Goal: Task Accomplishment & Management: Manage account settings

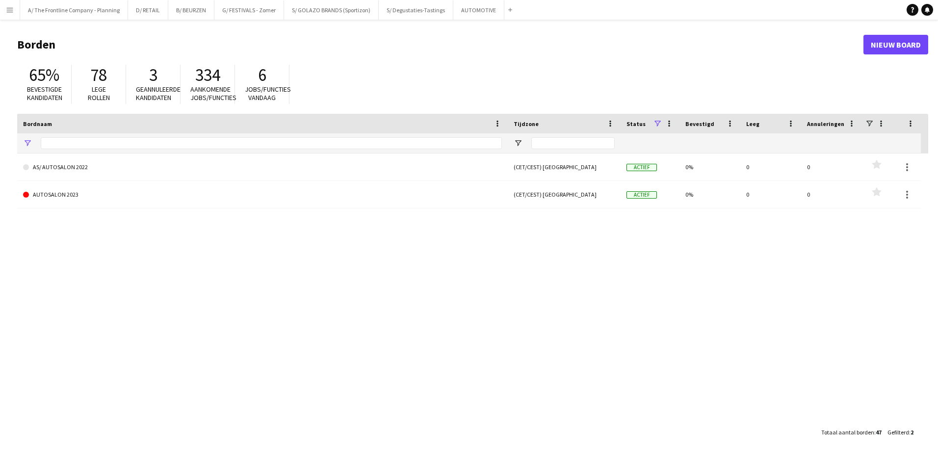
type input "*********"
click at [117, 13] on button "A/ The Frontline Company - Planning Sluiten" at bounding box center [74, 9] width 108 height 19
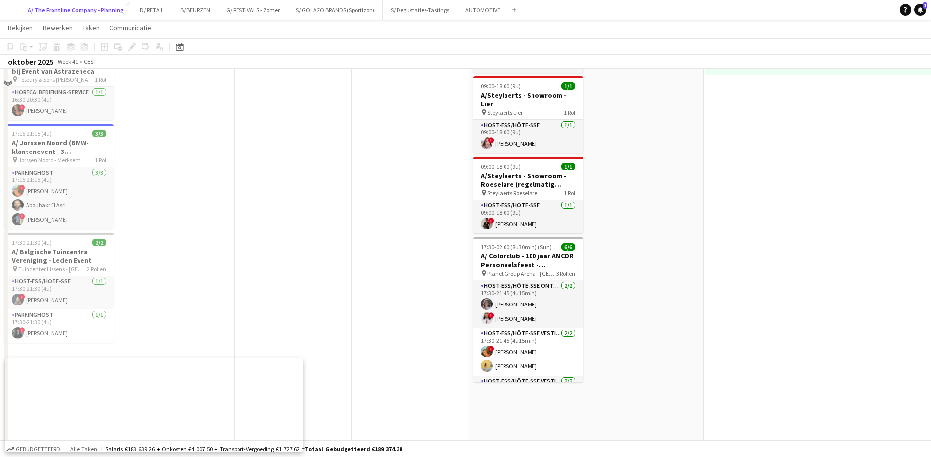
scroll to position [393, 0]
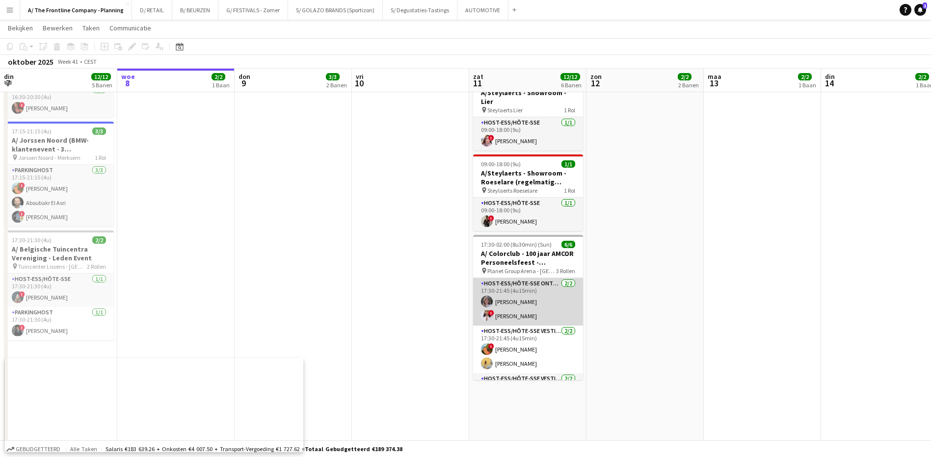
click at [512, 295] on app-card-role "Host-ess/Hôte-sse Onthaal-Accueill [DATE] 17:30-21:45 (4u15min) Winke De Feyter…" at bounding box center [528, 302] width 110 height 48
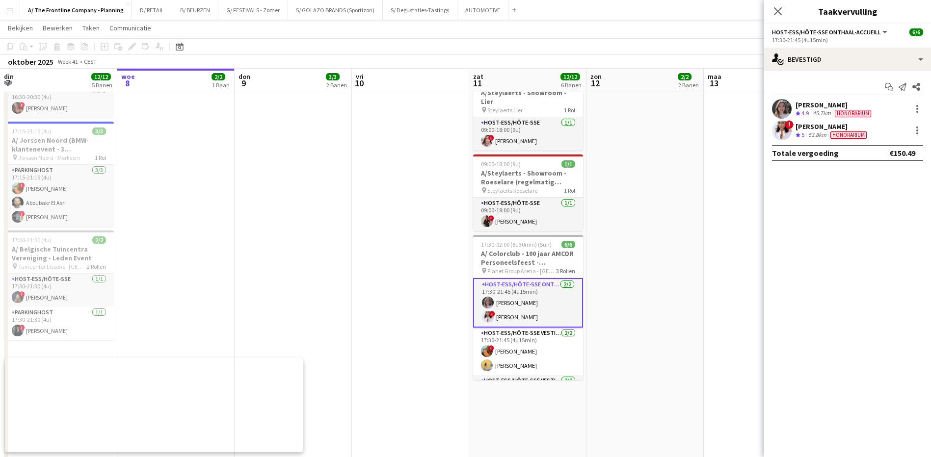
click at [803, 105] on div "[PERSON_NAME]" at bounding box center [835, 105] width 78 height 9
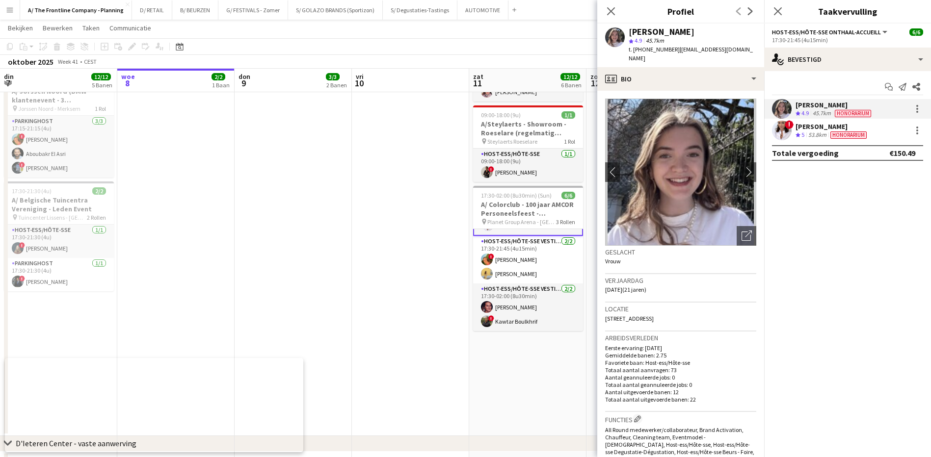
scroll to position [0, 0]
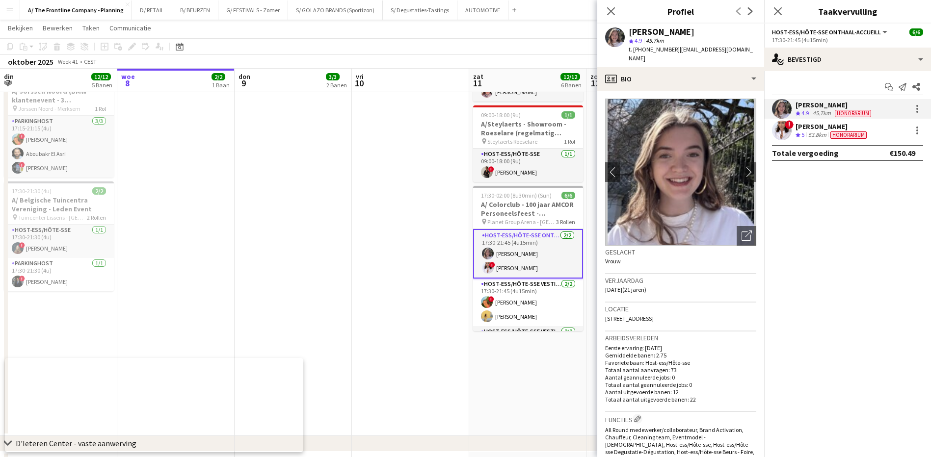
click at [508, 261] on app-card-role "Host-ess/Hôte-sse Onthaal-Accueill [DATE] 17:30-21:45 (4u15min) Winke De Feyter…" at bounding box center [528, 254] width 110 height 50
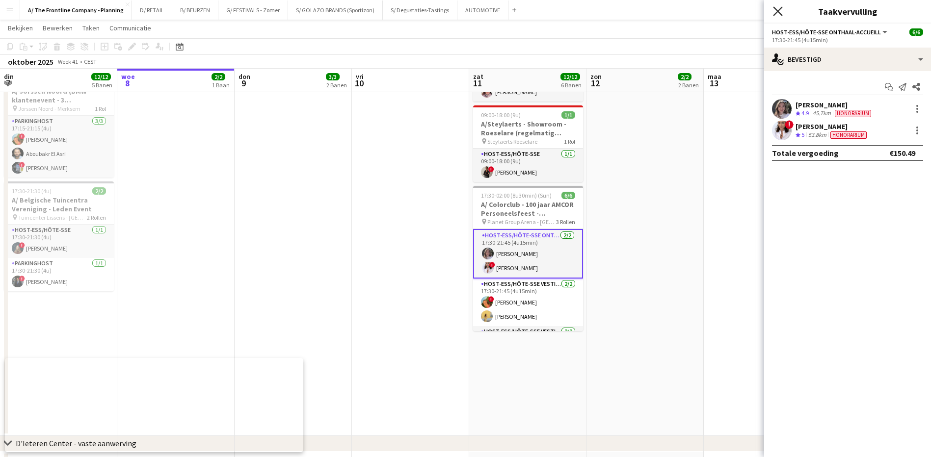
click at [777, 8] on icon "Sluit pop-in" at bounding box center [777, 10] width 9 height 9
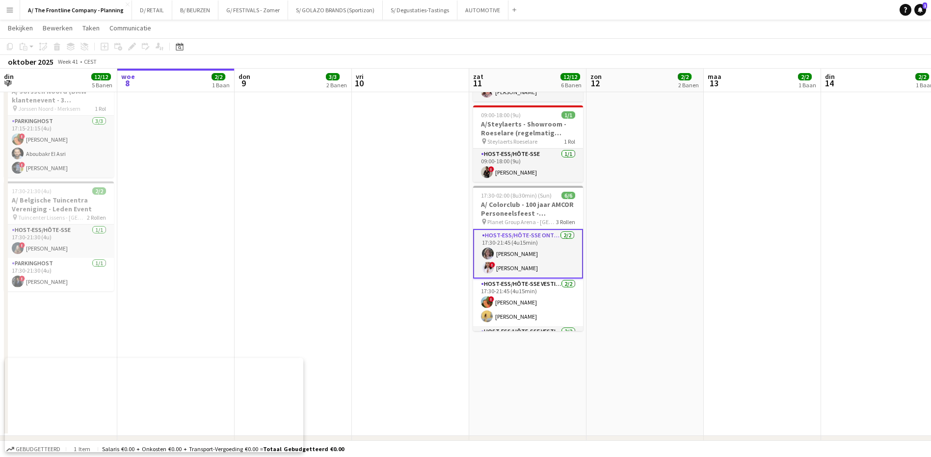
click at [516, 245] on app-card-role "Host-ess/Hôte-sse Onthaal-Accueill [DATE] 17:30-21:45 (4u15min) Winke De Feyter…" at bounding box center [528, 254] width 110 height 50
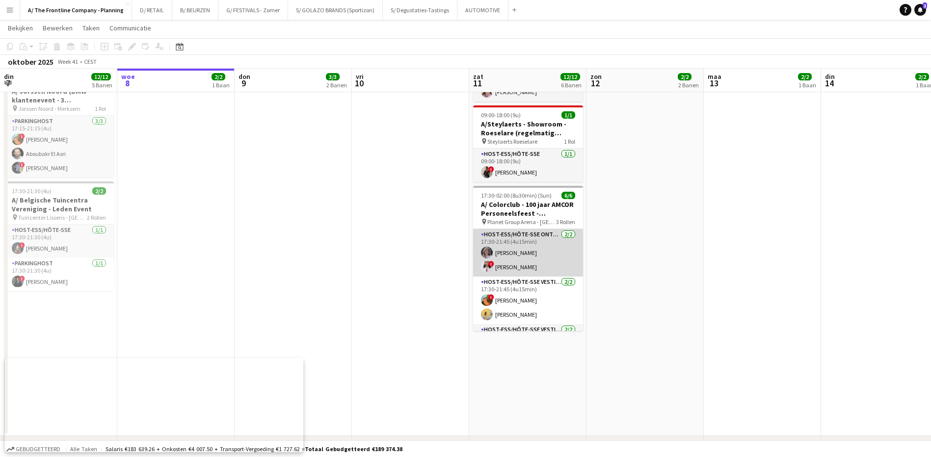
click at [516, 245] on app-card-role "Host-ess/Hôte-sse Onthaal-Accueill [DATE] 17:30-21:45 (4u15min) Winke De Feyter…" at bounding box center [528, 253] width 110 height 48
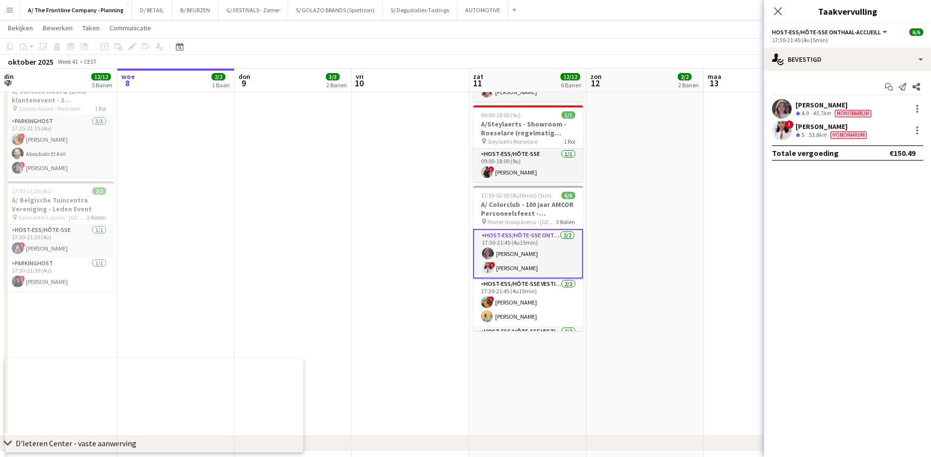
click at [808, 106] on div "[PERSON_NAME]" at bounding box center [835, 105] width 78 height 9
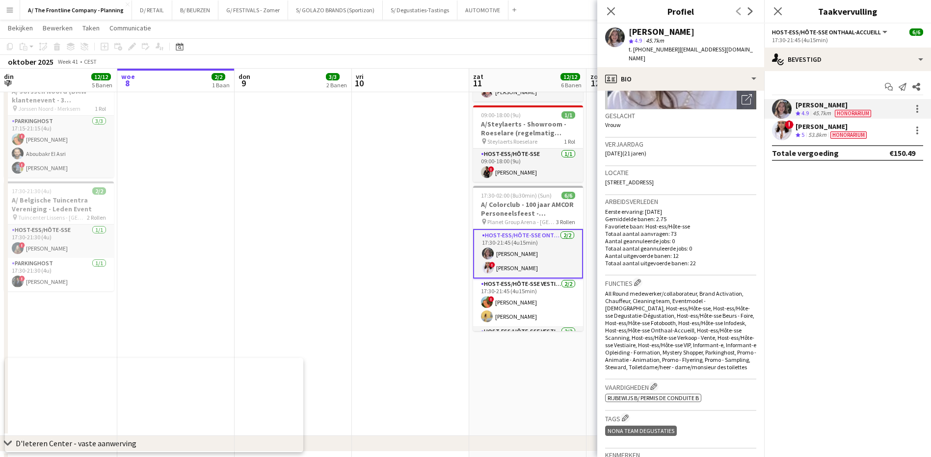
scroll to position [196, 0]
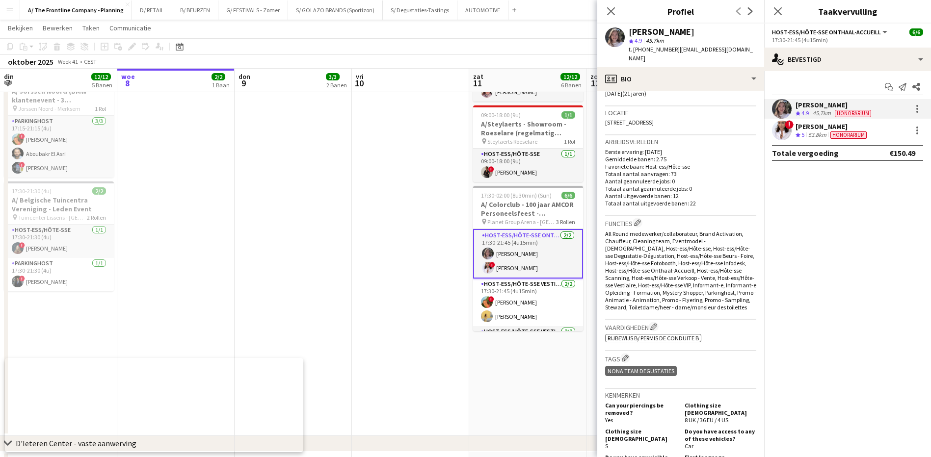
click at [808, 128] on div "[PERSON_NAME]" at bounding box center [832, 126] width 73 height 9
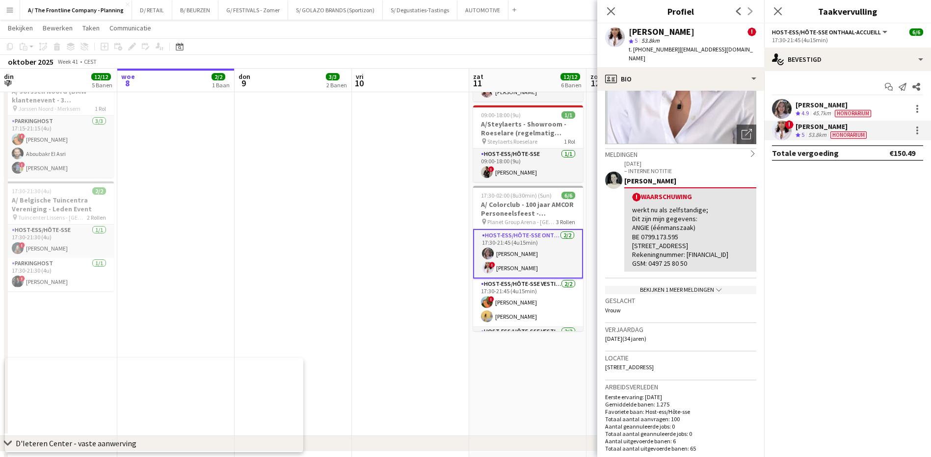
scroll to position [98, 0]
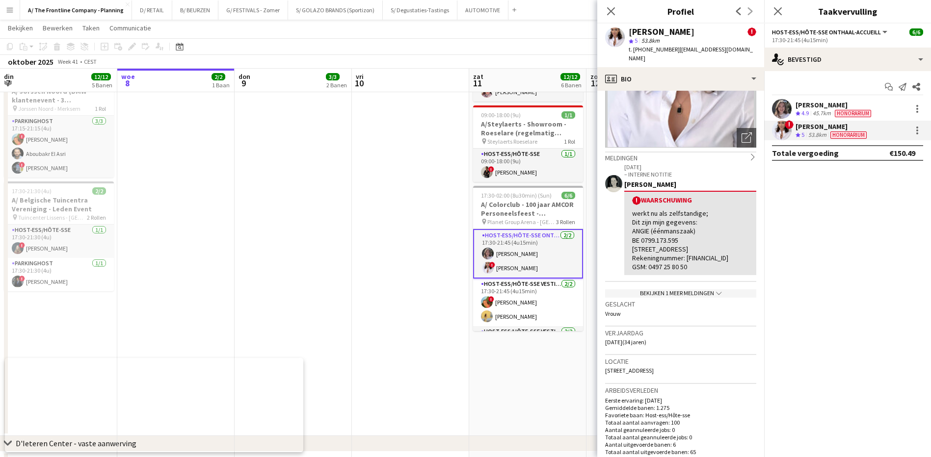
click at [804, 126] on div "[PERSON_NAME]" at bounding box center [832, 126] width 73 height 9
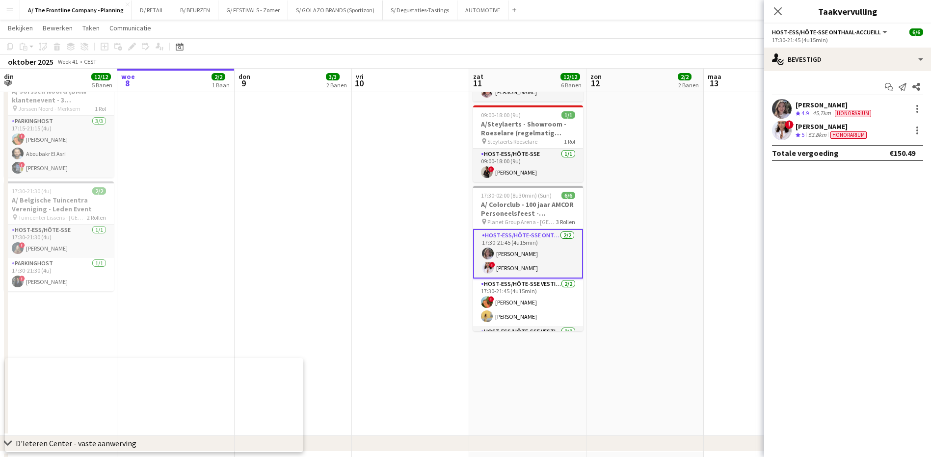
click at [804, 126] on div "[PERSON_NAME]" at bounding box center [832, 126] width 73 height 9
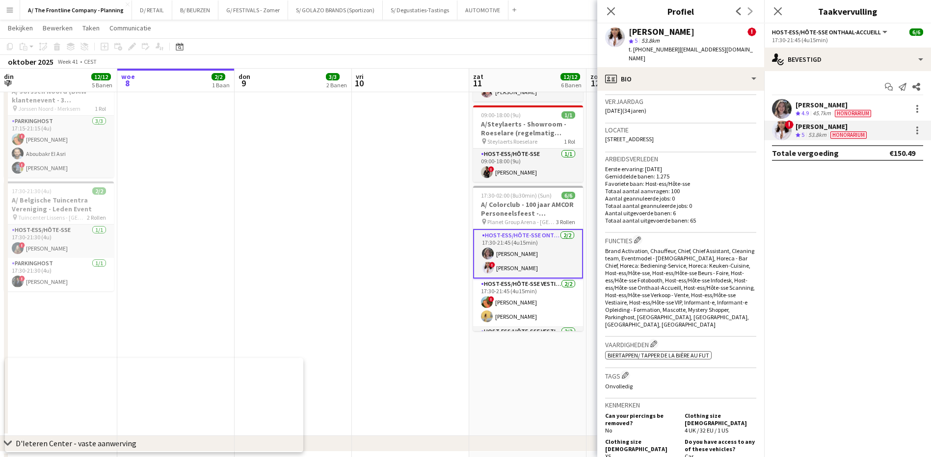
scroll to position [344, 0]
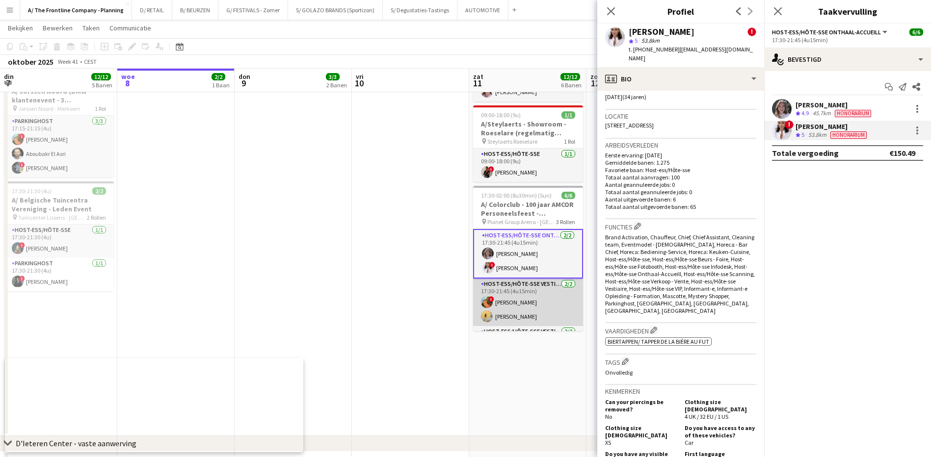
click at [526, 295] on app-card-role "Host-ess/Hôte-sse Vestiaire [DATE] 17:30-21:45 (4u15min) ! [PERSON_NAME] [PERSO…" at bounding box center [528, 303] width 110 height 48
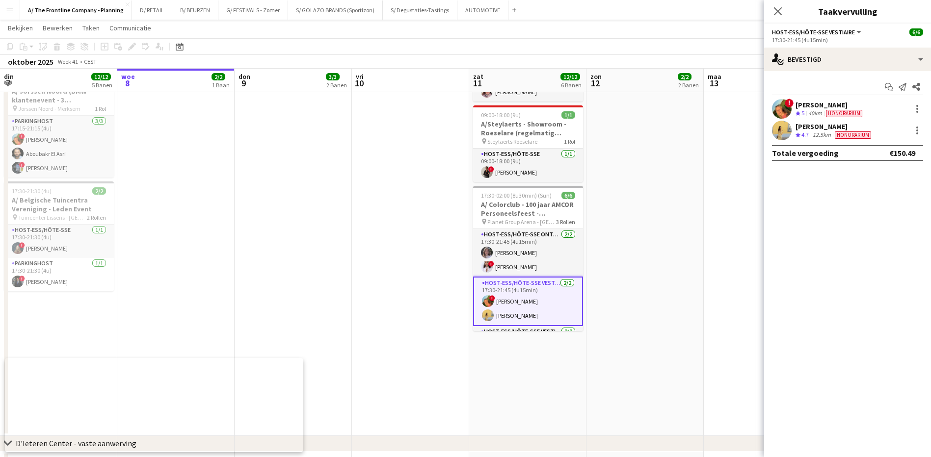
click at [813, 106] on div "[PERSON_NAME]" at bounding box center [830, 105] width 69 height 9
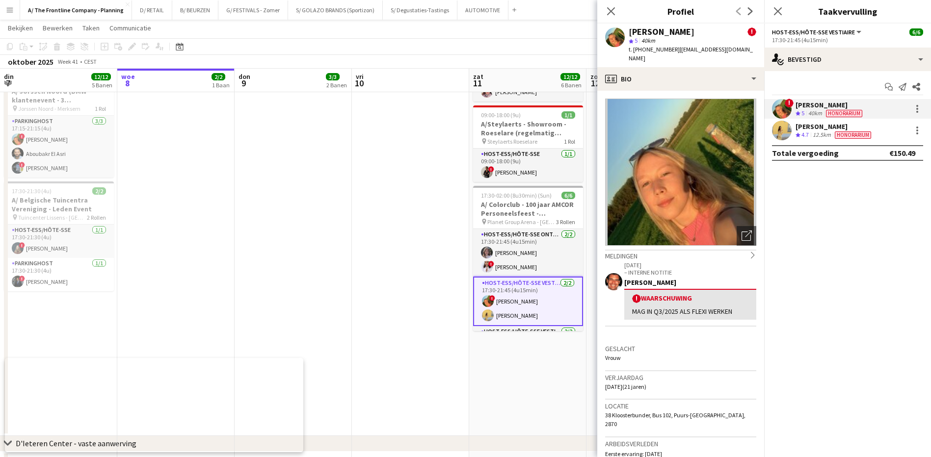
click at [690, 193] on img at bounding box center [680, 172] width 151 height 147
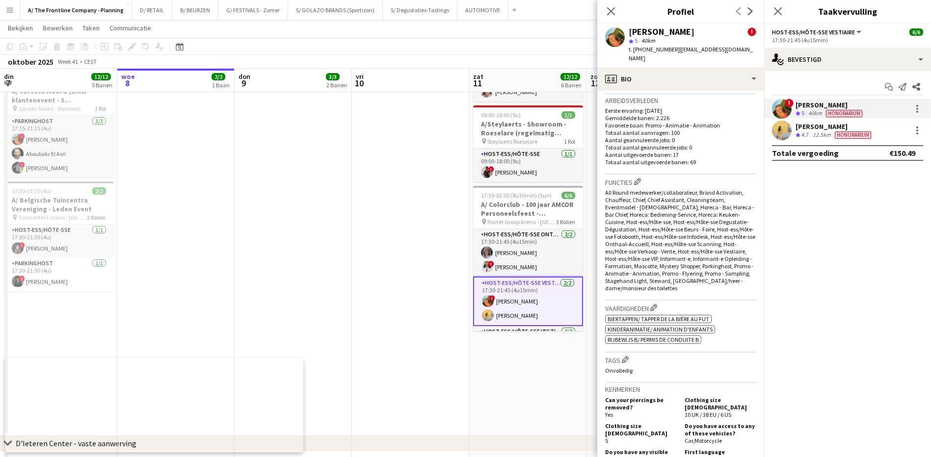
click at [823, 128] on div "[PERSON_NAME]" at bounding box center [835, 126] width 78 height 9
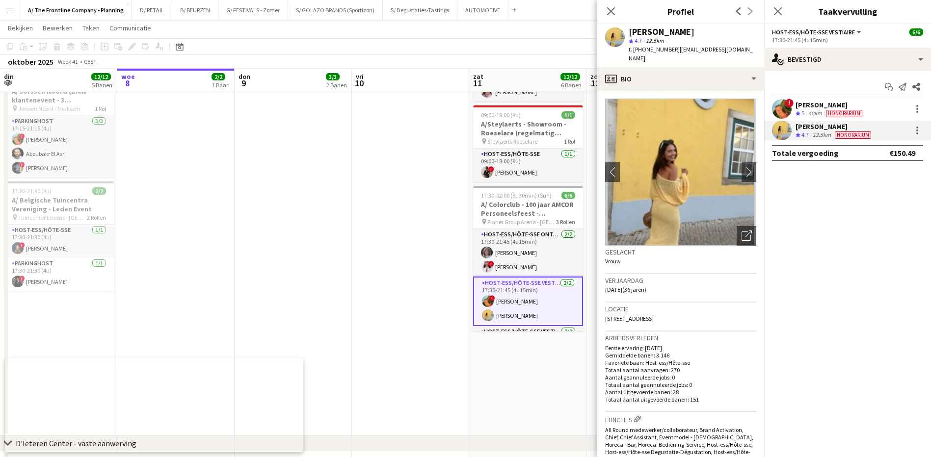
click at [657, 145] on img at bounding box center [680, 172] width 151 height 147
click at [669, 153] on img at bounding box center [680, 172] width 151 height 147
click at [742, 167] on app-icon "chevron-right" at bounding box center [749, 172] width 15 height 10
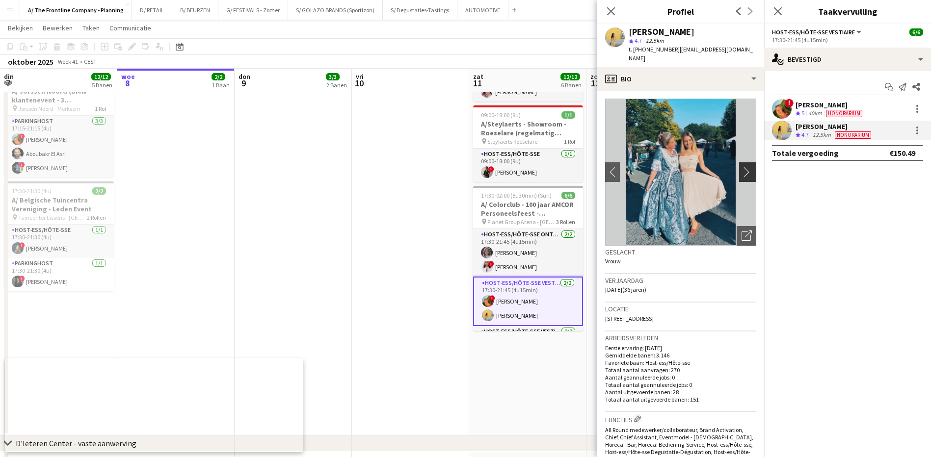
click at [742, 167] on app-icon "chevron-right" at bounding box center [749, 172] width 15 height 10
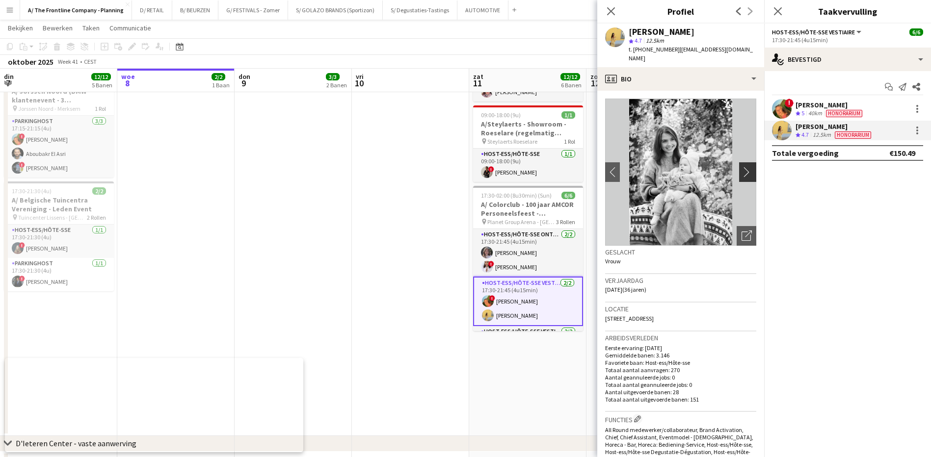
click at [742, 167] on app-icon "chevron-right" at bounding box center [749, 172] width 15 height 10
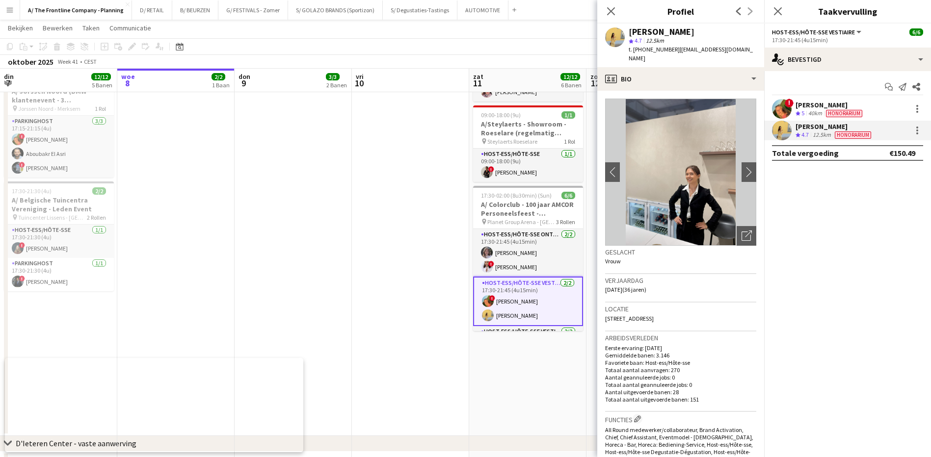
click at [701, 179] on img at bounding box center [680, 172] width 151 height 147
click at [805, 129] on div "[PERSON_NAME]" at bounding box center [835, 126] width 78 height 9
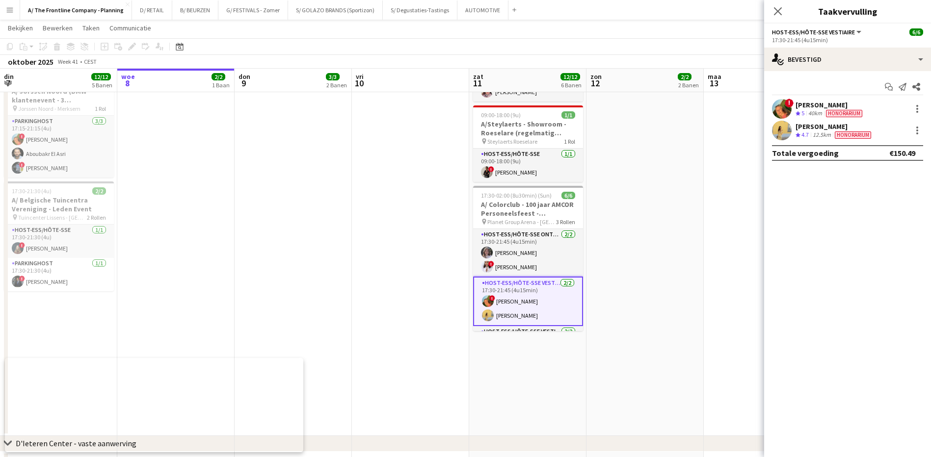
click at [805, 129] on div "[PERSON_NAME]" at bounding box center [835, 126] width 78 height 9
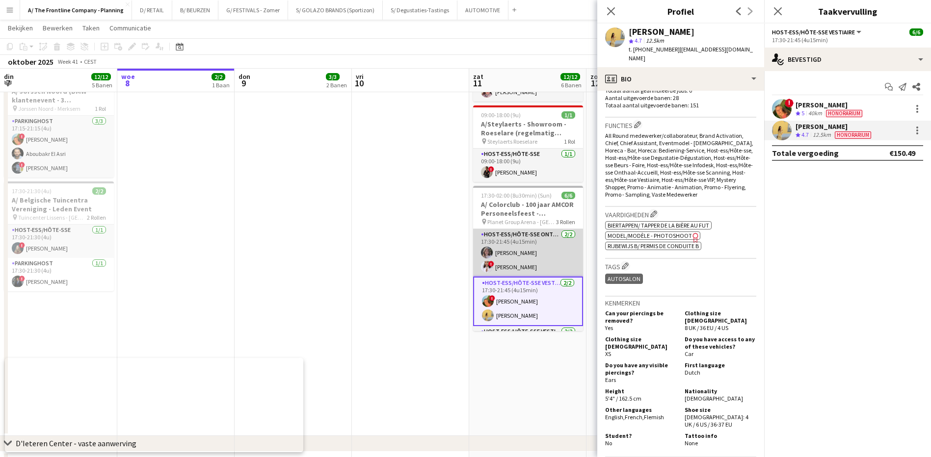
scroll to position [43, 0]
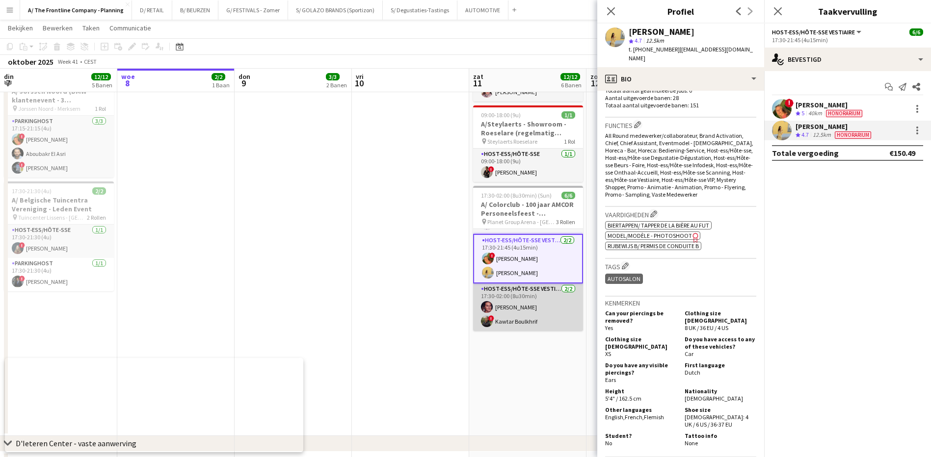
click at [522, 300] on app-card-role "Host-ess/Hôte-sse Vestiaire [DATE] 17:30-02:00 (8u30min) [PERSON_NAME] ! Kawtar…" at bounding box center [528, 308] width 110 height 48
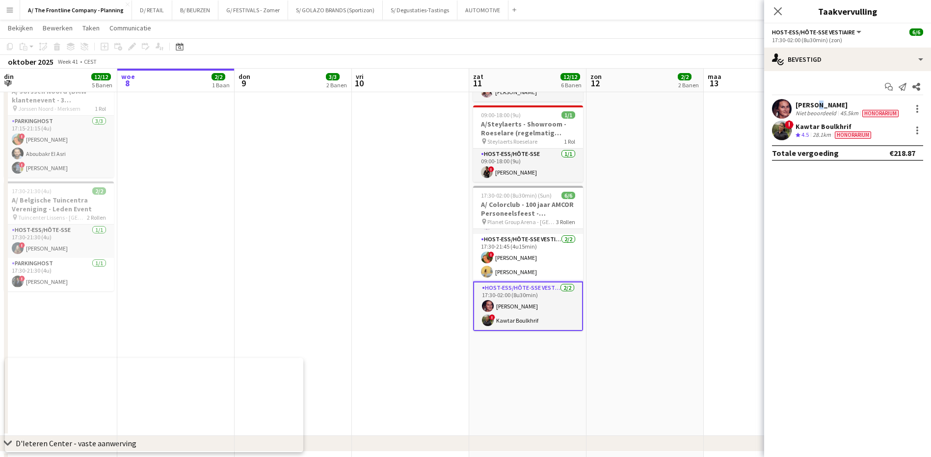
click at [817, 101] on div "[PERSON_NAME]" at bounding box center [848, 105] width 105 height 9
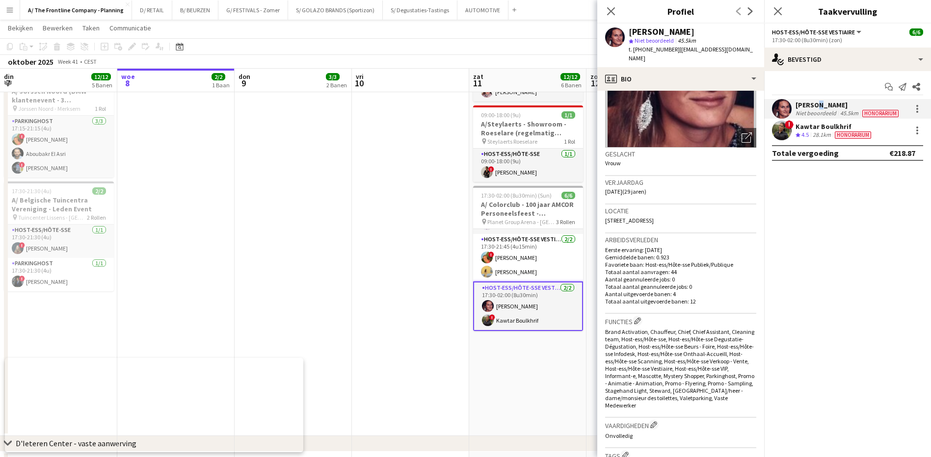
scroll to position [147, 0]
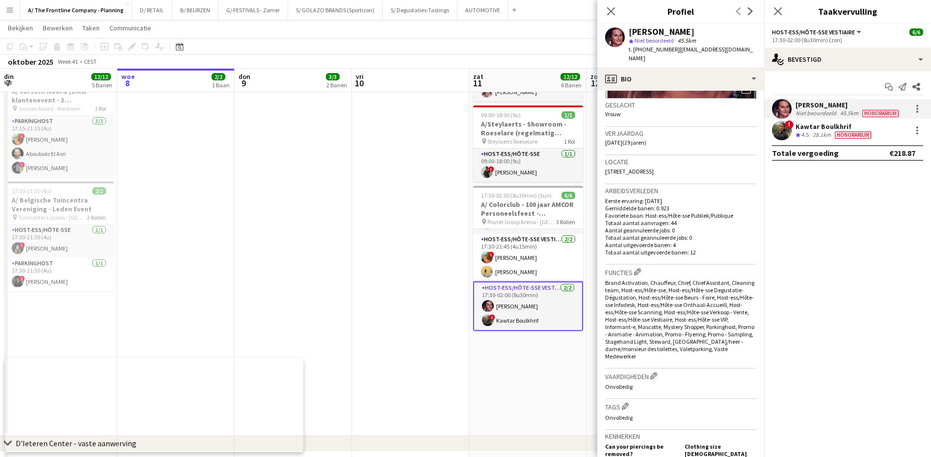
click at [809, 127] on div "Kawtar Boulkhrif" at bounding box center [835, 126] width 78 height 9
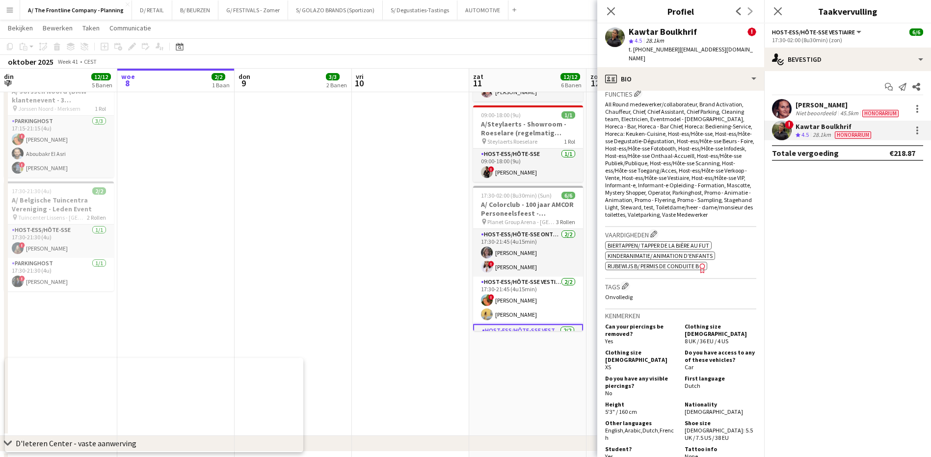
scroll to position [491, 0]
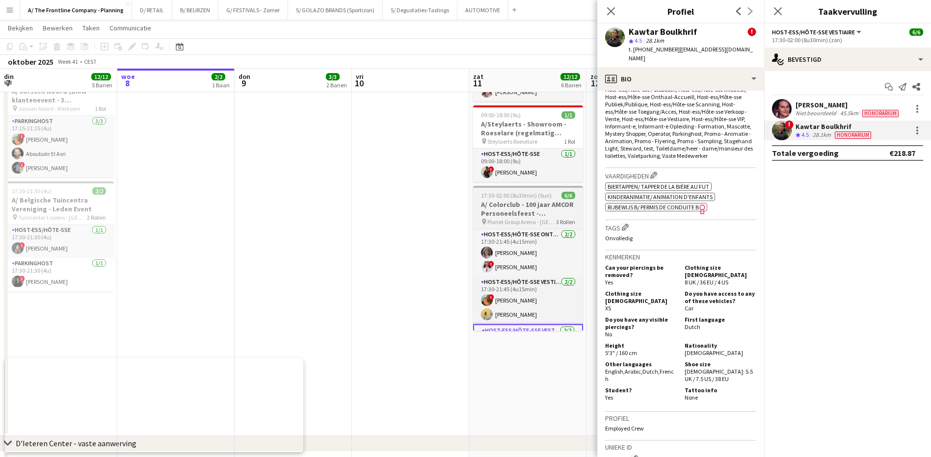
click at [519, 200] on h3 "A/ Colorclub - 100 jaar AMCOR Personeelsfeest - [GEOGRAPHIC_DATA]" at bounding box center [528, 209] width 110 height 18
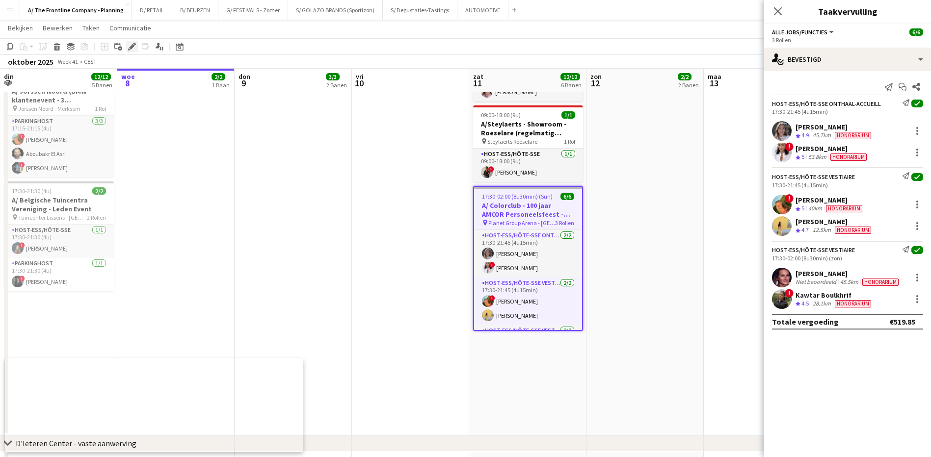
click at [131, 44] on icon "Bewerken" at bounding box center [132, 47] width 8 height 8
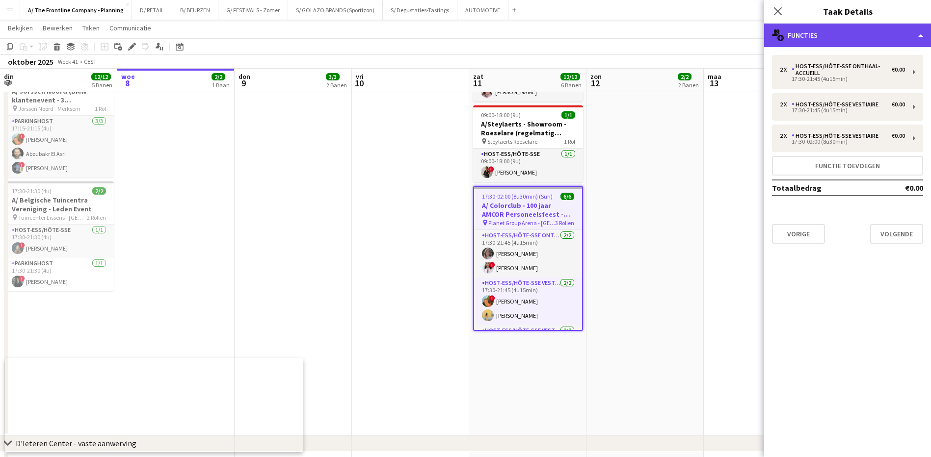
click at [830, 37] on div "multiple-users-add Functies" at bounding box center [847, 36] width 167 height 24
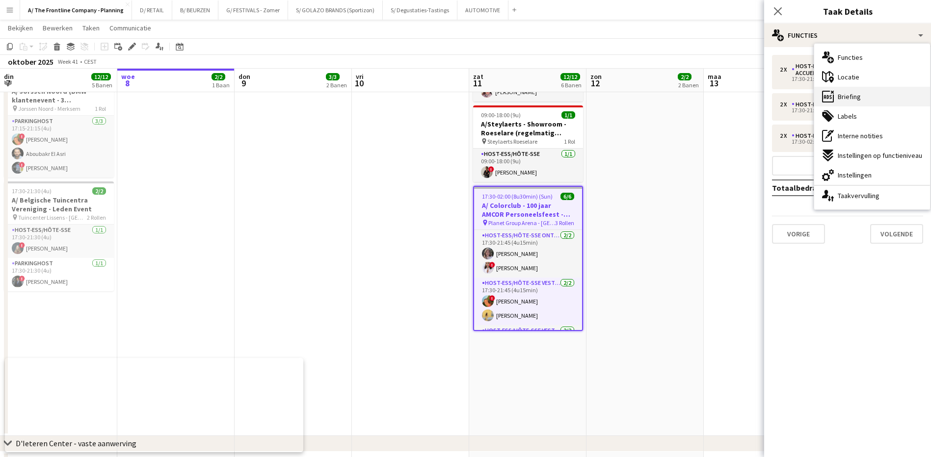
click at [850, 102] on div "ads-window Briefing" at bounding box center [872, 97] width 116 height 20
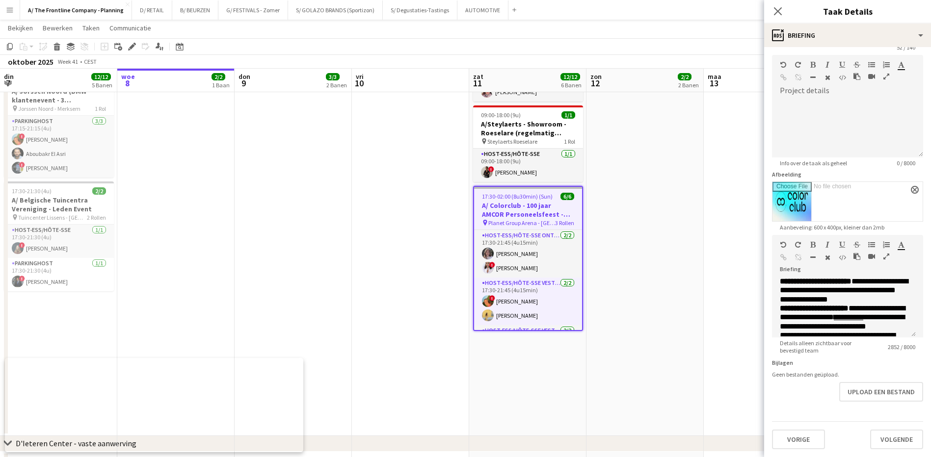
scroll to position [540, 0]
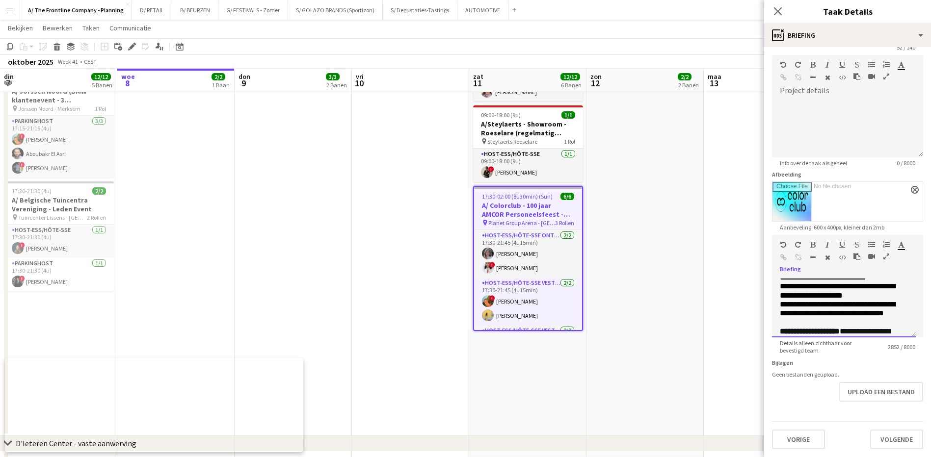
click at [825, 282] on p "**********" at bounding box center [844, 268] width 128 height 27
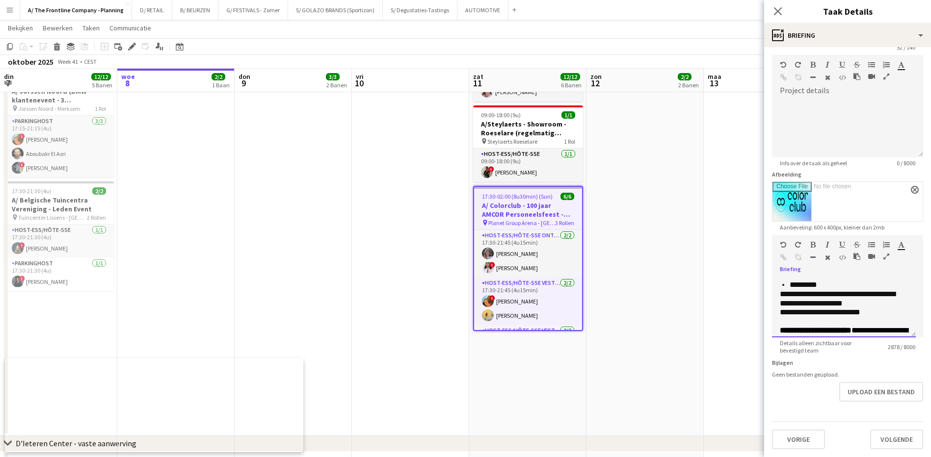
scroll to position [491, 0]
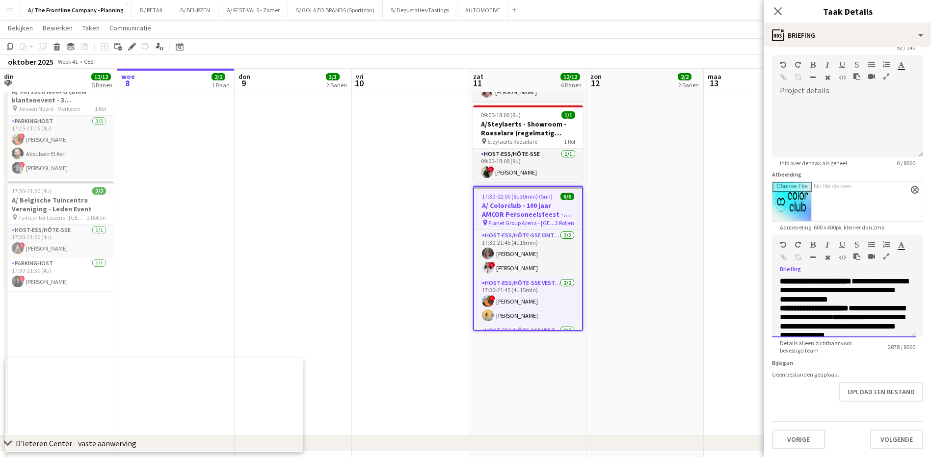
click at [804, 304] on p "**********" at bounding box center [844, 290] width 128 height 27
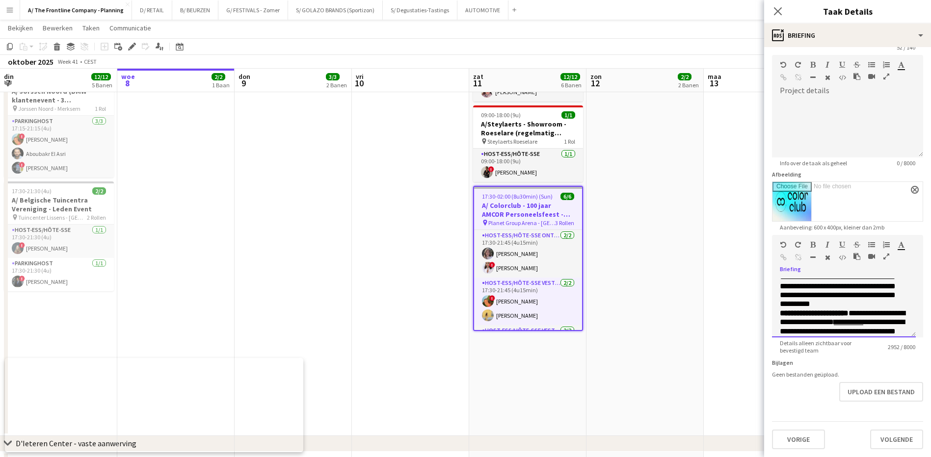
click at [781, 308] on font "**********" at bounding box center [844, 287] width 128 height 44
click at [818, 309] on p "**********" at bounding box center [844, 286] width 128 height 45
click at [776, 13] on icon "Sluit pop-in" at bounding box center [777, 10] width 9 height 9
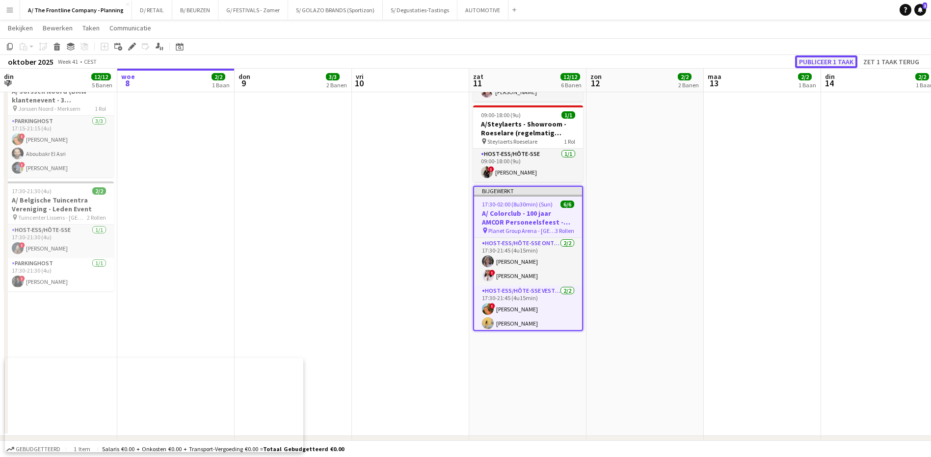
click at [839, 62] on button "Publiceer 1 taak" at bounding box center [826, 61] width 62 height 13
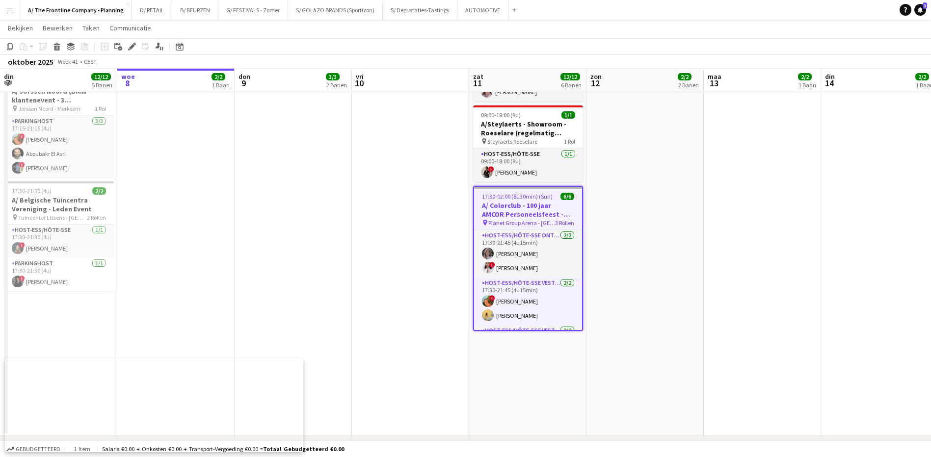
click at [530, 201] on h3 "A/ Colorclub - 100 jaar AMCOR Personeelsfeest - [GEOGRAPHIC_DATA]" at bounding box center [528, 210] width 108 height 18
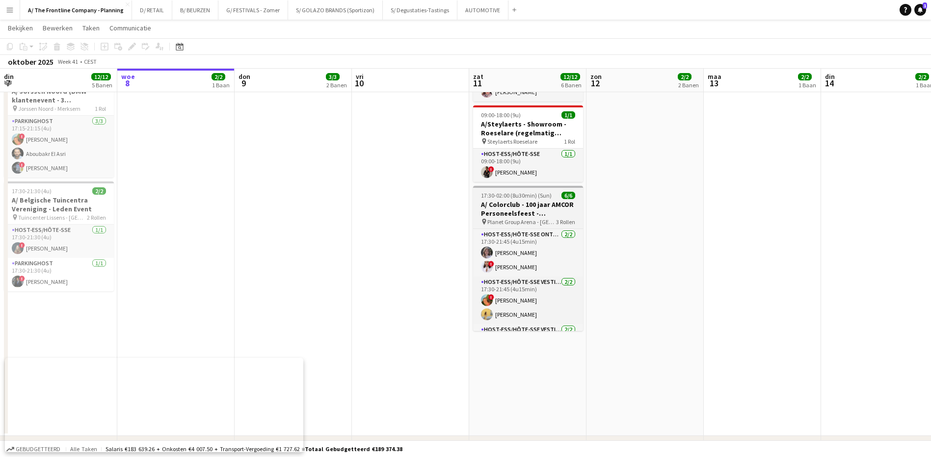
click at [528, 200] on h3 "A/ Colorclub - 100 jaar AMCOR Personeelsfeest - [GEOGRAPHIC_DATA]" at bounding box center [528, 209] width 110 height 18
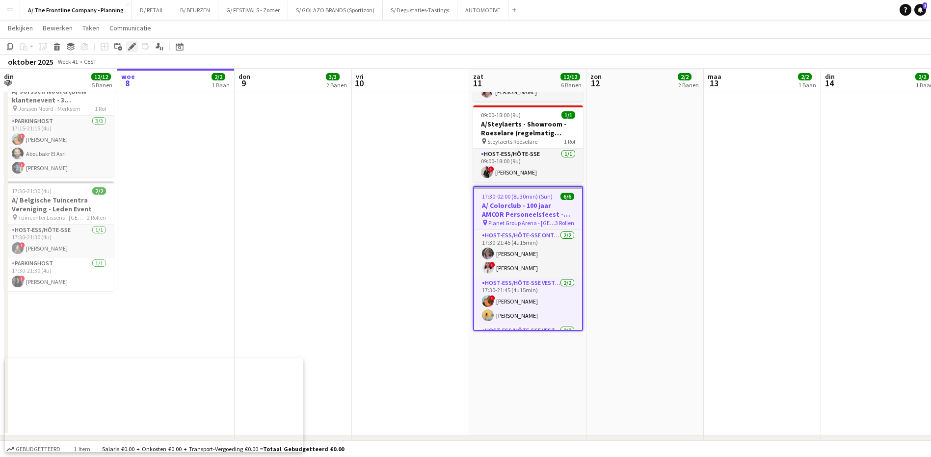
click at [130, 48] on icon at bounding box center [131, 46] width 5 height 5
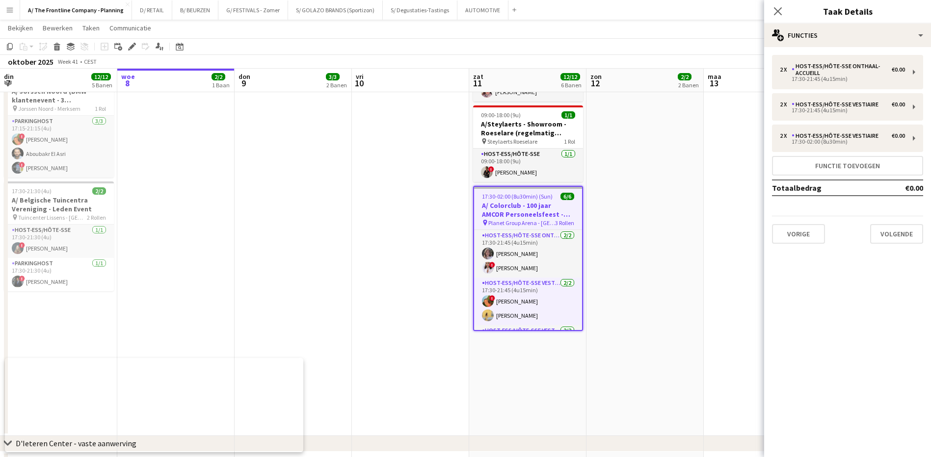
click at [519, 201] on h3 "A/ Colorclub - 100 jaar AMCOR Personeelsfeest - [GEOGRAPHIC_DATA]" at bounding box center [528, 210] width 108 height 18
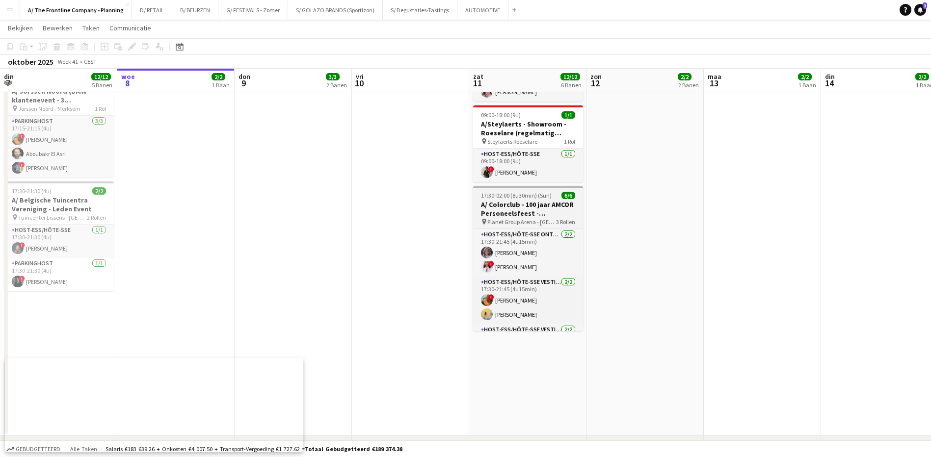
click at [525, 200] on h3 "A/ Colorclub - 100 jaar AMCOR Personeelsfeest - [GEOGRAPHIC_DATA]" at bounding box center [528, 209] width 110 height 18
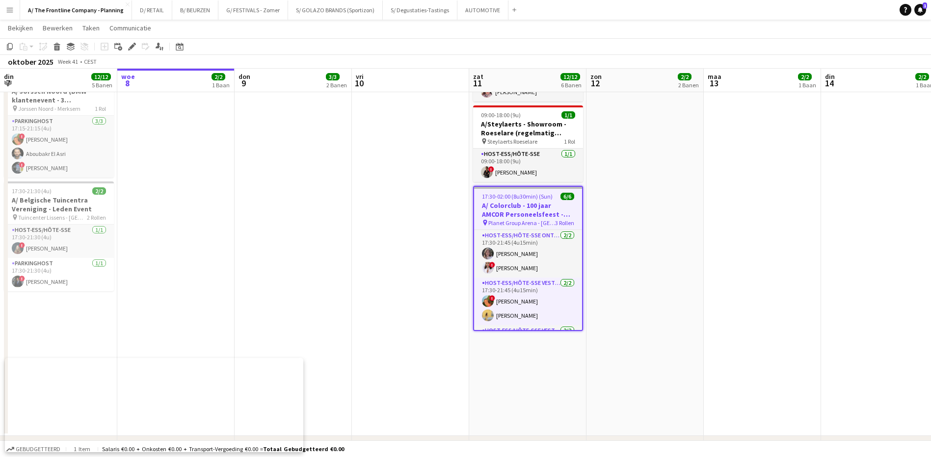
click at [525, 201] on h3 "A/ Colorclub - 100 jaar AMCOR Personeelsfeest - [GEOGRAPHIC_DATA]" at bounding box center [528, 210] width 108 height 18
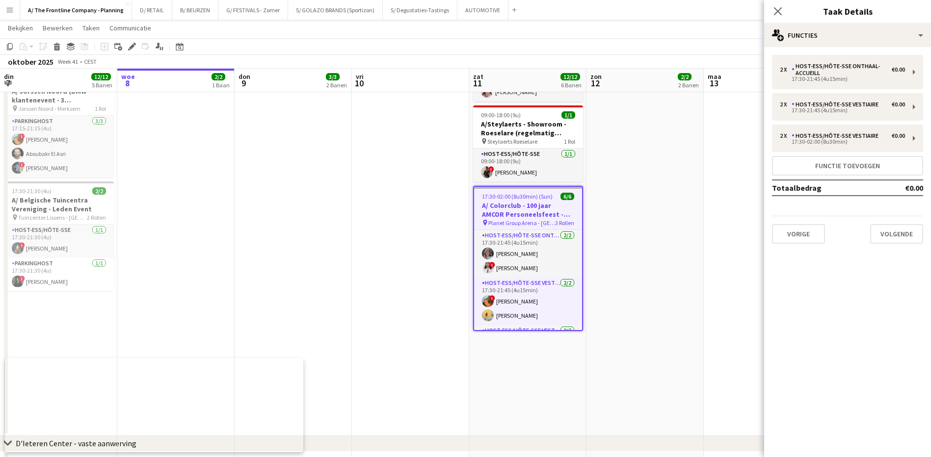
click at [554, 201] on h3 "A/ Colorclub - 100 jaar AMCOR Personeelsfeest - [GEOGRAPHIC_DATA]" at bounding box center [528, 210] width 108 height 18
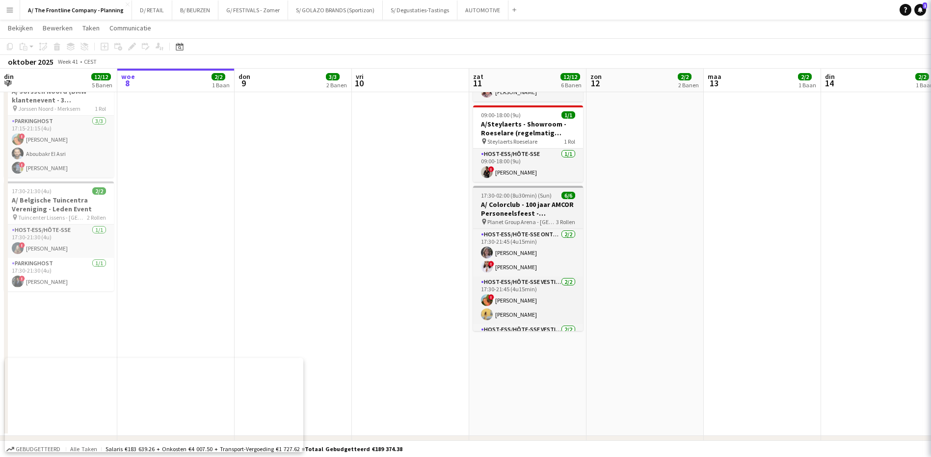
click at [554, 200] on h3 "A/ Colorclub - 100 jaar AMCOR Personeelsfeest - [GEOGRAPHIC_DATA]" at bounding box center [528, 209] width 110 height 18
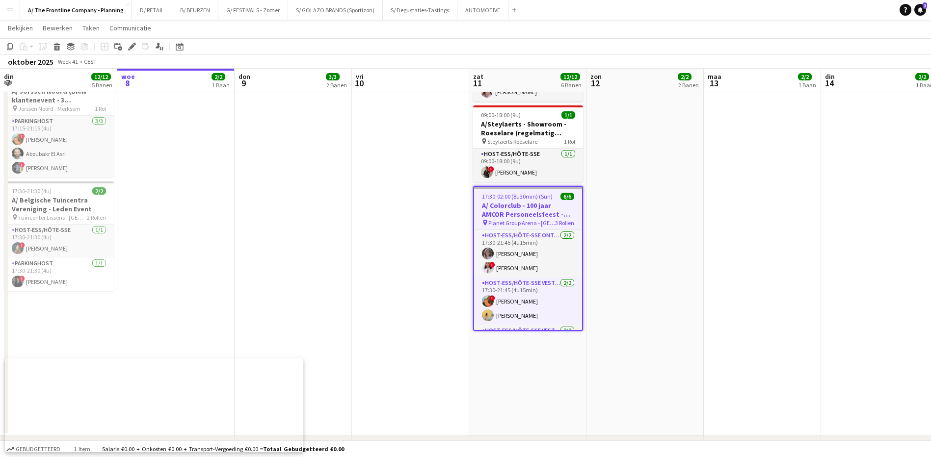
click at [554, 201] on h3 "A/ Colorclub - 100 jaar AMCOR Personeelsfeest - [GEOGRAPHIC_DATA]" at bounding box center [528, 210] width 108 height 18
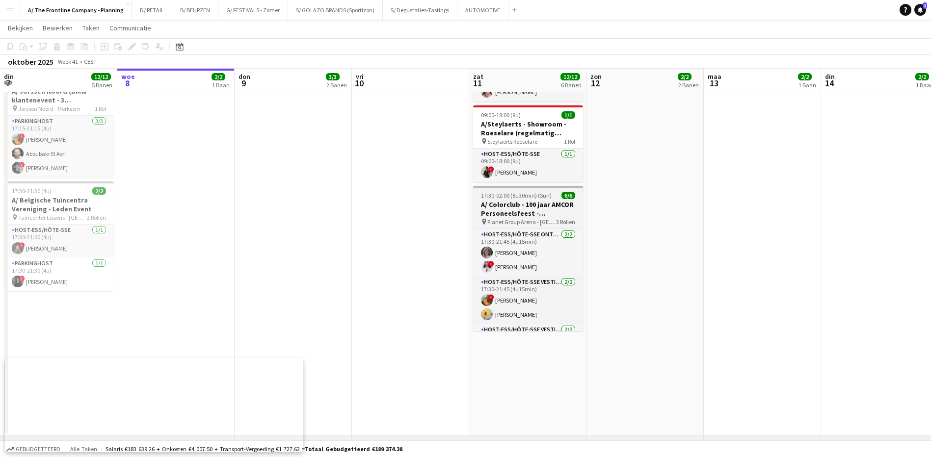
drag, startPoint x: 554, startPoint y: 196, endPoint x: 503, endPoint y: 205, distance: 51.8
click at [503, 205] on h3 "A/ Colorclub - 100 jaar AMCOR Personeelsfeest - [GEOGRAPHIC_DATA]" at bounding box center [528, 209] width 110 height 18
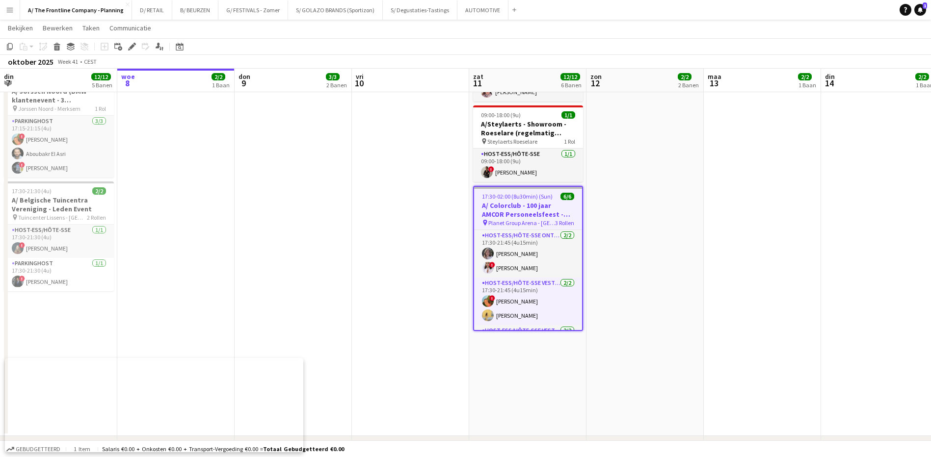
click at [504, 205] on h3 "A/ Colorclub - 100 jaar AMCOR Personeelsfeest - [GEOGRAPHIC_DATA]" at bounding box center [528, 210] width 108 height 18
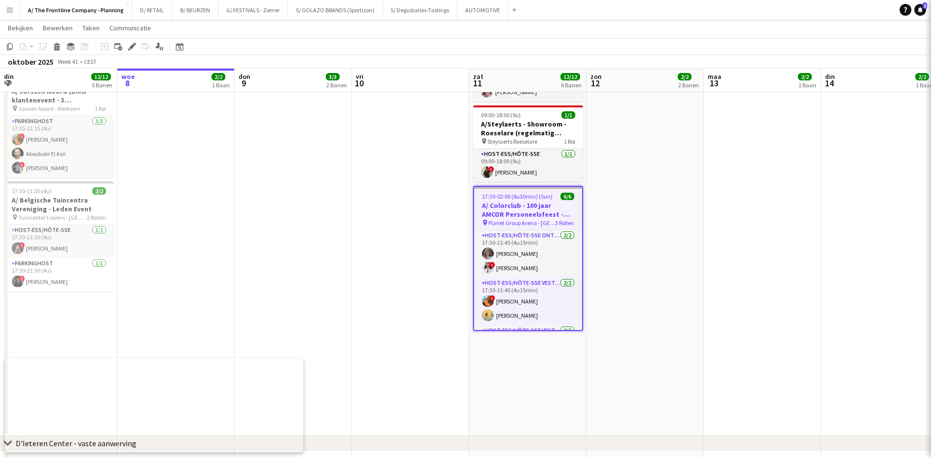
scroll to position [0, 234]
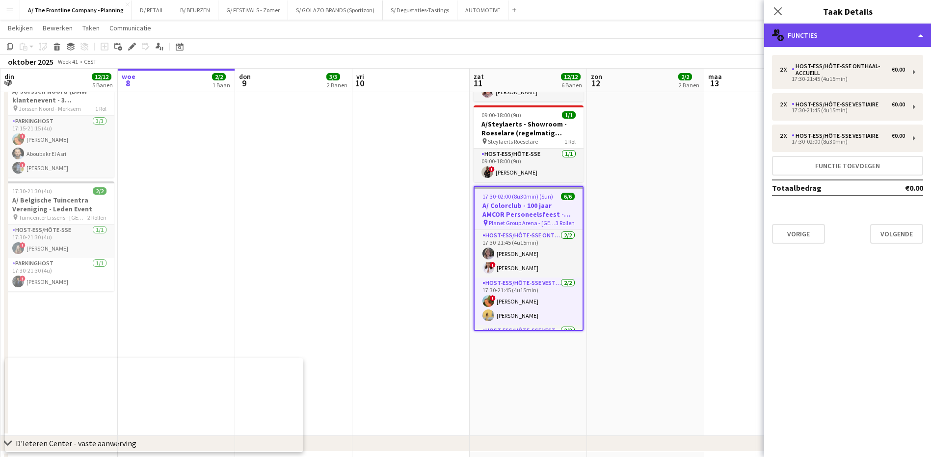
click at [881, 32] on div "multiple-users-add Functies" at bounding box center [847, 36] width 167 height 24
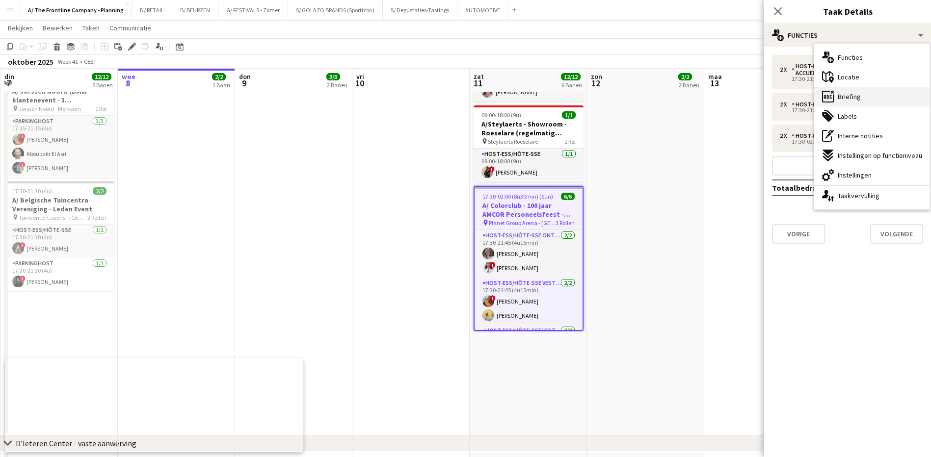
click at [859, 95] on span "Briefing" at bounding box center [849, 96] width 23 height 9
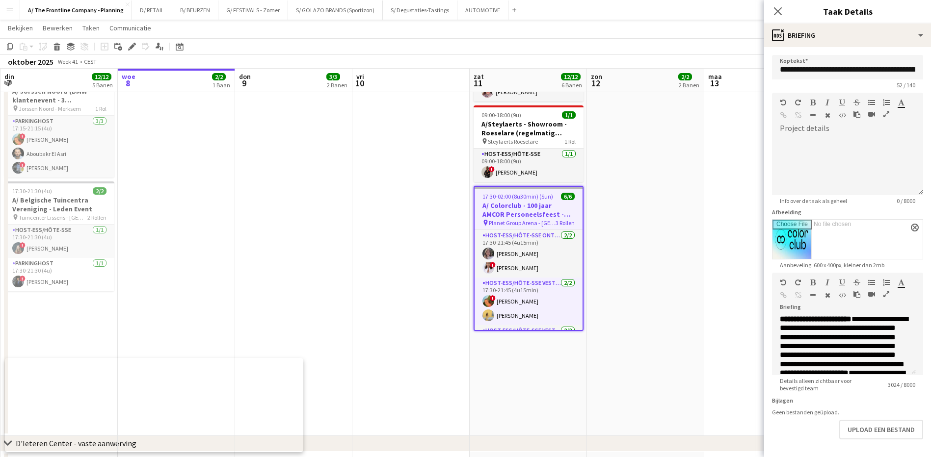
scroll to position [540, 0]
click at [819, 320] on p "**********" at bounding box center [844, 293] width 128 height 54
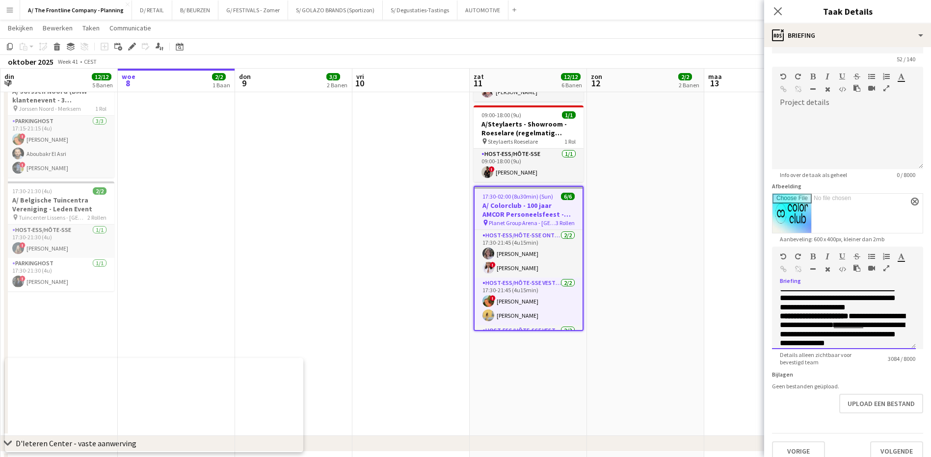
scroll to position [38, 0]
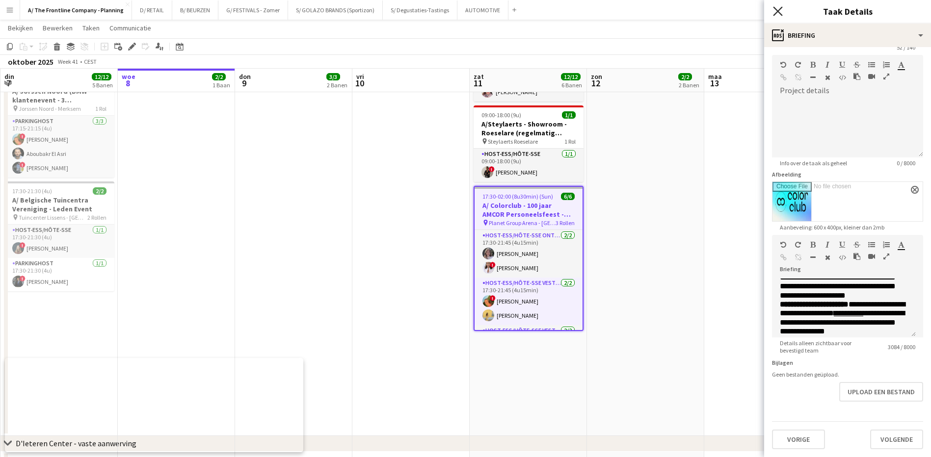
click at [775, 11] on icon "Sluit pop-in" at bounding box center [777, 10] width 9 height 9
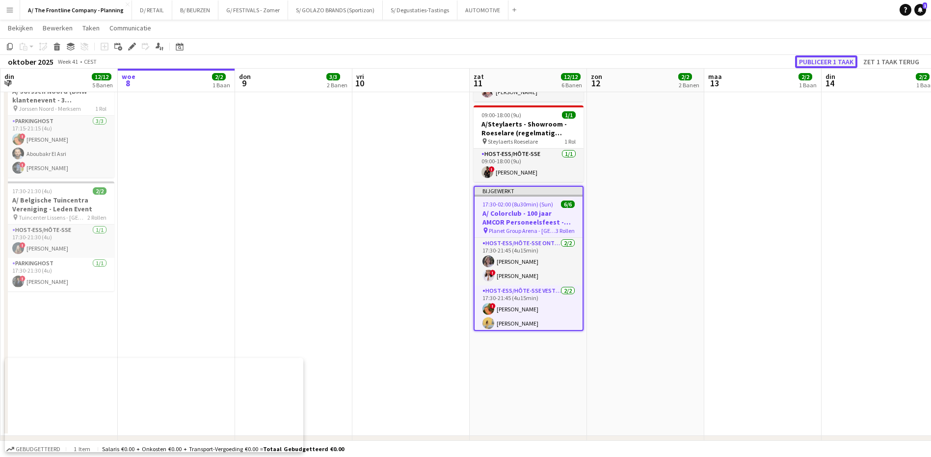
click at [831, 63] on button "Publiceer 1 taak" at bounding box center [826, 61] width 62 height 13
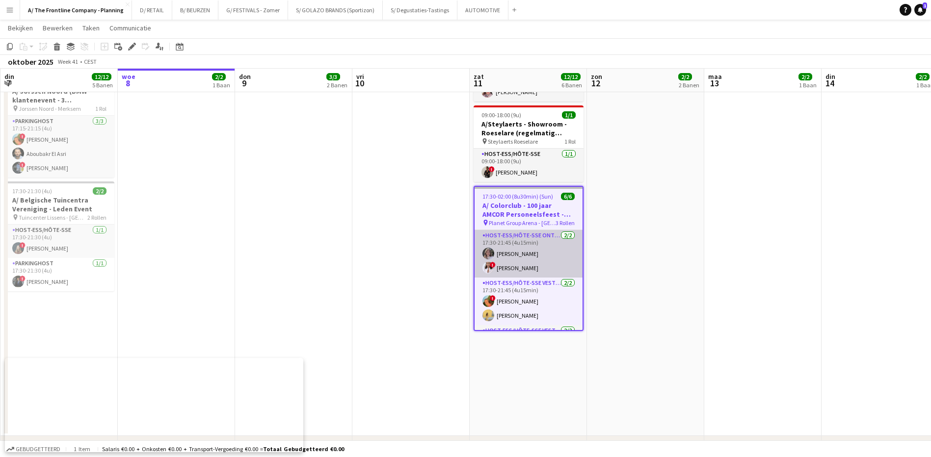
click at [522, 244] on app-card-role "Host-ess/Hôte-sse Onthaal-Accueill [DATE] 17:30-21:45 (4u15min) Winke De Feyter…" at bounding box center [529, 254] width 108 height 48
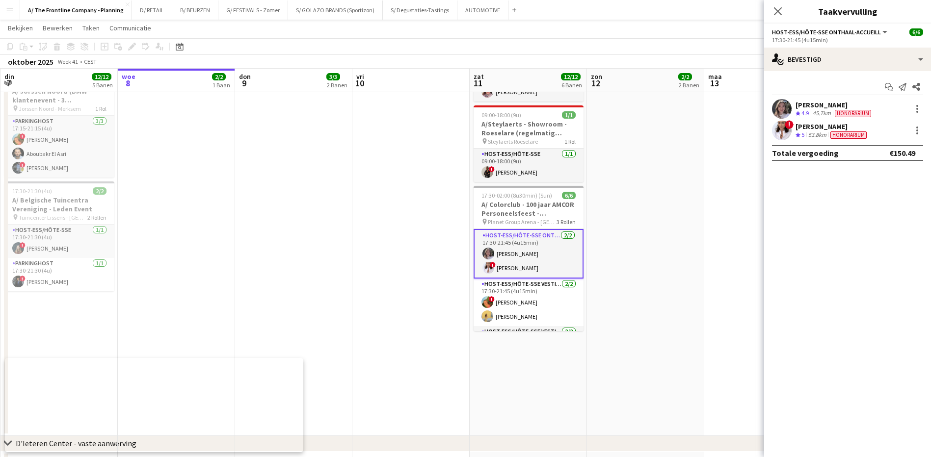
click at [805, 106] on div "[PERSON_NAME]" at bounding box center [835, 105] width 78 height 9
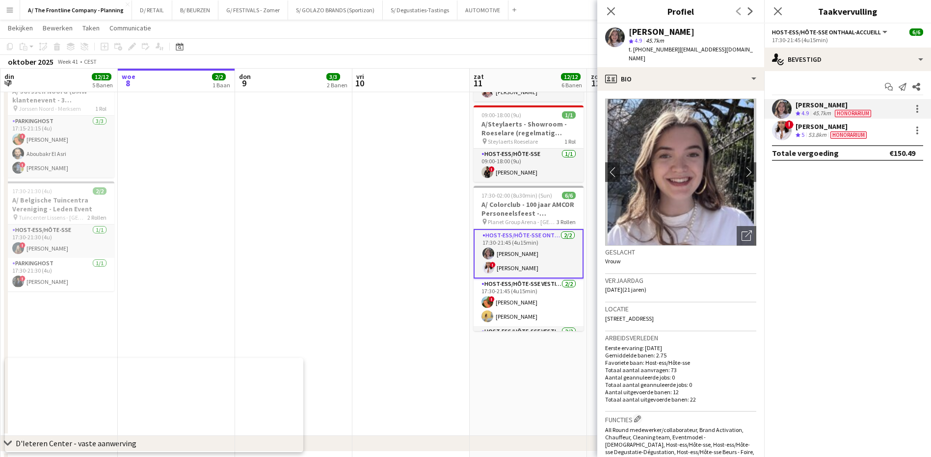
drag, startPoint x: 732, startPoint y: 47, endPoint x: 674, endPoint y: 51, distance: 58.0
click at [674, 51] on app-profile-header "[PERSON_NAME] star 4.9 45.7km t. [PHONE_NUMBER] | [EMAIL_ADDRESS][DOMAIN_NAME]" at bounding box center [680, 46] width 167 height 44
copy span "[EMAIL_ADDRESS][DOMAIN_NAME]"
click at [800, 124] on div "[PERSON_NAME]" at bounding box center [832, 126] width 73 height 9
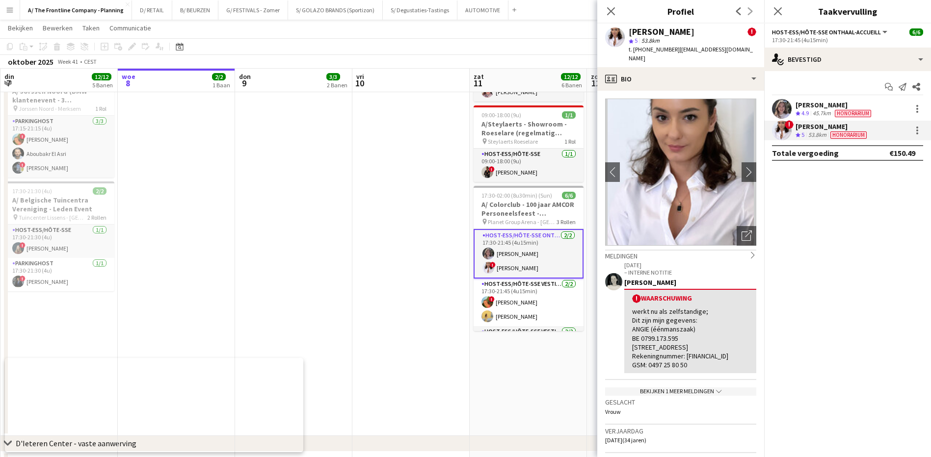
drag, startPoint x: 738, startPoint y: 48, endPoint x: 674, endPoint y: 48, distance: 63.8
click at [674, 48] on span "| [EMAIL_ADDRESS][DOMAIN_NAME]" at bounding box center [691, 54] width 124 height 16
copy span "[EMAIL_ADDRESS][DOMAIN_NAME]"
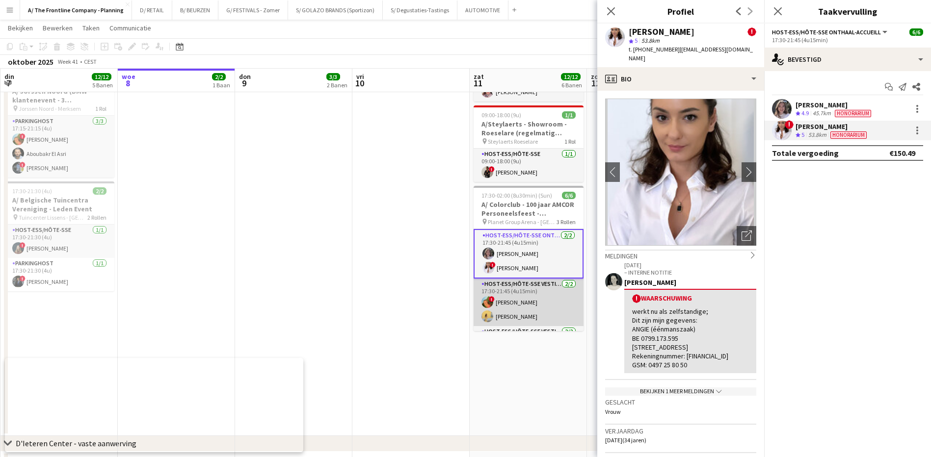
click at [501, 293] on app-card-role "Host-ess/Hôte-sse Vestiaire [DATE] 17:30-21:45 (4u15min) ! [PERSON_NAME] [PERSO…" at bounding box center [529, 303] width 110 height 48
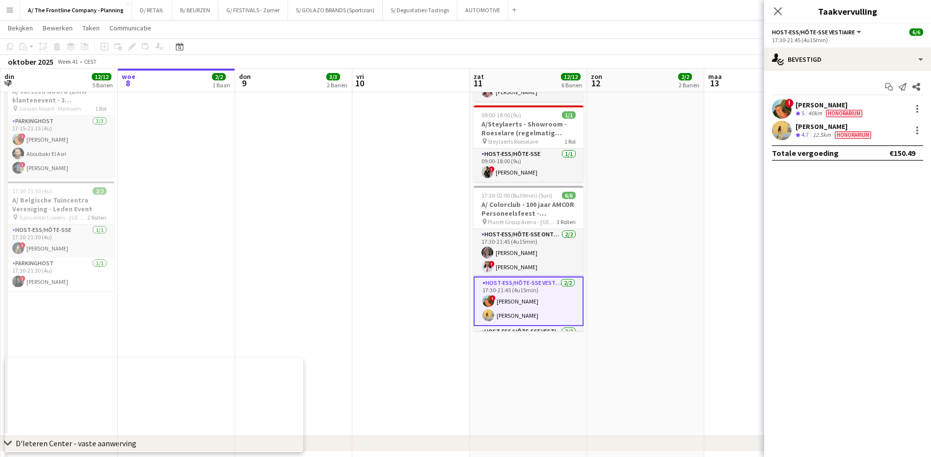
click at [800, 107] on div "[PERSON_NAME]" at bounding box center [830, 105] width 69 height 9
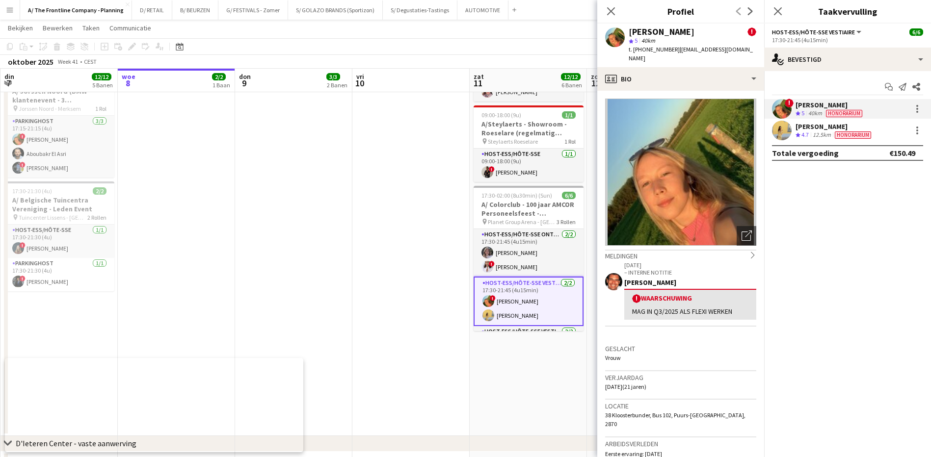
drag, startPoint x: 745, startPoint y: 49, endPoint x: 673, endPoint y: 51, distance: 72.2
click at [673, 51] on div "[PERSON_NAME] ! star 5 40km t. [PHONE_NUMBER] | [EMAIL_ADDRESS][DOMAIN_NAME]" at bounding box center [680, 46] width 167 height 44
copy span "[EMAIL_ADDRESS][DOMAIN_NAME]"
click at [806, 127] on div "[PERSON_NAME]" at bounding box center [835, 126] width 78 height 9
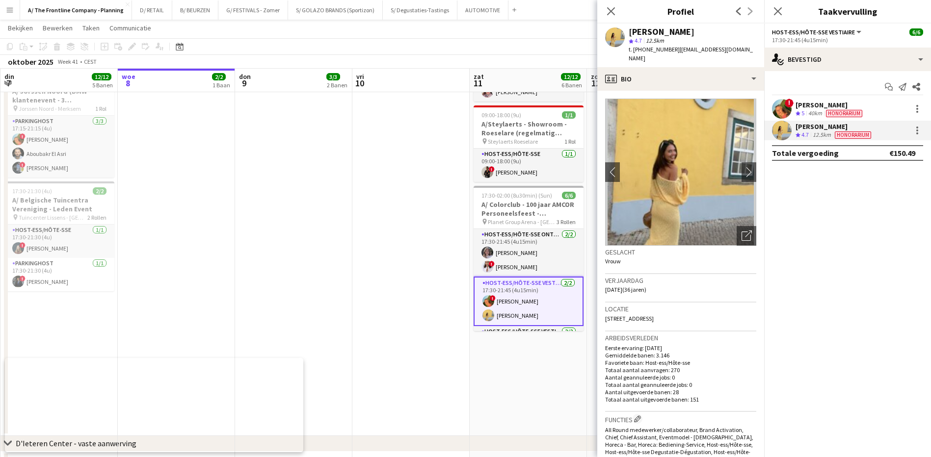
drag, startPoint x: 756, startPoint y: 48, endPoint x: 676, endPoint y: 51, distance: 80.0
click at [676, 51] on div "[PERSON_NAME] star 4.7 12.5km t. [PHONE_NUMBER] | [EMAIL_ADDRESS][DOMAIN_NAME]" at bounding box center [680, 46] width 167 height 44
copy span "[EMAIL_ADDRESS][DOMAIN_NAME]"
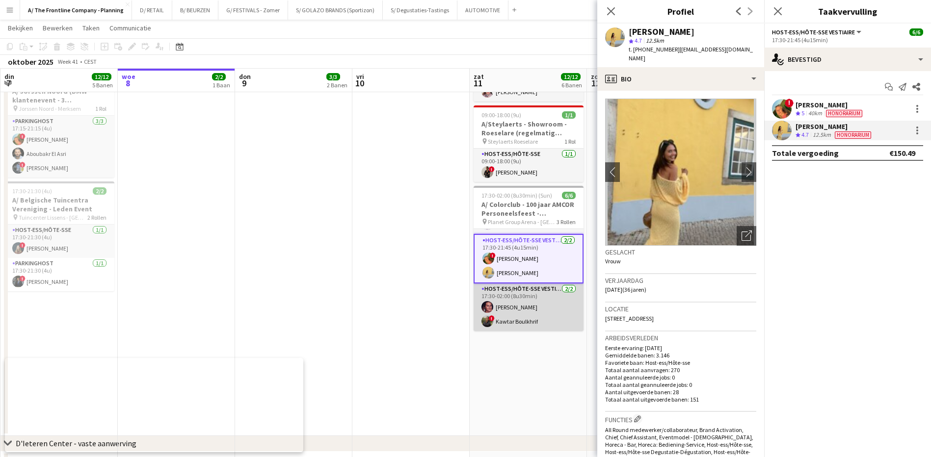
click at [532, 297] on app-card-role "Host-ess/Hôte-sse Vestiaire [DATE] 17:30-02:00 (8u30min) [PERSON_NAME] ! Kawtar…" at bounding box center [529, 308] width 110 height 48
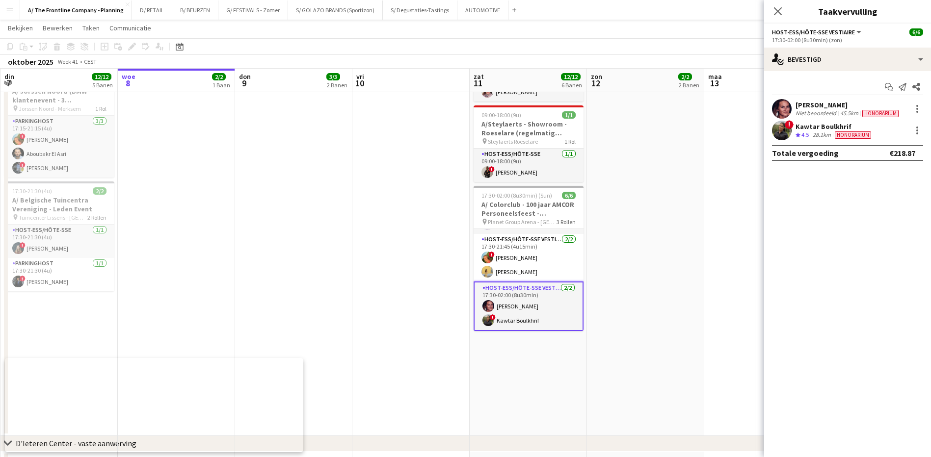
click at [803, 106] on div "[PERSON_NAME]" at bounding box center [848, 105] width 105 height 9
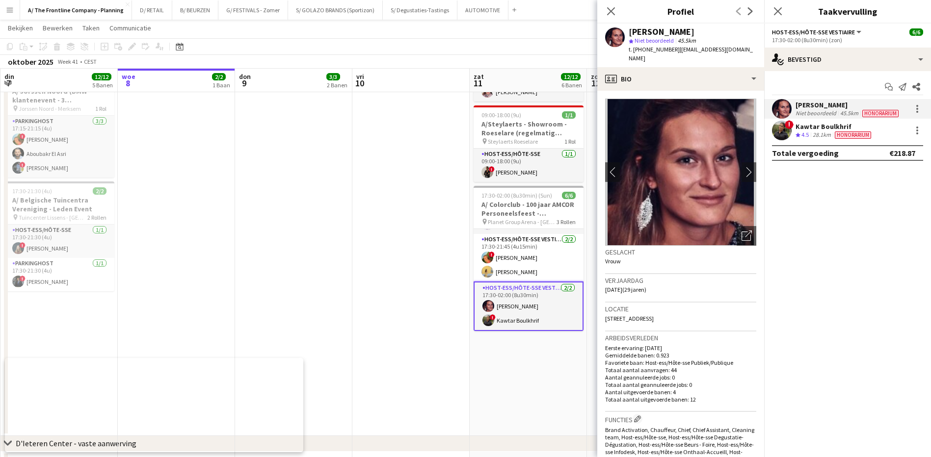
drag, startPoint x: 752, startPoint y: 51, endPoint x: 673, endPoint y: 53, distance: 78.5
click at [673, 53] on span "| [EMAIL_ADDRESS][DOMAIN_NAME]" at bounding box center [691, 54] width 124 height 16
copy span "[EMAIL_ADDRESS][DOMAIN_NAME]"
click at [807, 126] on div "Kawtar Boulkhrif" at bounding box center [835, 126] width 78 height 9
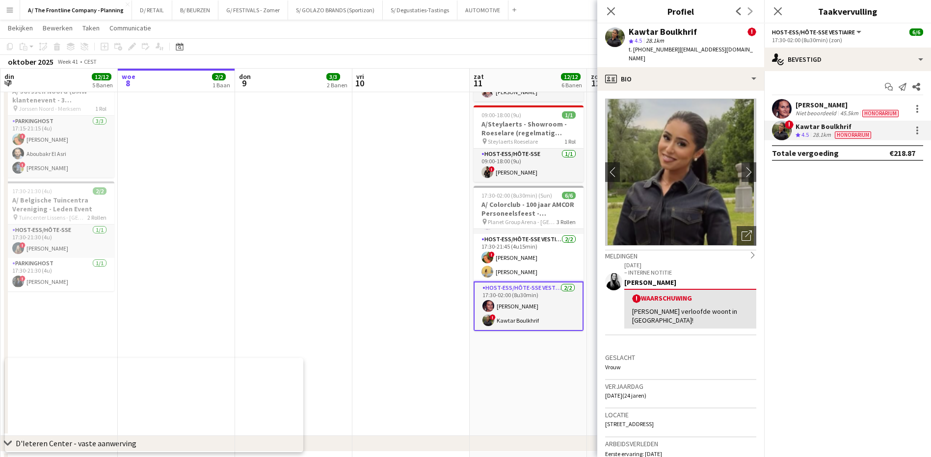
drag, startPoint x: 734, startPoint y: 48, endPoint x: 672, endPoint y: 52, distance: 61.5
click at [672, 52] on div "Kawtar Boulkhrif ! star 4.5 28.1km t. [PHONE_NUMBER] | [EMAIL_ADDRESS][DOMAIN_N…" at bounding box center [680, 46] width 167 height 44
copy span "[EMAIL_ADDRESS][DOMAIN_NAME]"
click at [609, 14] on icon "Sluit pop-in" at bounding box center [610, 10] width 9 height 9
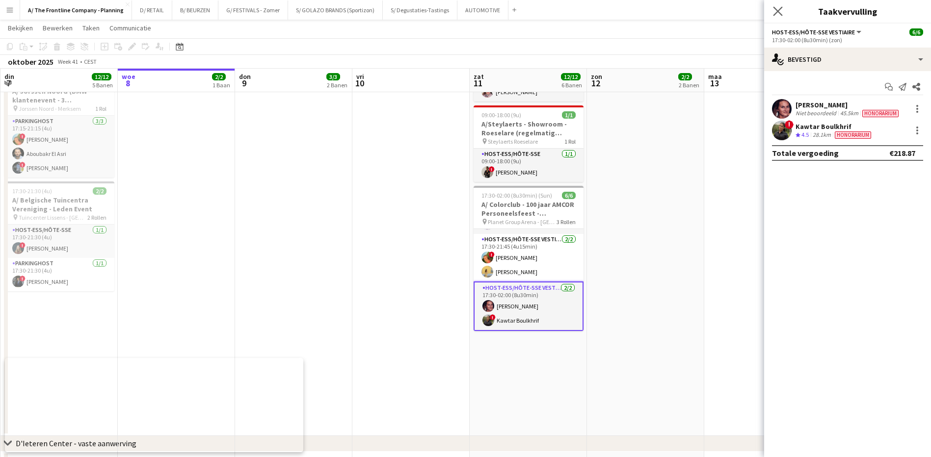
click at [777, 16] on icon "Sluit pop-in" at bounding box center [777, 10] width 9 height 9
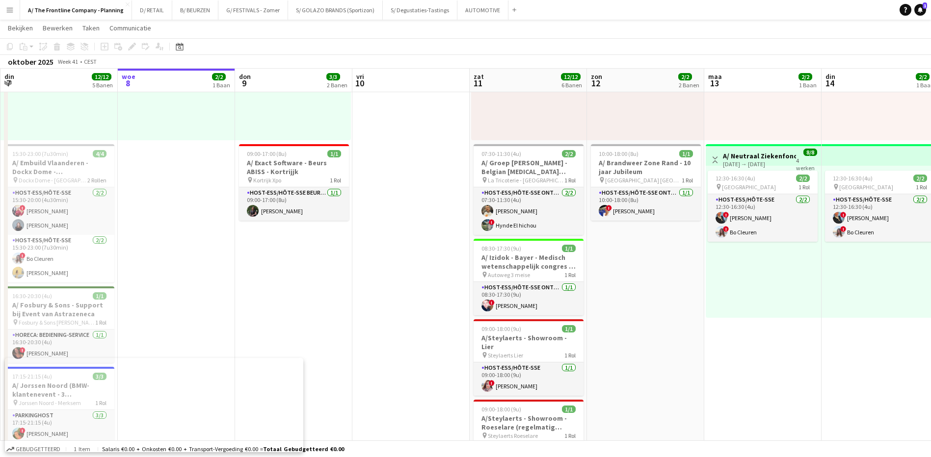
scroll to position [0, 353]
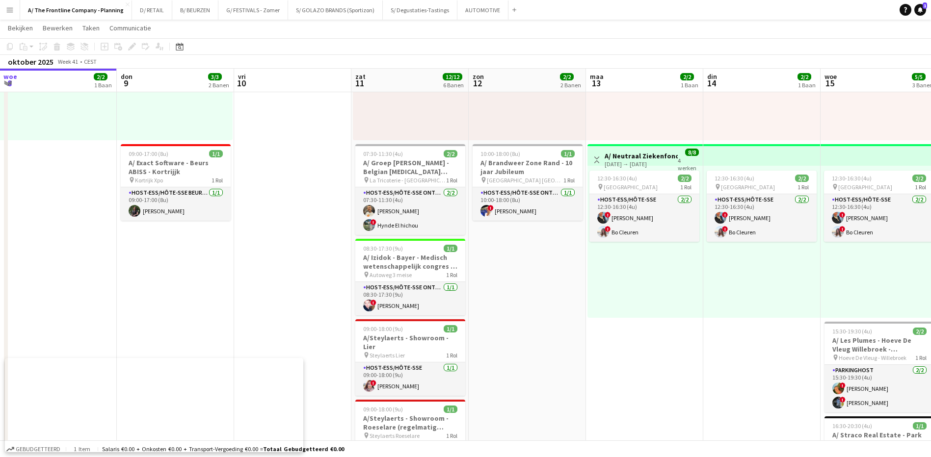
drag, startPoint x: 642, startPoint y: 276, endPoint x: 523, endPoint y: 275, distance: 119.3
click at [523, 275] on app-calendar-viewport "zon 5 11/11 5 Banen [DATE] 4/4 3 Banen din 7 12/12 5 Banen woe 8 2/2 1 Baan don…" at bounding box center [465, 356] width 931 height 930
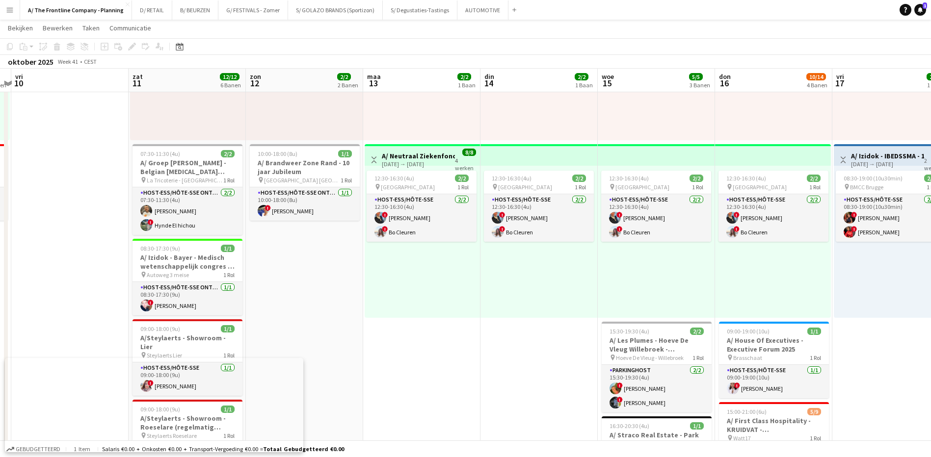
scroll to position [0, 383]
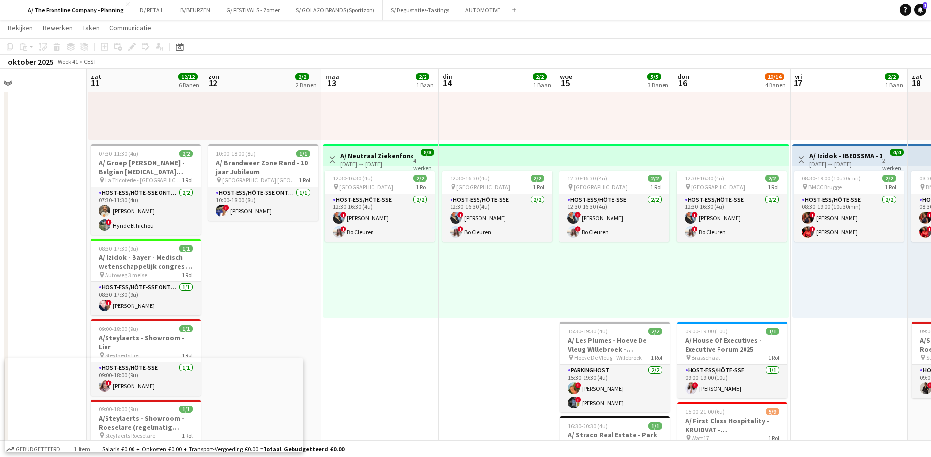
drag, startPoint x: 678, startPoint y: 359, endPoint x: 456, endPoint y: 332, distance: 223.4
click at [456, 332] on app-calendar-viewport "din 7 12/12 5 Banen woe 8 2/2 1 Baan don 9 3/3 2 Banen vri 10 zat 11 12/12 6 Ba…" at bounding box center [465, 356] width 931 height 930
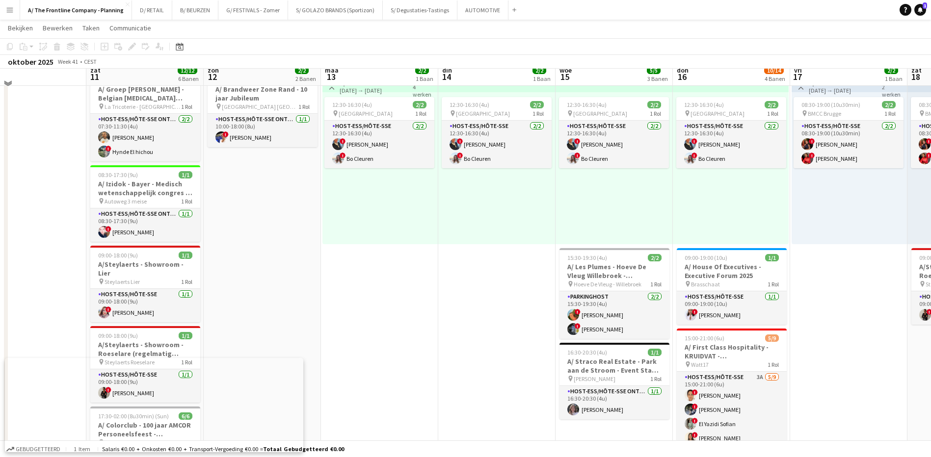
scroll to position [245, 0]
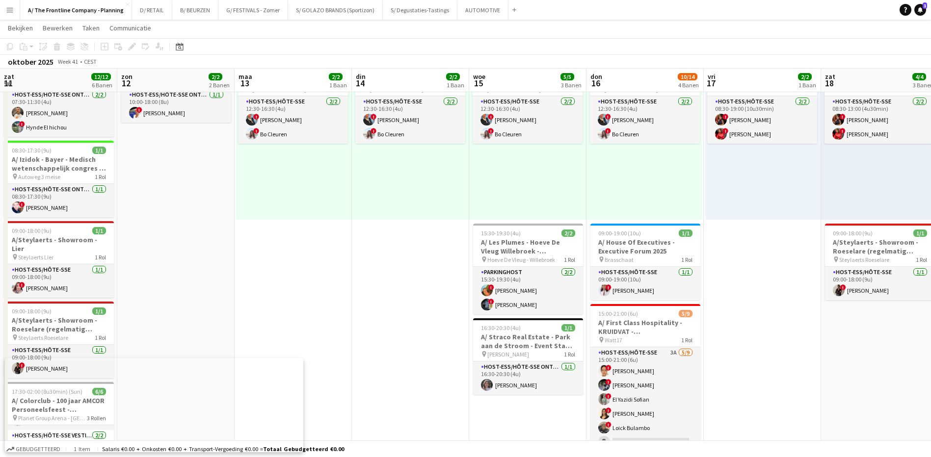
drag, startPoint x: 849, startPoint y: 373, endPoint x: 614, endPoint y: 370, distance: 234.6
click at [614, 370] on app-calendar-viewport "woe 8 2/2 1 Baan don 9 3/3 2 Banen vri 10 zat 11 12/12 6 Banen zon 12 2/2 2 Ban…" at bounding box center [465, 258] width 931 height 930
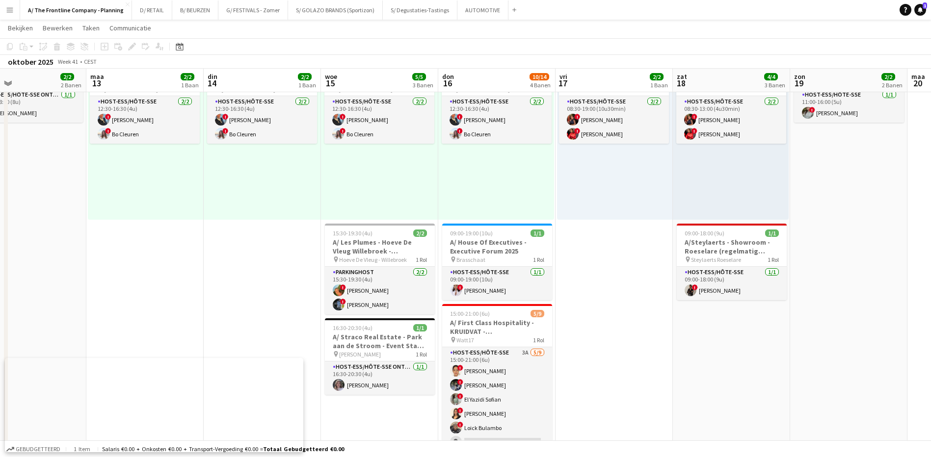
scroll to position [0, 339]
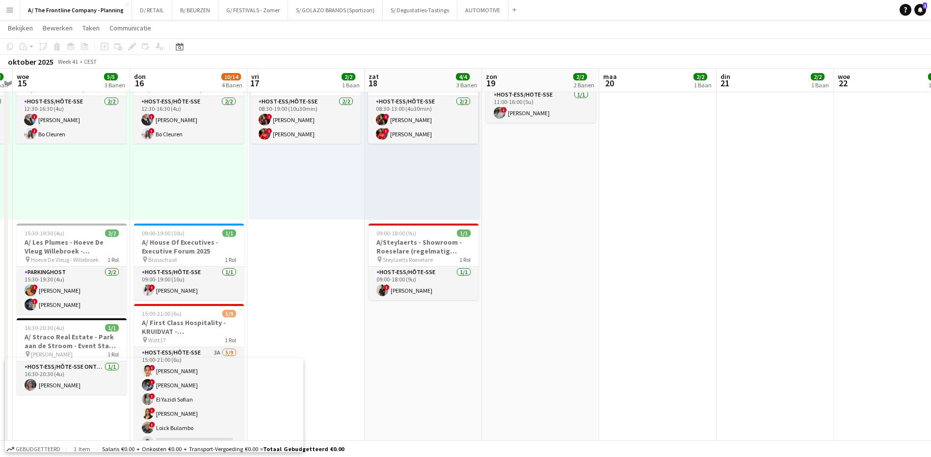
drag, startPoint x: 735, startPoint y: 384, endPoint x: 427, endPoint y: 344, distance: 310.8
click at [427, 344] on app-calendar-viewport "zon 12 2/2 2 Banen [DATE] 2/2 1 Baan din 14 2/2 1 Baan woe 15 5/5 3 Banen don 1…" at bounding box center [465, 258] width 931 height 930
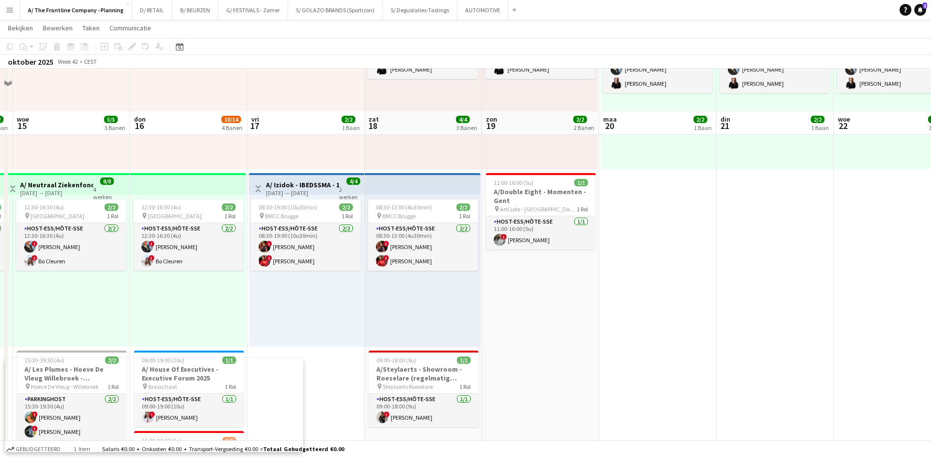
scroll to position [49, 0]
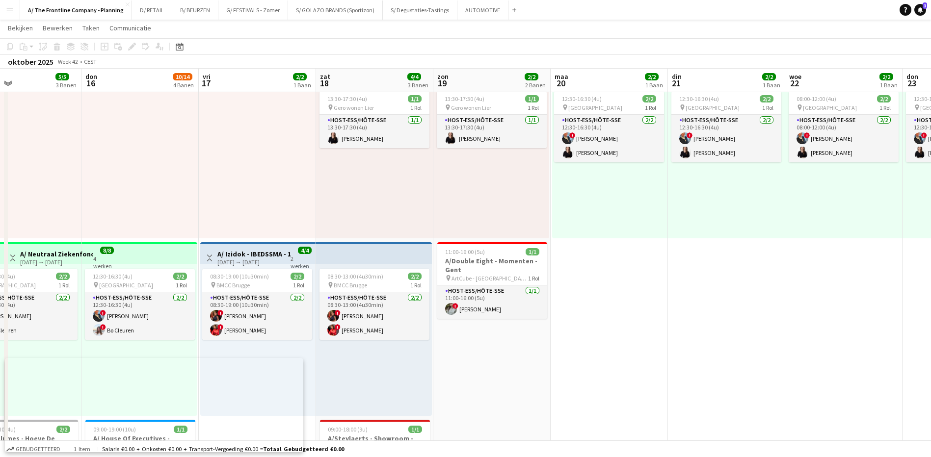
drag, startPoint x: 628, startPoint y: 333, endPoint x: 321, endPoint y: 333, distance: 306.8
click at [321, 334] on app-calendar-viewport "zon 12 2/2 2 Banen [DATE] 2/2 1 Baan din 14 2/2 1 Baan woe 15 5/5 3 Banen don 1…" at bounding box center [465, 454] width 931 height 930
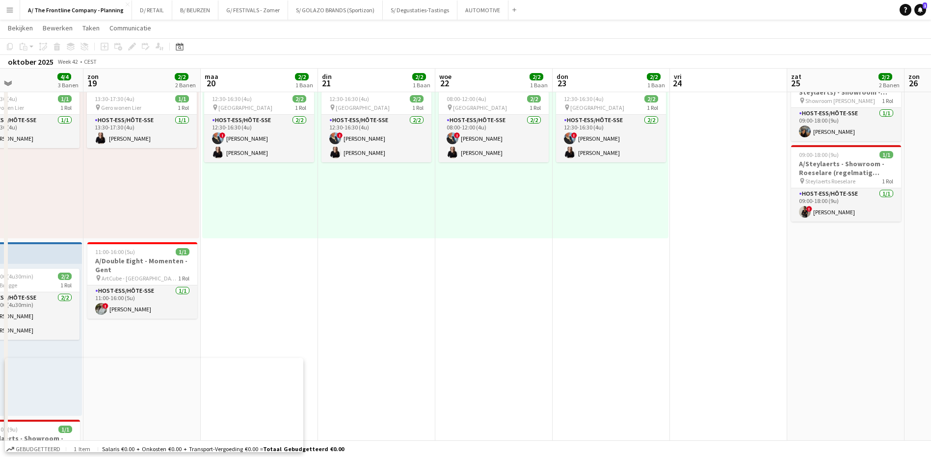
drag, startPoint x: 630, startPoint y: 346, endPoint x: 305, endPoint y: 330, distance: 325.8
click at [304, 332] on app-calendar-viewport "woe 15 5/5 3 Banen don 16 10/14 4 Banen vri 17 2/2 1 Baan zat 18 4/4 3 Banen zo…" at bounding box center [465, 454] width 931 height 930
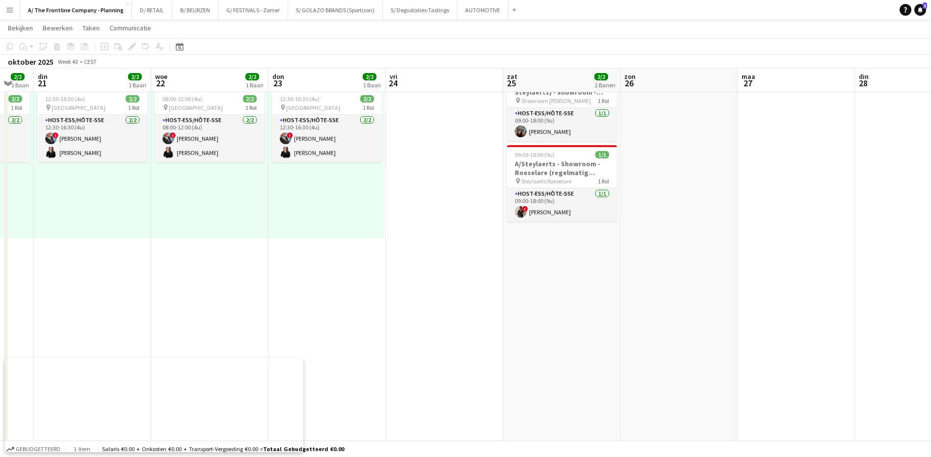
scroll to position [0, 392]
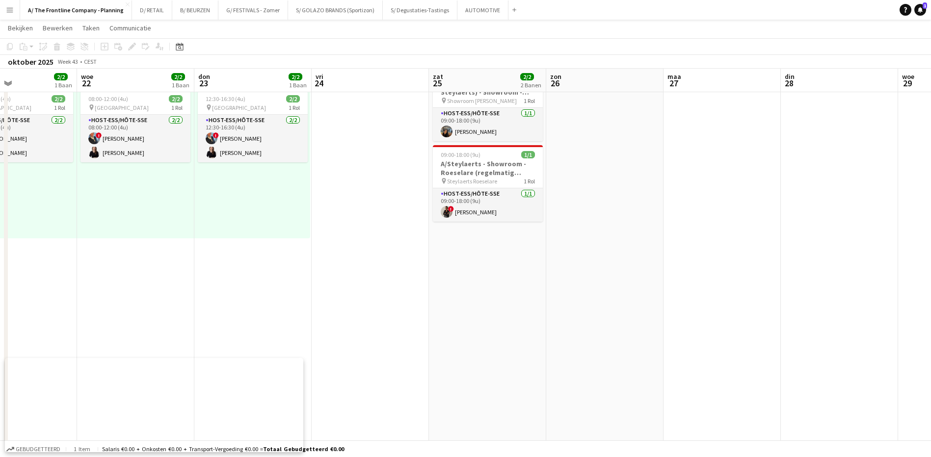
drag, startPoint x: 546, startPoint y: 325, endPoint x: 188, endPoint y: 305, distance: 358.8
click at [188, 305] on app-calendar-viewport "zat 18 4/4 3 Banen zon 19 2/2 2 Banen [DATE] 2/2 1 Baan din 21 2/2 1 Baan woe 2…" at bounding box center [465, 454] width 931 height 930
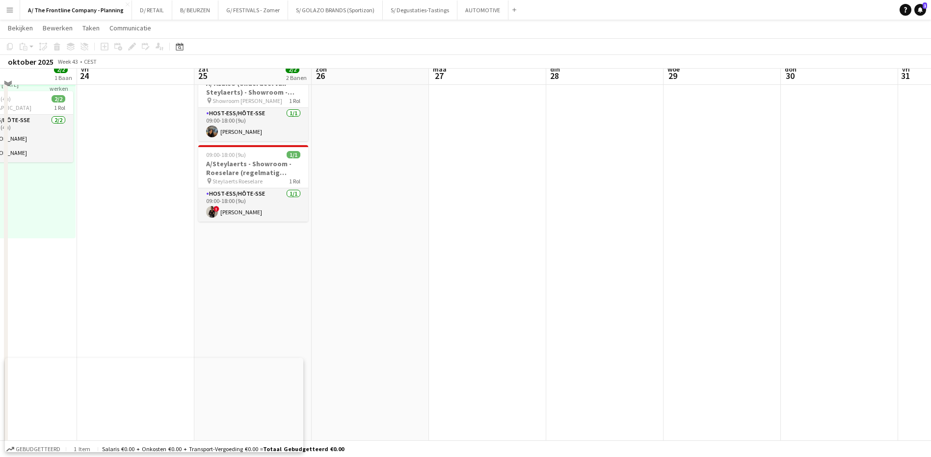
scroll to position [0, 0]
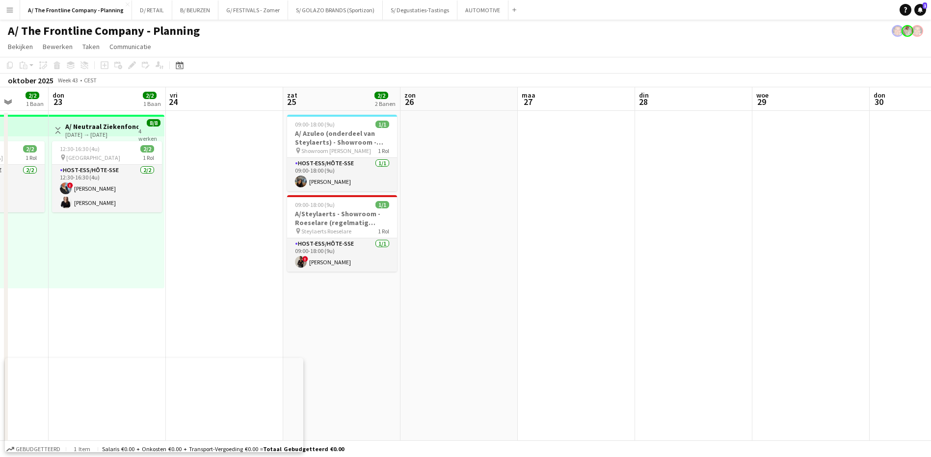
drag, startPoint x: 699, startPoint y: 300, endPoint x: 320, endPoint y: 300, distance: 379.4
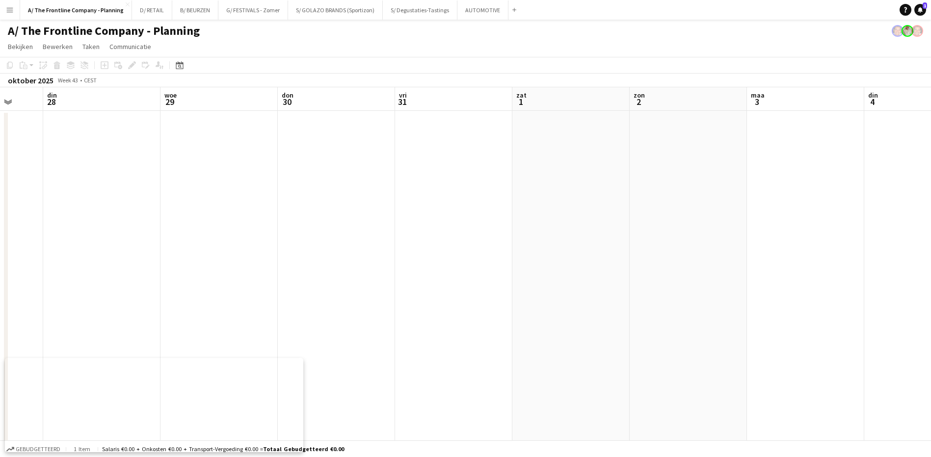
drag, startPoint x: 686, startPoint y: 296, endPoint x: 341, endPoint y: 293, distance: 345.1
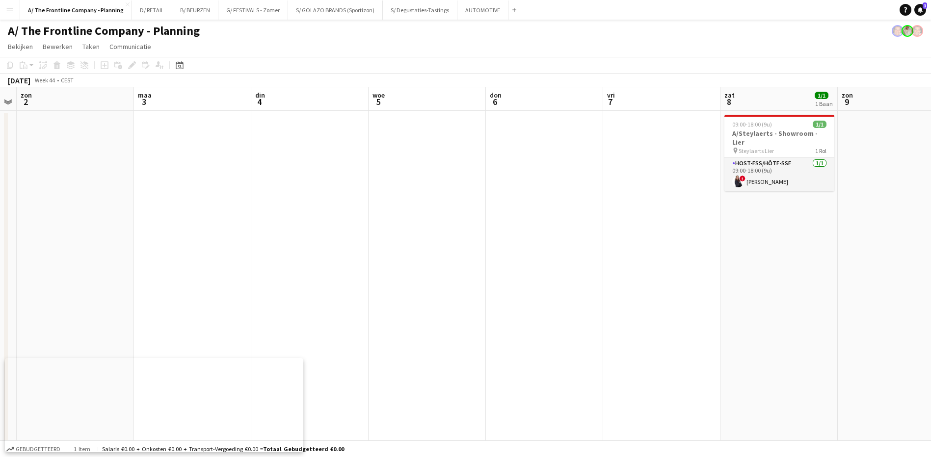
drag, startPoint x: 343, startPoint y: 297, endPoint x: 214, endPoint y: 282, distance: 129.1
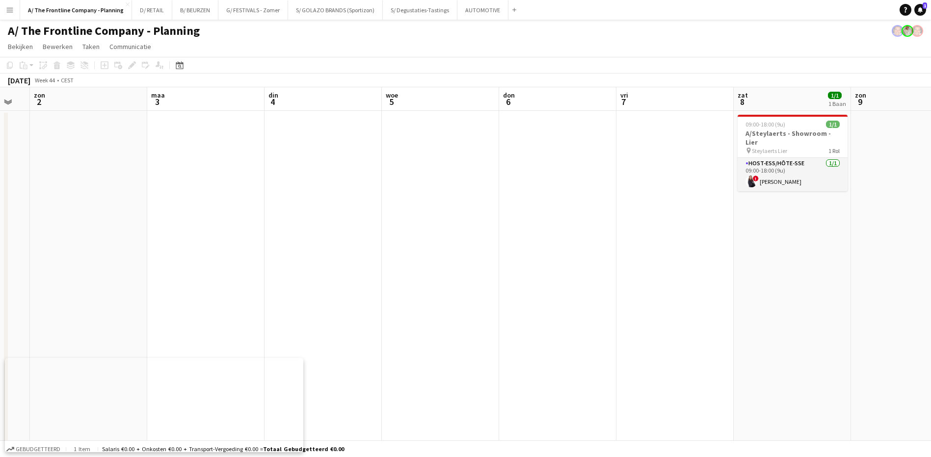
drag, startPoint x: 586, startPoint y: 276, endPoint x: 307, endPoint y: 282, distance: 278.4
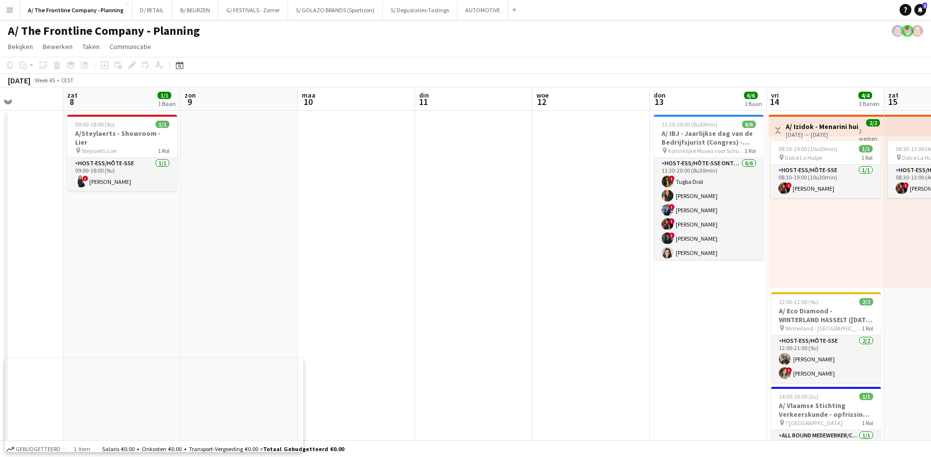
drag, startPoint x: 410, startPoint y: 295, endPoint x: 291, endPoint y: 288, distance: 119.5
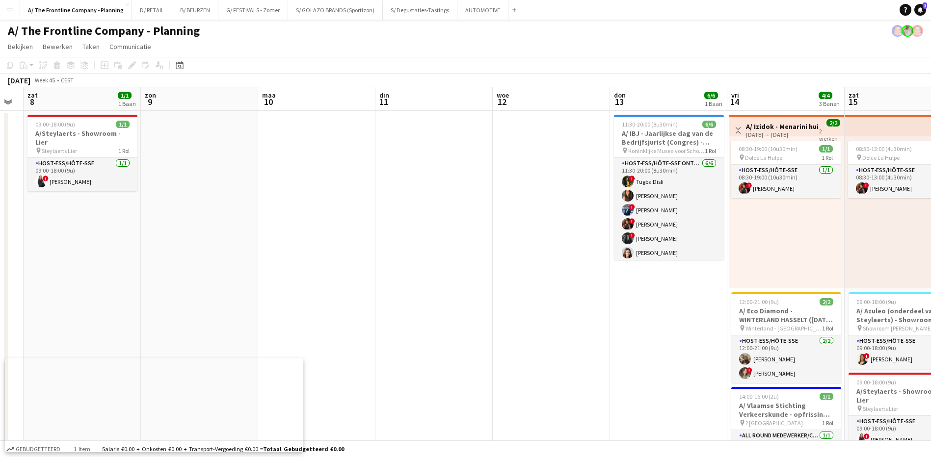
scroll to position [0, 287]
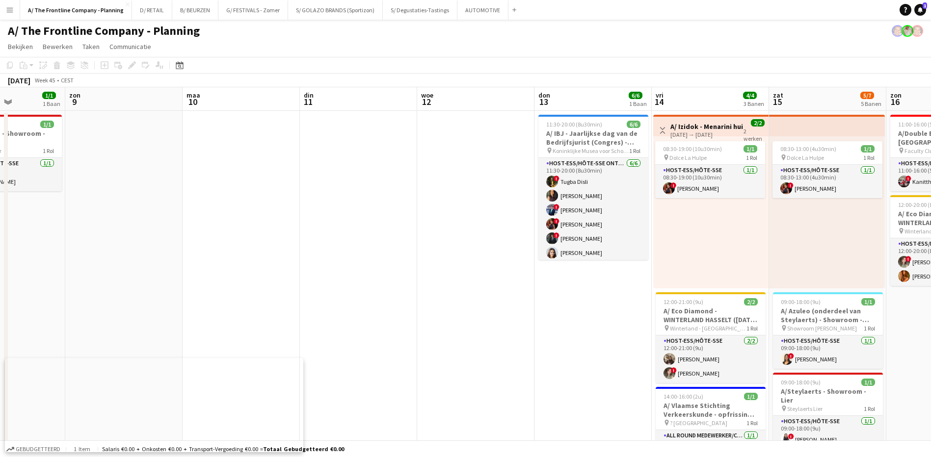
drag, startPoint x: 594, startPoint y: 278, endPoint x: 419, endPoint y: 288, distance: 175.0
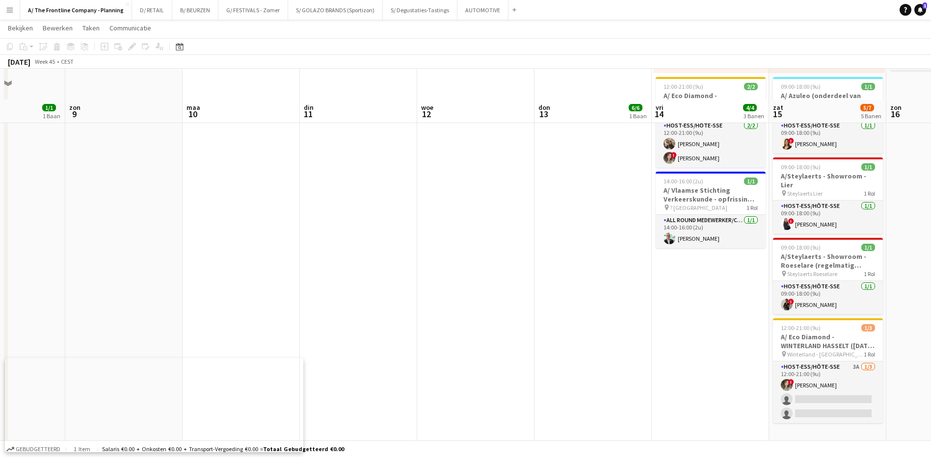
scroll to position [245, 0]
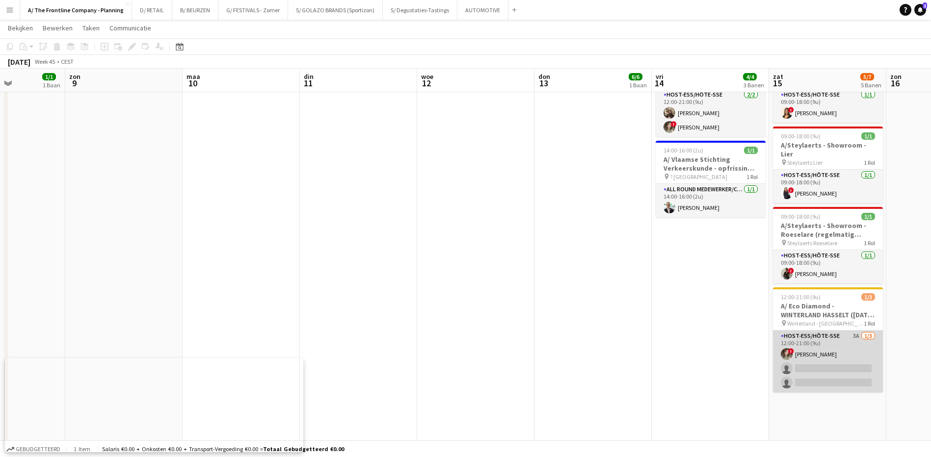
click at [857, 331] on app-card-role "Host-ess/Hôte-sse 3A [DATE] 12:00-21:00 (9u) ! Feyza Göksu single-neutral-actio…" at bounding box center [828, 362] width 110 height 62
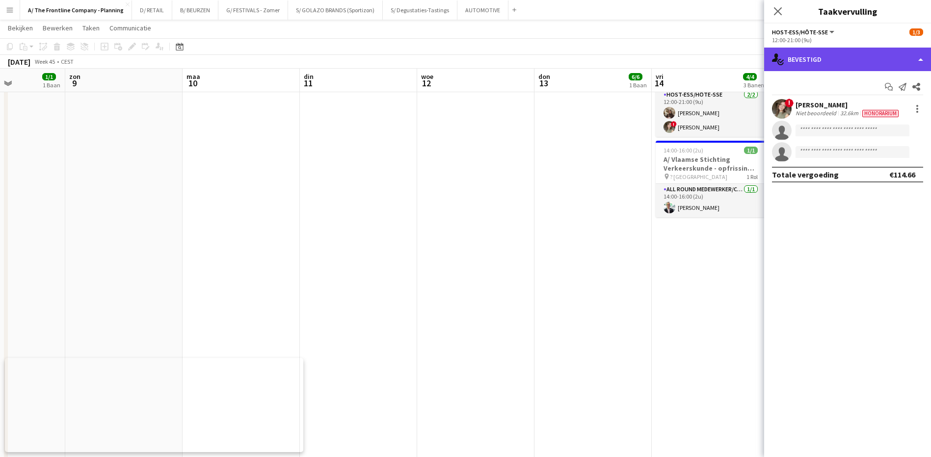
click at [857, 60] on div "single-neutral-actions-check-2 Bevestigd" at bounding box center [847, 60] width 167 height 24
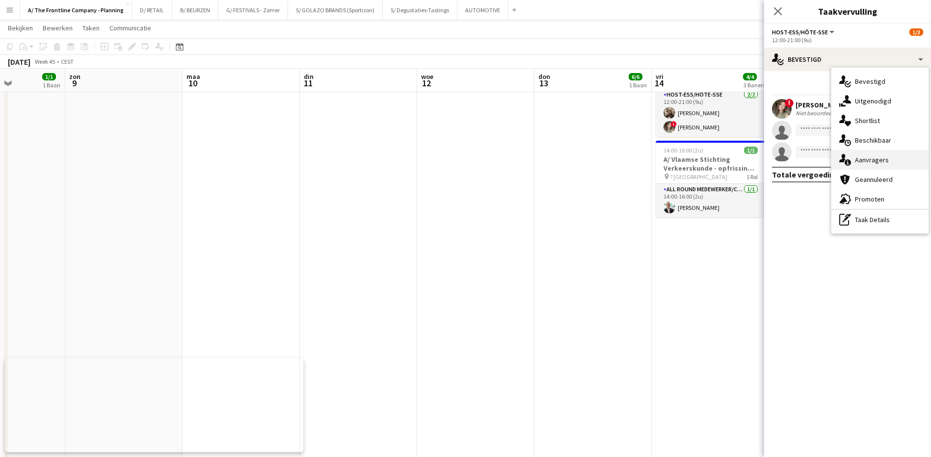
click at [874, 158] on span "Aanvragers" at bounding box center [872, 160] width 34 height 9
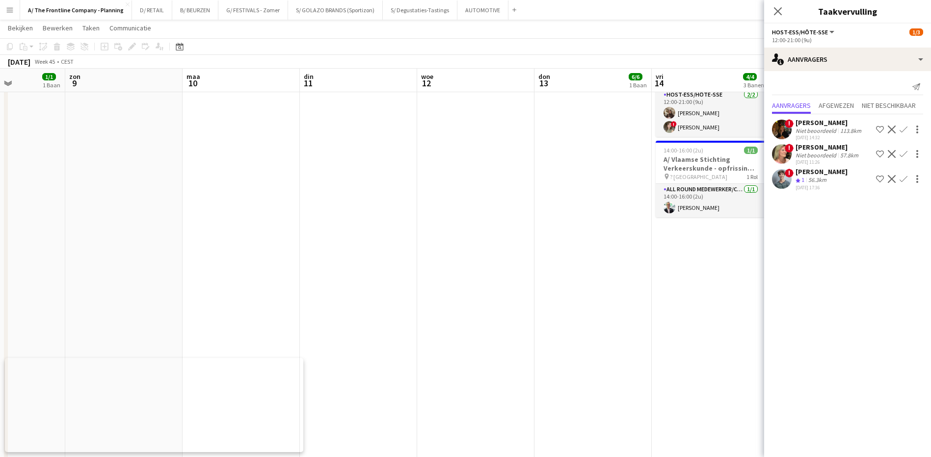
click at [830, 174] on div "[PERSON_NAME]" at bounding box center [822, 171] width 52 height 9
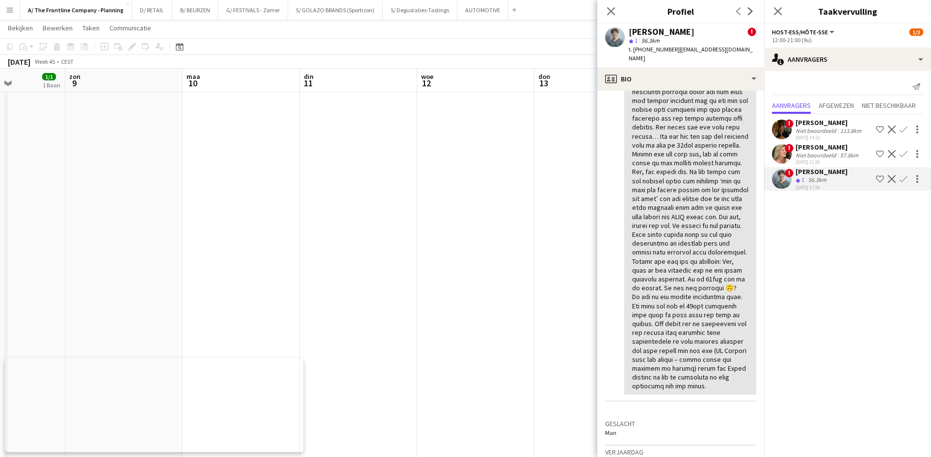
scroll to position [344, 0]
click at [807, 306] on mat-expansion-panel "users2 Aanvragers Melding versturen Aanvragers Afgewezen Niet beschikbaar ! [PE…" at bounding box center [847, 264] width 167 height 386
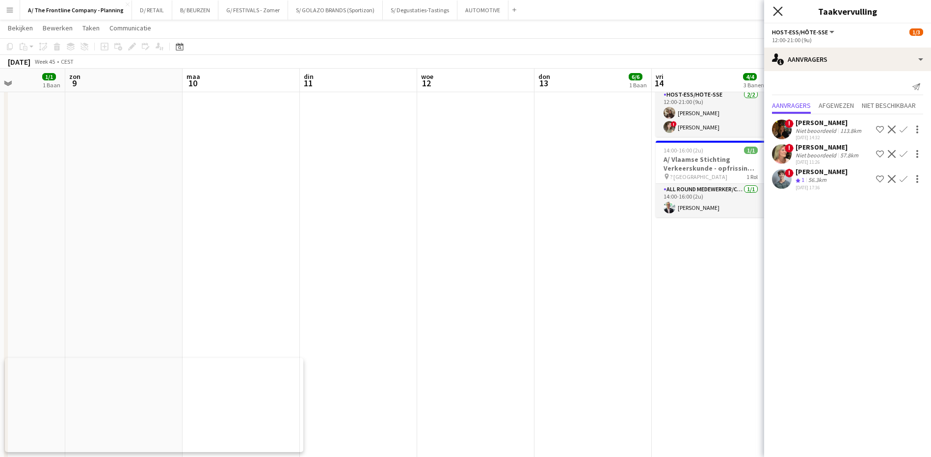
click at [780, 9] on icon at bounding box center [777, 10] width 9 height 9
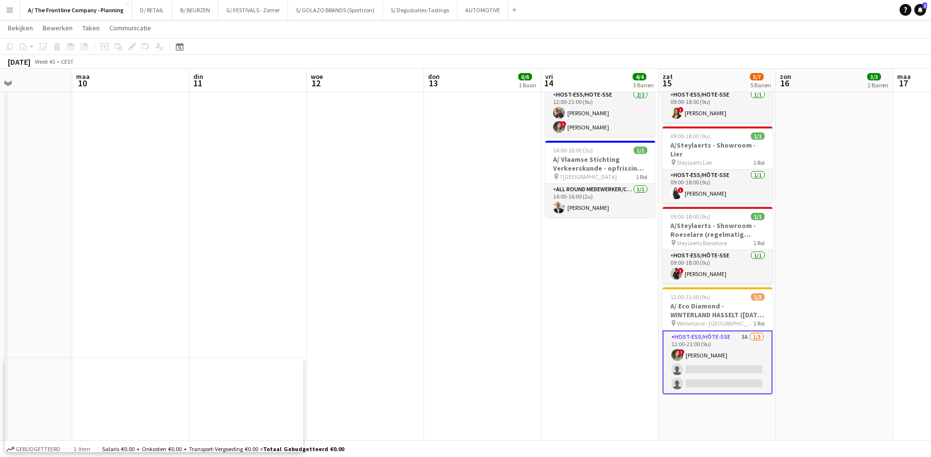
drag, startPoint x: 734, startPoint y: 332, endPoint x: 507, endPoint y: 331, distance: 227.7
click at [507, 331] on app-calendar-viewport "don 6 vri 7 zat 8 1/1 1 Baan [DATE] din 11 woe 12 don 13 6/6 1 Baan vri 14 4/4 …" at bounding box center [465, 258] width 931 height 930
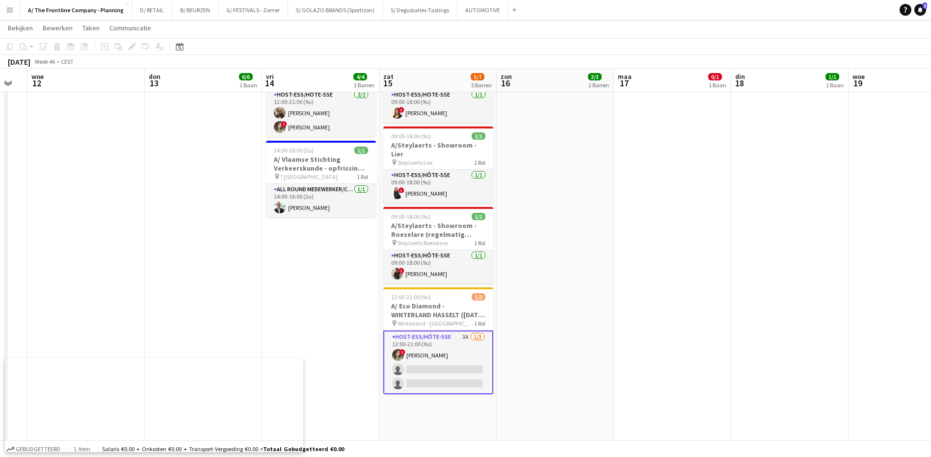
drag, startPoint x: 767, startPoint y: 302, endPoint x: 565, endPoint y: 311, distance: 202.0
click at [565, 311] on app-calendar-viewport "zat 8 1/1 1 Baan [DATE] din 11 woe 12 don 13 6/6 1 Baan vri 14 4/4 3 Banen zat …" at bounding box center [465, 258] width 931 height 930
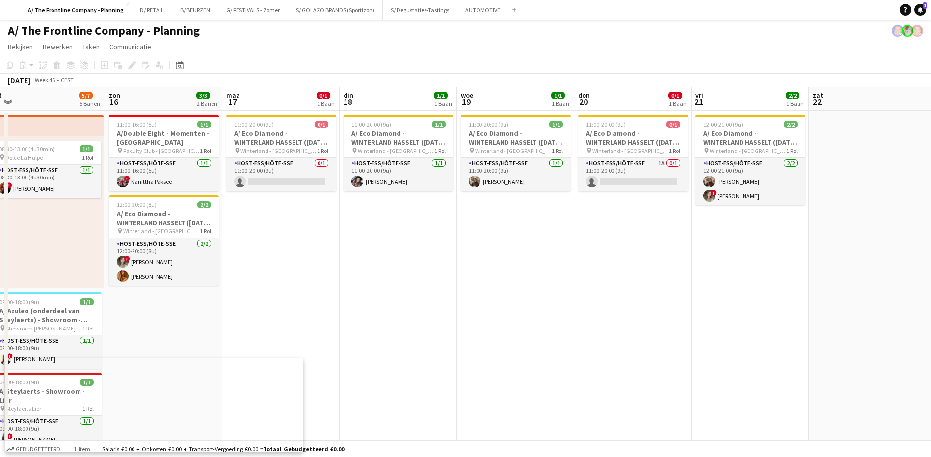
scroll to position [0, 303]
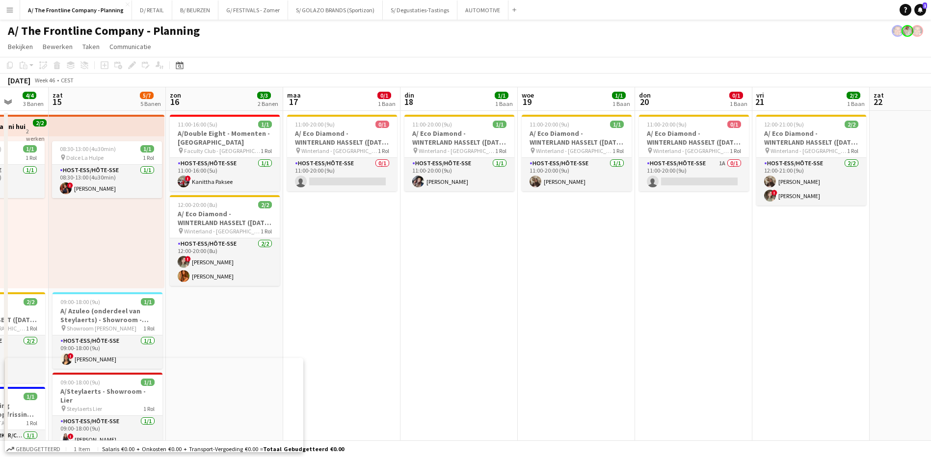
drag, startPoint x: 733, startPoint y: 268, endPoint x: 359, endPoint y: 270, distance: 374.0
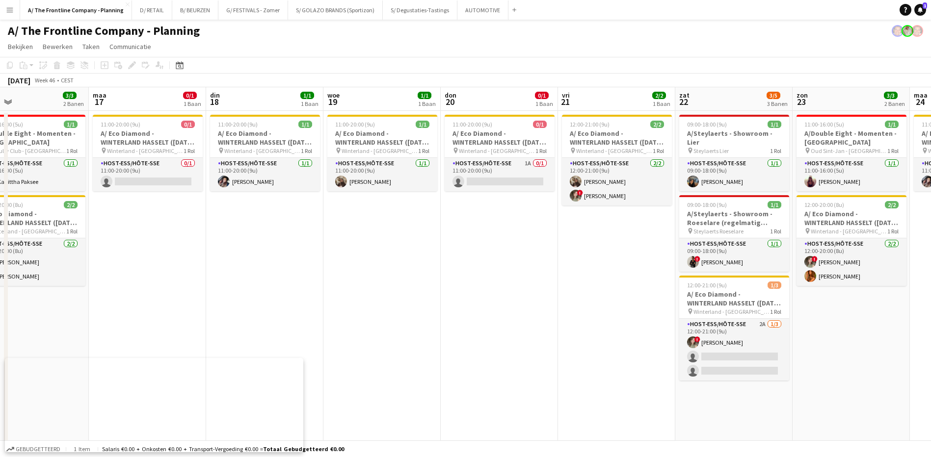
scroll to position [0, 289]
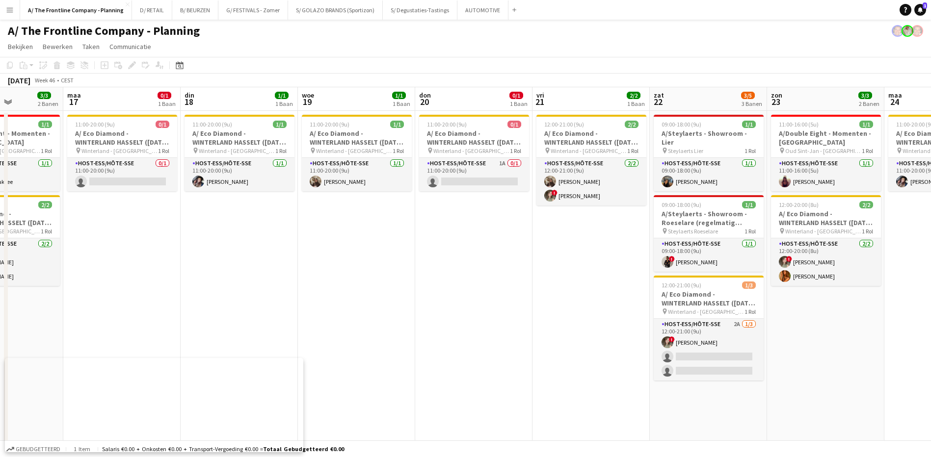
drag, startPoint x: 646, startPoint y: 268, endPoint x: 543, endPoint y: 276, distance: 102.9
click at [502, 163] on app-card-role "Host-ess/Hôte-sse 1A 0/1 11:00-20:00 (9u) single-neutral-actions" at bounding box center [474, 174] width 110 height 33
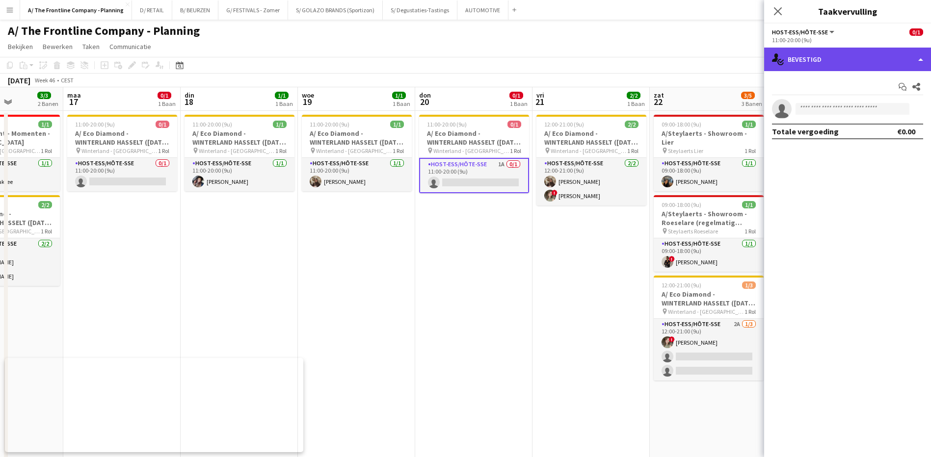
click at [870, 55] on div "single-neutral-actions-check-2 Bevestigd" at bounding box center [847, 60] width 167 height 24
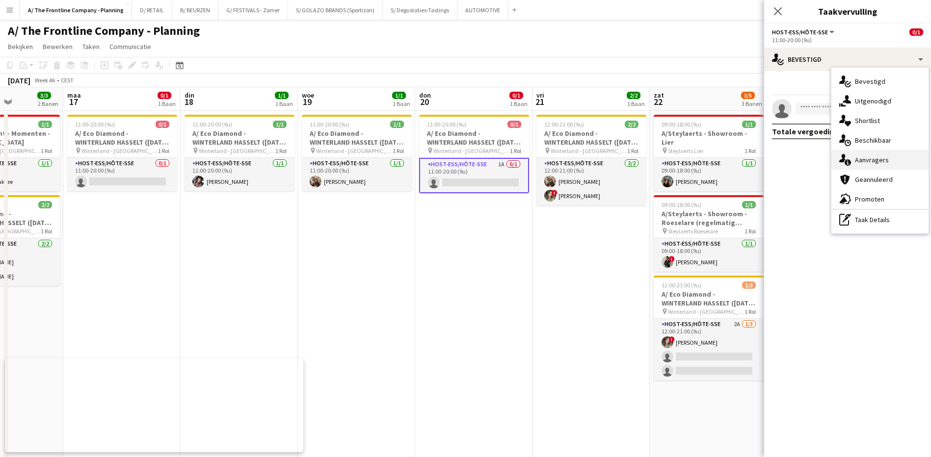
click at [884, 157] on span "Aanvragers" at bounding box center [872, 160] width 34 height 9
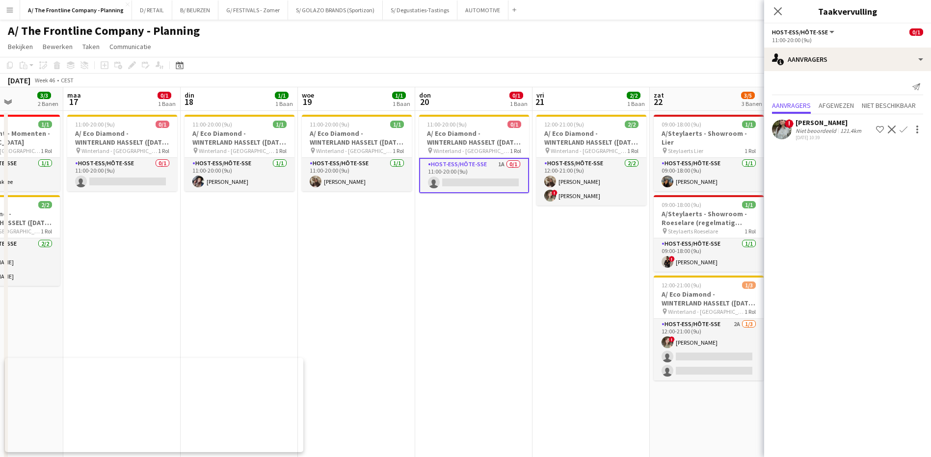
click at [818, 123] on div "[PERSON_NAME]" at bounding box center [830, 122] width 68 height 9
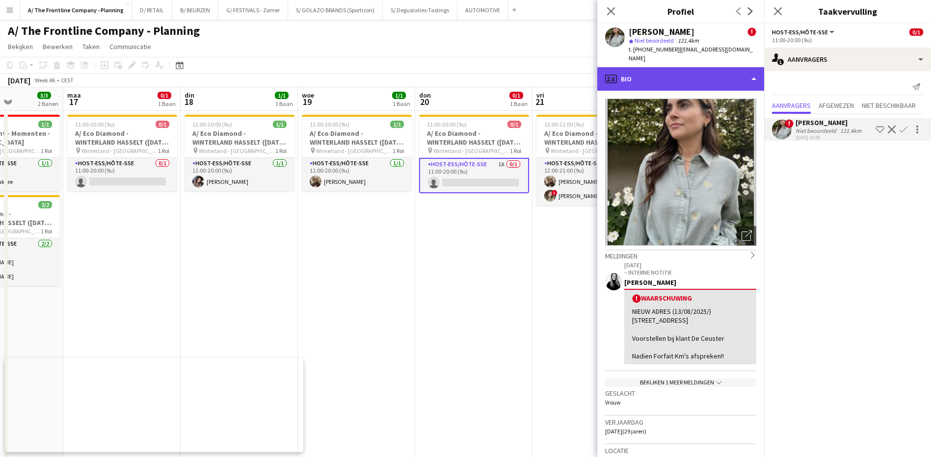
click at [688, 70] on div "profile Bio" at bounding box center [680, 79] width 167 height 24
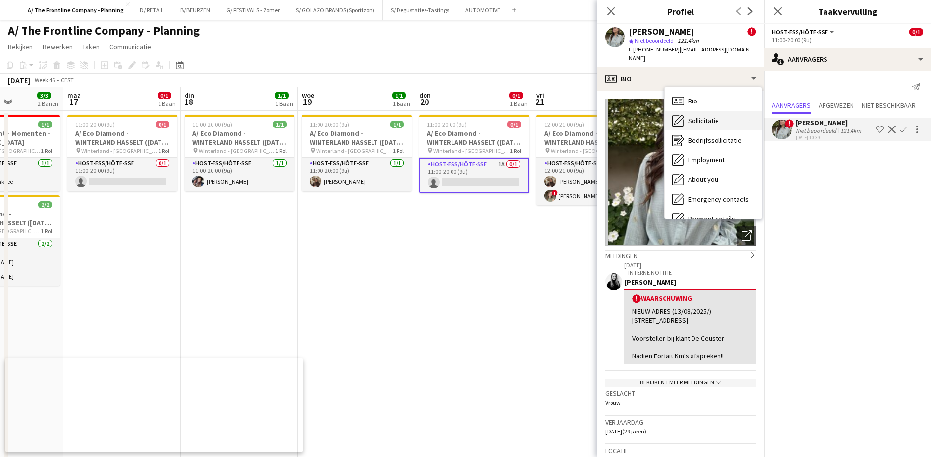
click at [702, 116] on span "Sollicitatie" at bounding box center [703, 120] width 31 height 9
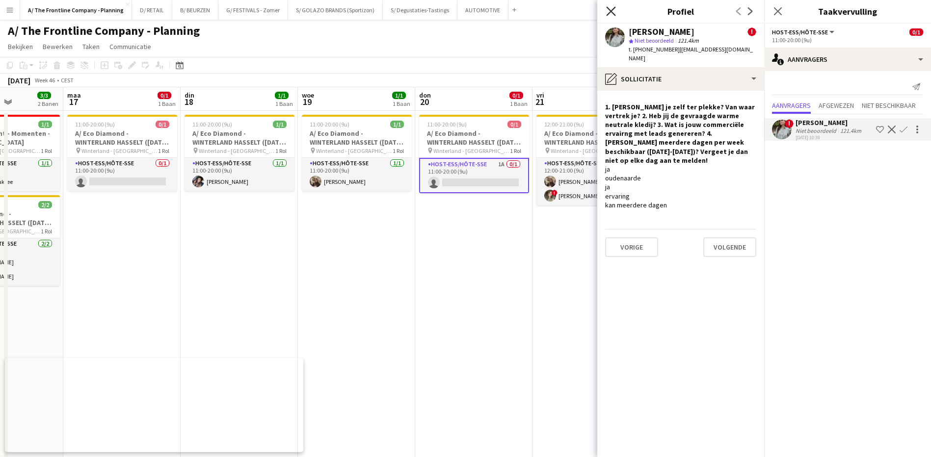
click at [611, 6] on icon "Sluit pop-in" at bounding box center [610, 10] width 9 height 9
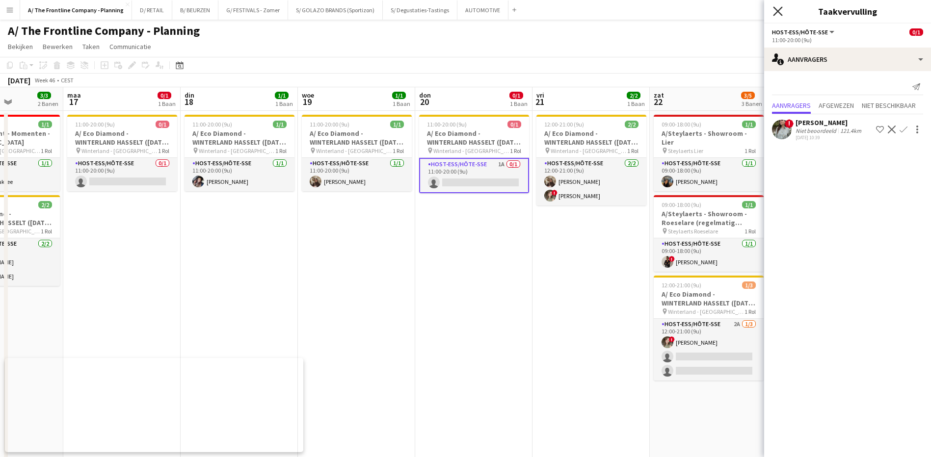
click at [777, 9] on icon "Sluit pop-in" at bounding box center [777, 10] width 9 height 9
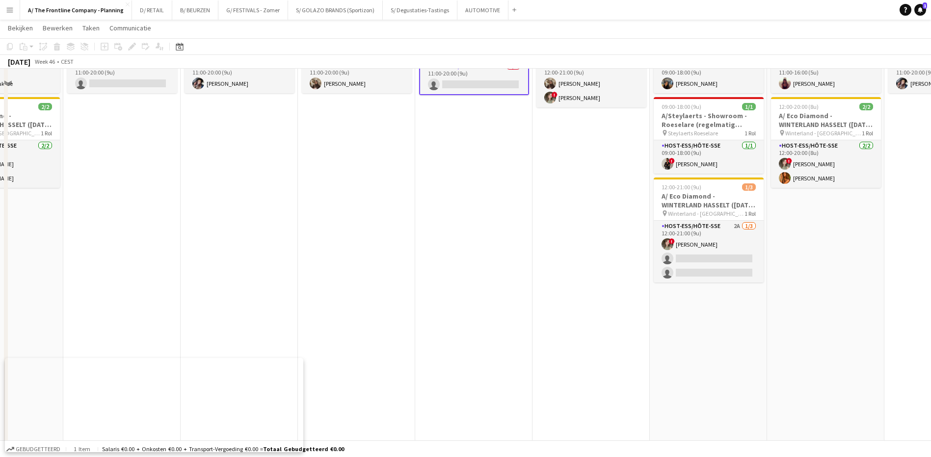
scroll to position [98, 0]
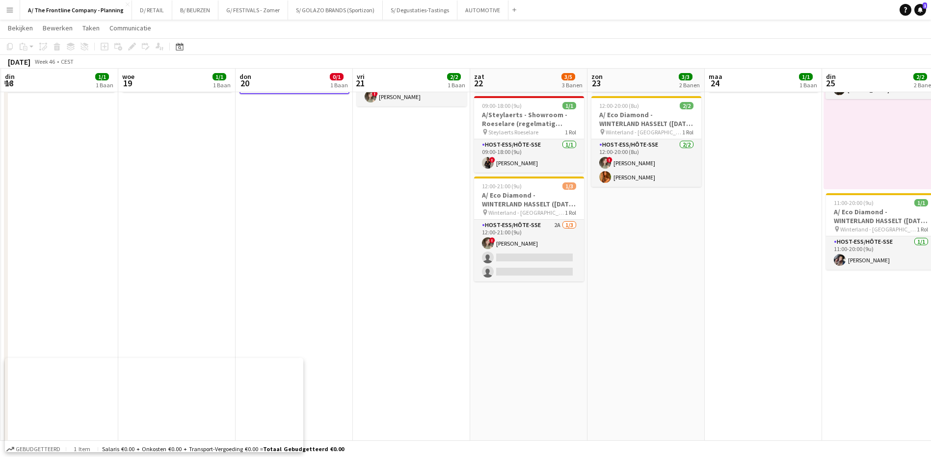
drag, startPoint x: 782, startPoint y: 270, endPoint x: 598, endPoint y: 280, distance: 184.8
click at [598, 280] on app-calendar-viewport "zat 15 5/7 5 Banen zon 16 3/3 2 Banen [DATE] 0/1 1 Baan din 18 1/1 1 Baan woe 1…" at bounding box center [465, 405] width 931 height 930
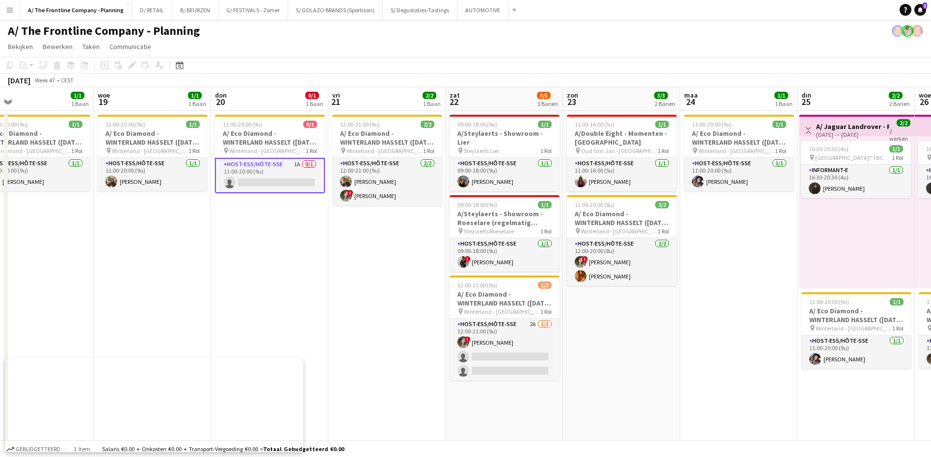
scroll to position [0, 330]
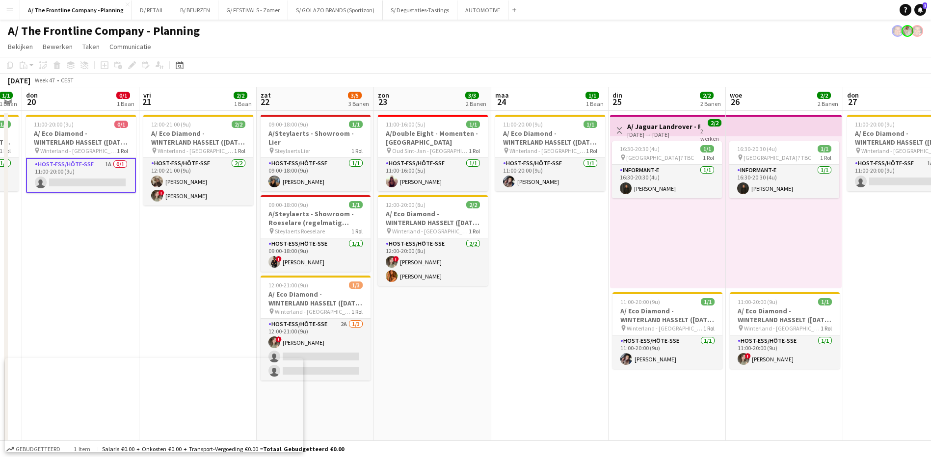
drag, startPoint x: 746, startPoint y: 277, endPoint x: 537, endPoint y: 277, distance: 208.6
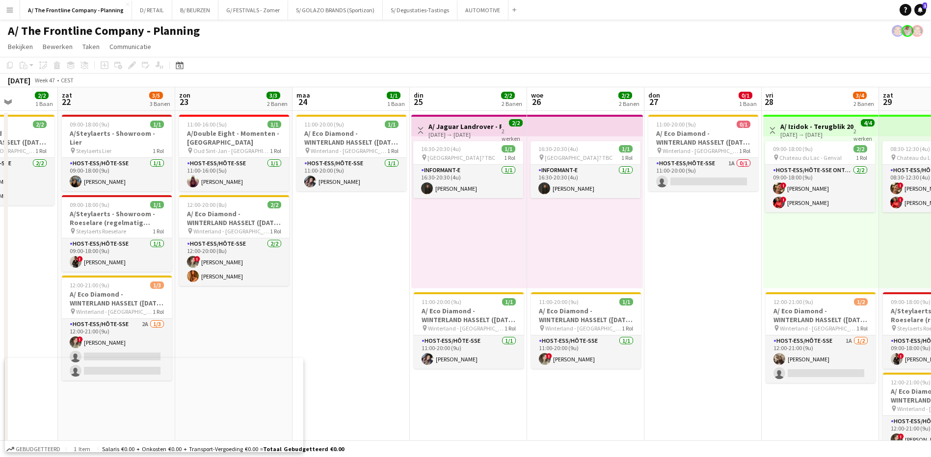
drag, startPoint x: 584, startPoint y: 255, endPoint x: 392, endPoint y: 233, distance: 192.6
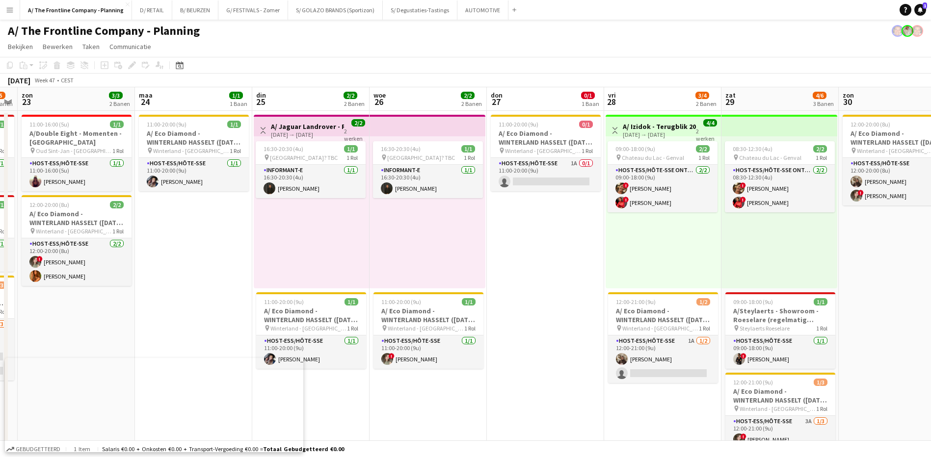
scroll to position [0, 362]
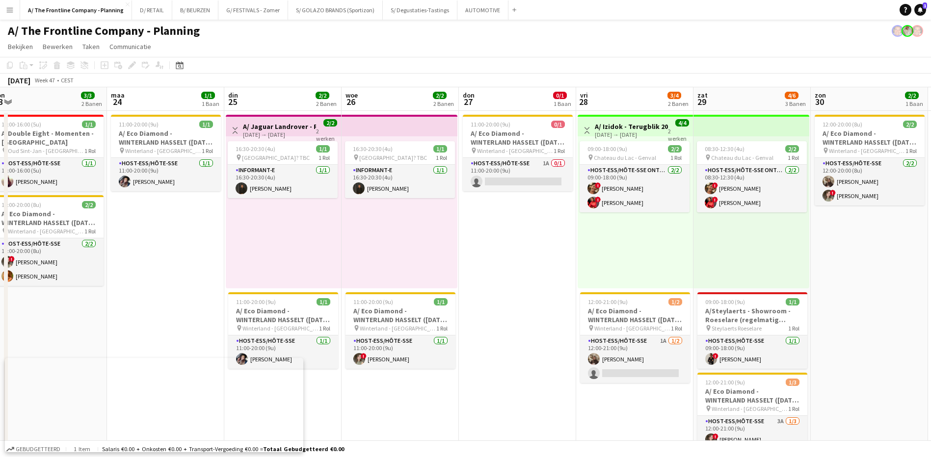
drag, startPoint x: 721, startPoint y: 229, endPoint x: 537, endPoint y: 225, distance: 183.1
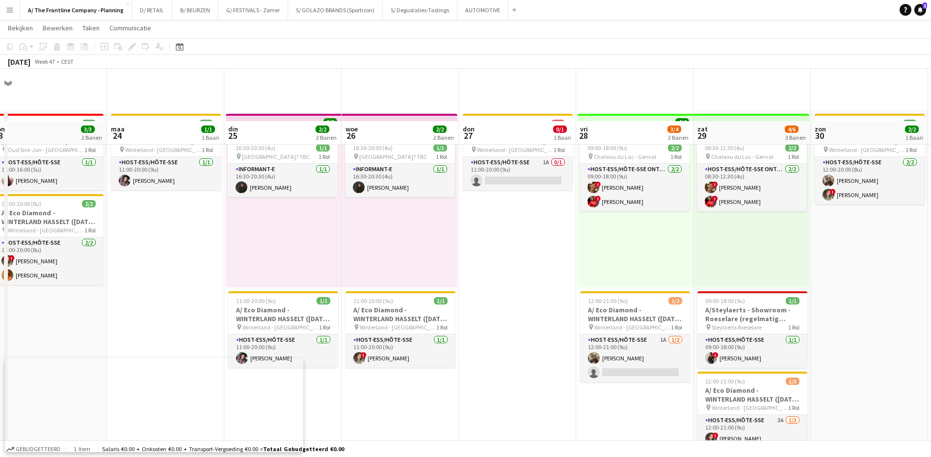
scroll to position [98, 0]
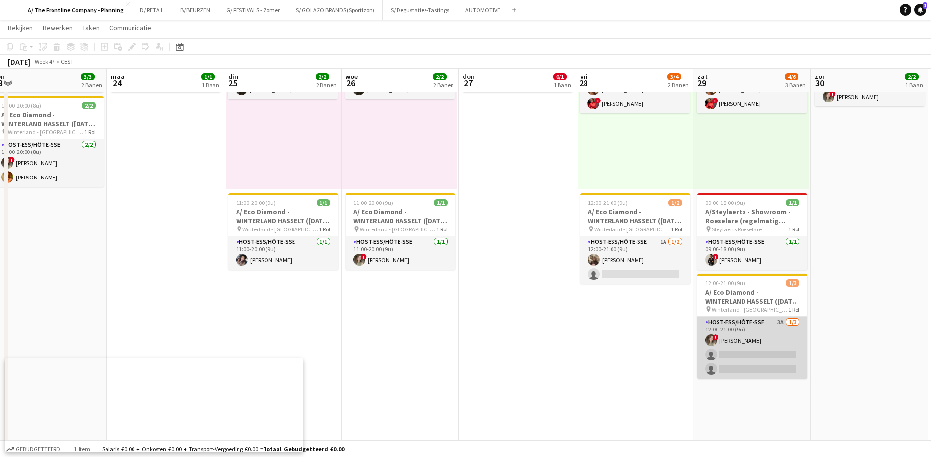
click at [777, 321] on app-card-role "Host-ess/Hôte-sse 3A [DATE] 12:00-21:00 (9u) ! Feyza Göksu single-neutral-actio…" at bounding box center [752, 348] width 110 height 62
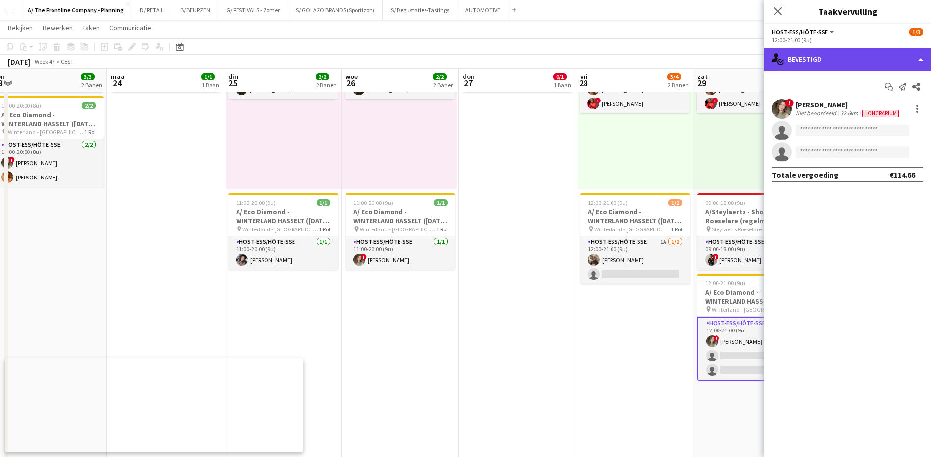
click at [855, 66] on div "single-neutral-actions-check-2 Bevestigd" at bounding box center [847, 60] width 167 height 24
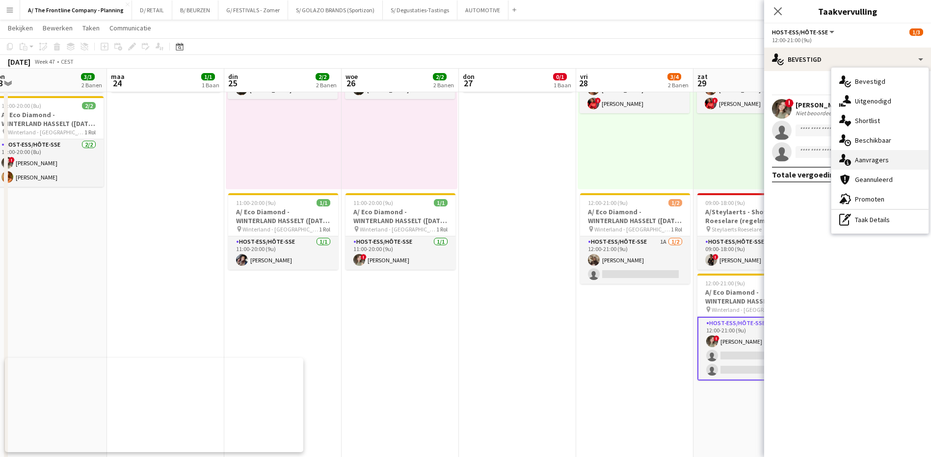
click at [875, 158] on span "Aanvragers" at bounding box center [872, 160] width 34 height 9
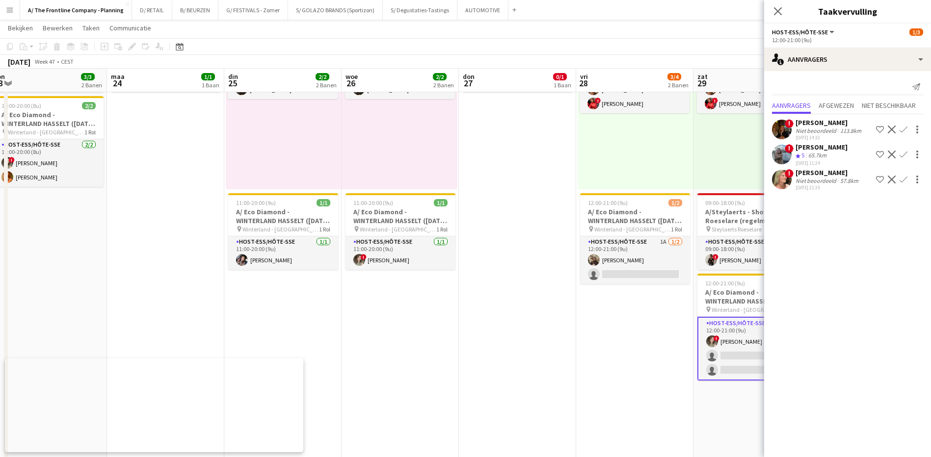
click at [823, 177] on div "Niet beoordeeld" at bounding box center [817, 180] width 43 height 7
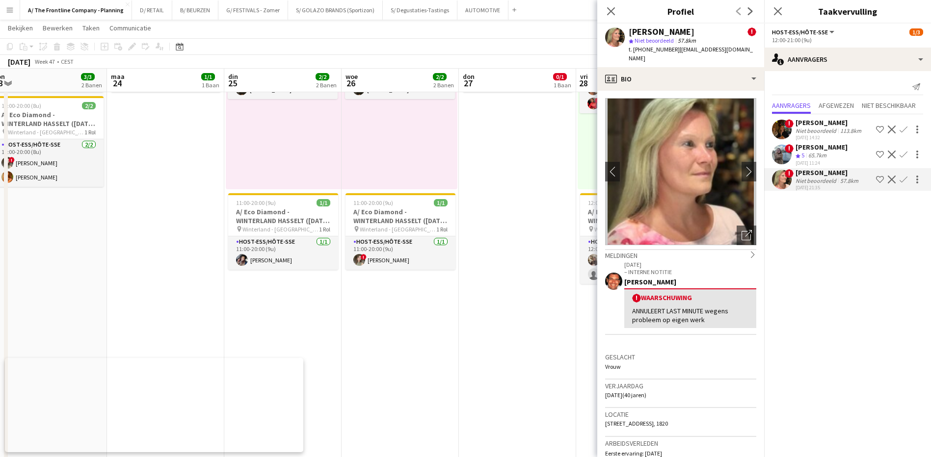
scroll to position [0, 0]
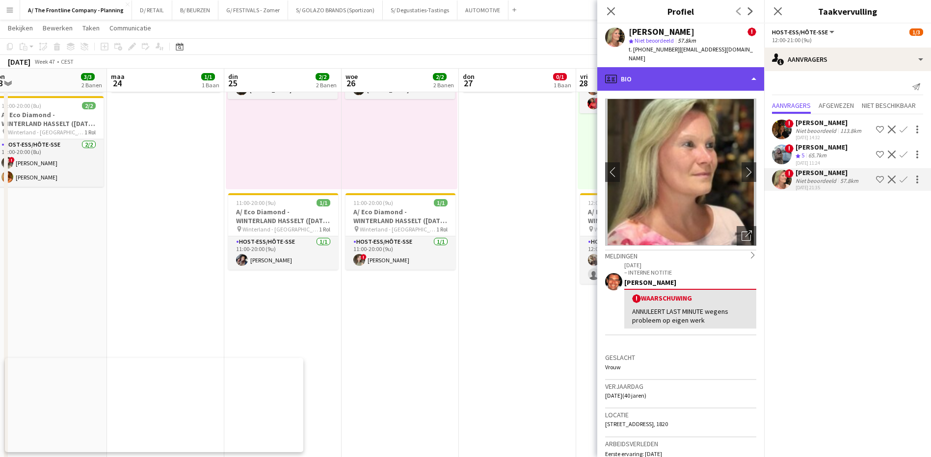
click at [693, 78] on div "profile Bio" at bounding box center [680, 79] width 167 height 24
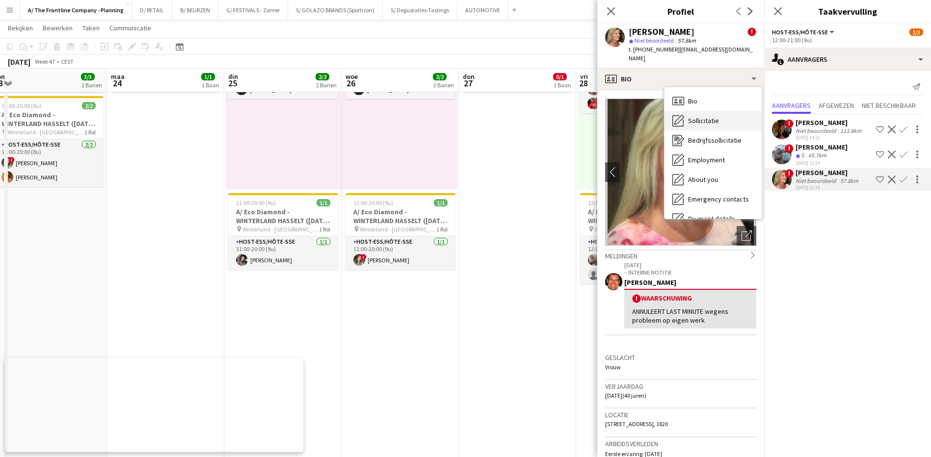
click at [698, 116] on span "Sollicitatie" at bounding box center [703, 120] width 31 height 9
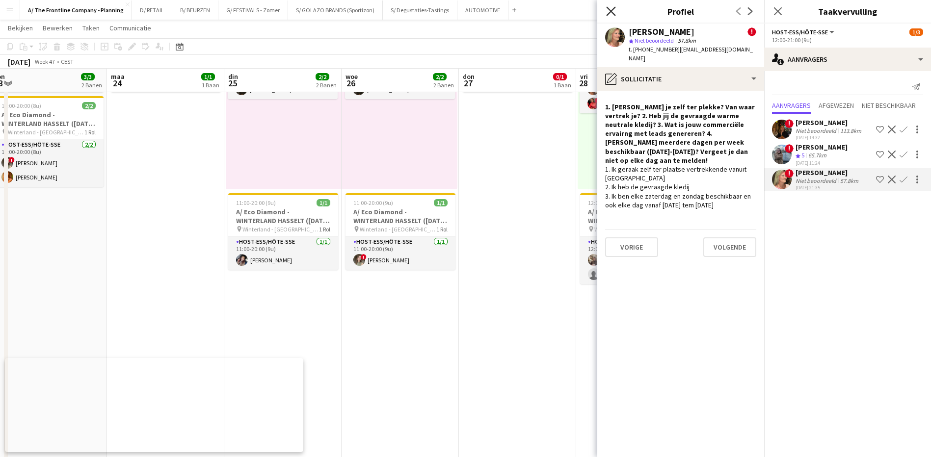
click at [607, 15] on icon at bounding box center [610, 10] width 9 height 9
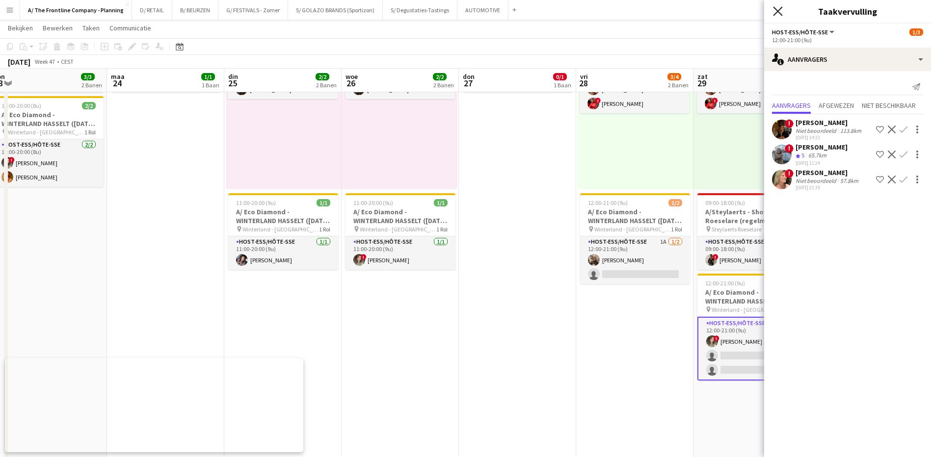
click at [780, 9] on icon at bounding box center [777, 10] width 9 height 9
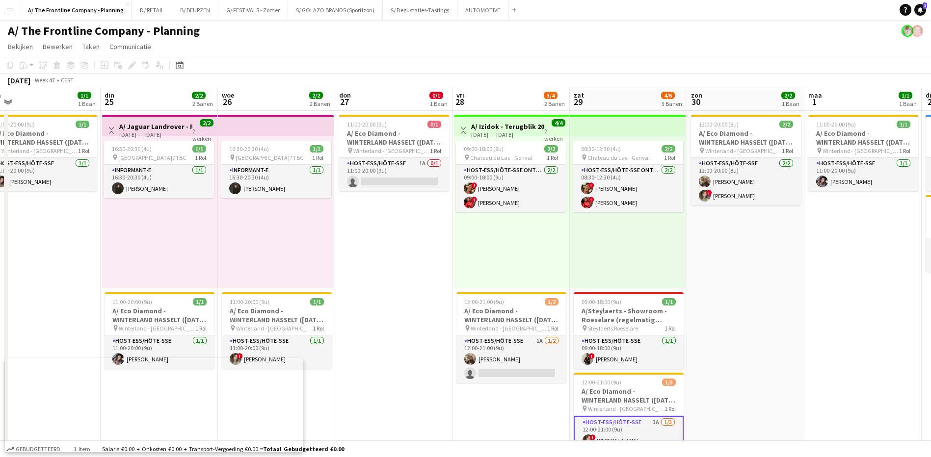
drag, startPoint x: 884, startPoint y: 324, endPoint x: 745, endPoint y: 320, distance: 139.5
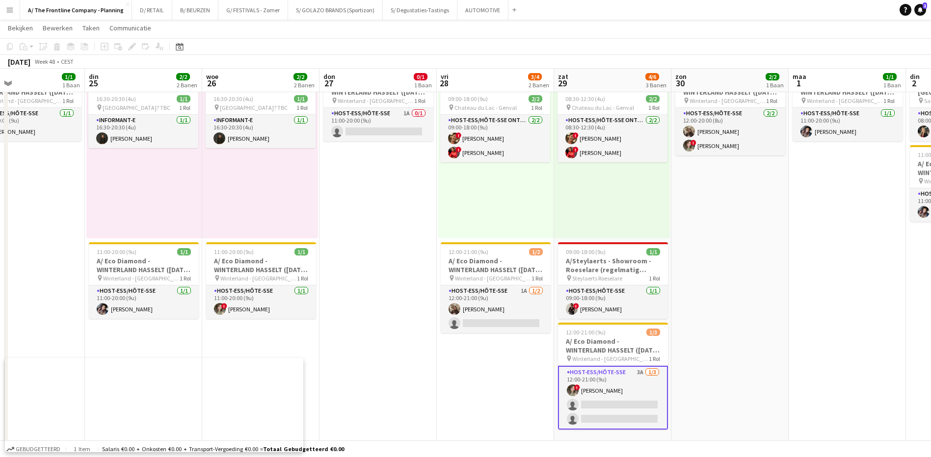
scroll to position [0, 334]
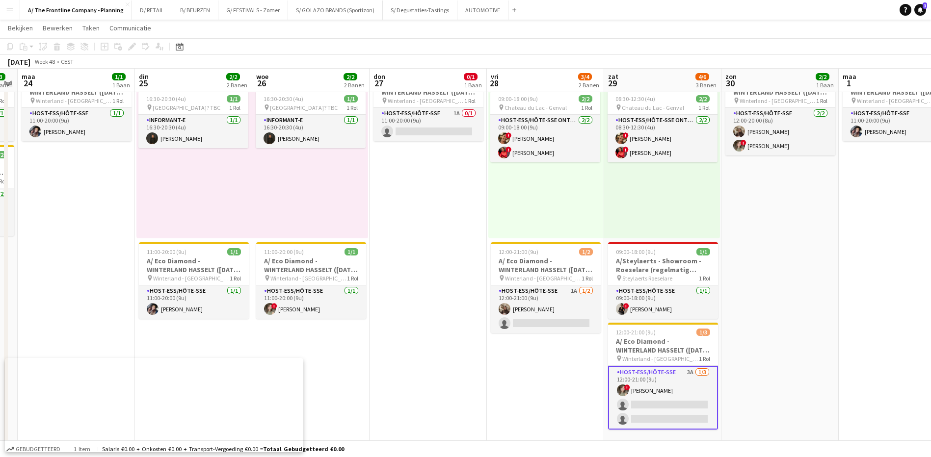
drag, startPoint x: 786, startPoint y: 315, endPoint x: 490, endPoint y: 308, distance: 296.1
click at [484, 310] on app-calendar-viewport "vri 21 2/2 1 Baan zat 22 3/5 3 Banen zon 23 3/3 2 Banen [DATE] 1/1 1 Baan din 2…" at bounding box center [465, 454] width 931 height 930
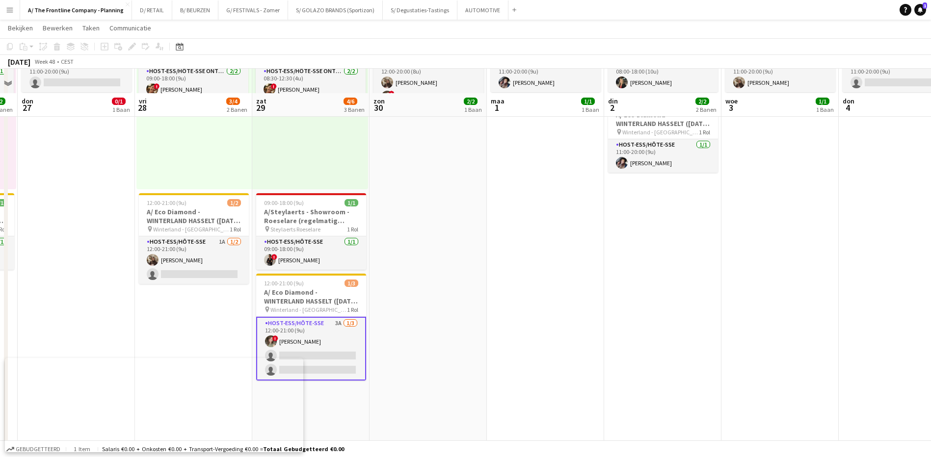
scroll to position [196, 0]
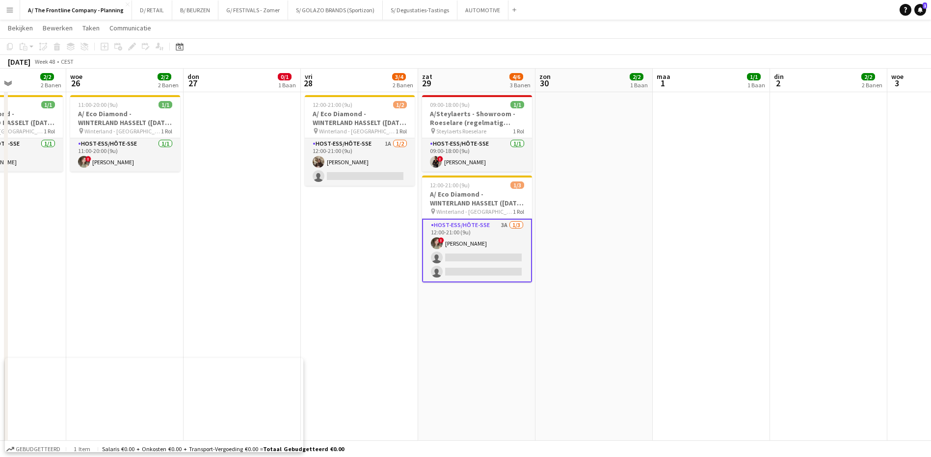
drag, startPoint x: 485, startPoint y: 337, endPoint x: 652, endPoint y: 332, distance: 166.5
click at [652, 332] on app-calendar-viewport "zon 23 3/3 2 Banen [DATE] 1/1 1 Baan din 25 2/2 2 Banen woe 26 2/2 2 Banen don …" at bounding box center [465, 307] width 931 height 930
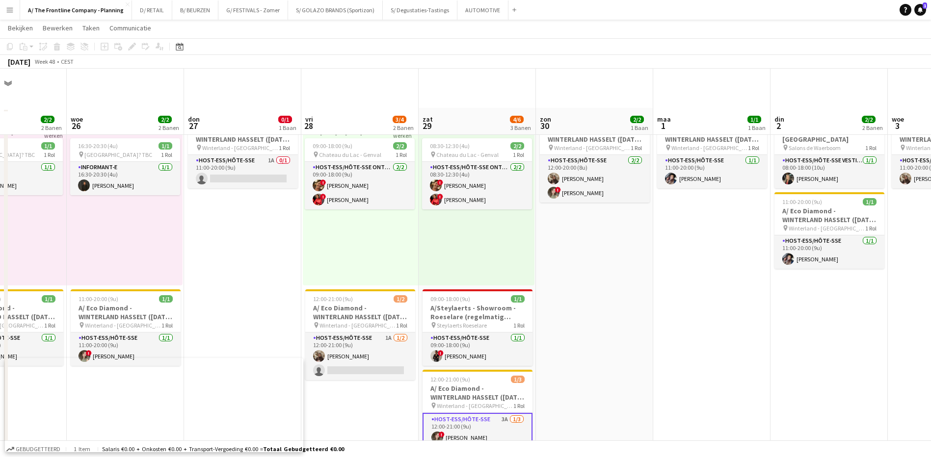
scroll to position [0, 0]
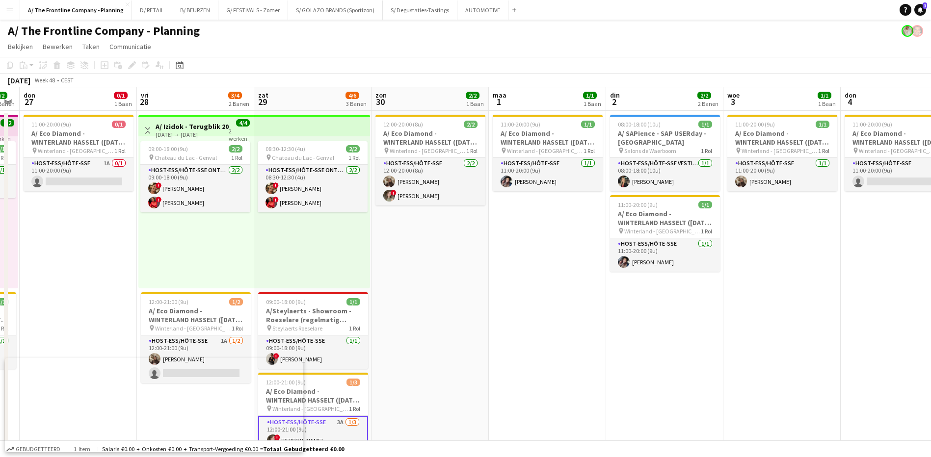
drag, startPoint x: 752, startPoint y: 308, endPoint x: 585, endPoint y: 311, distance: 167.4
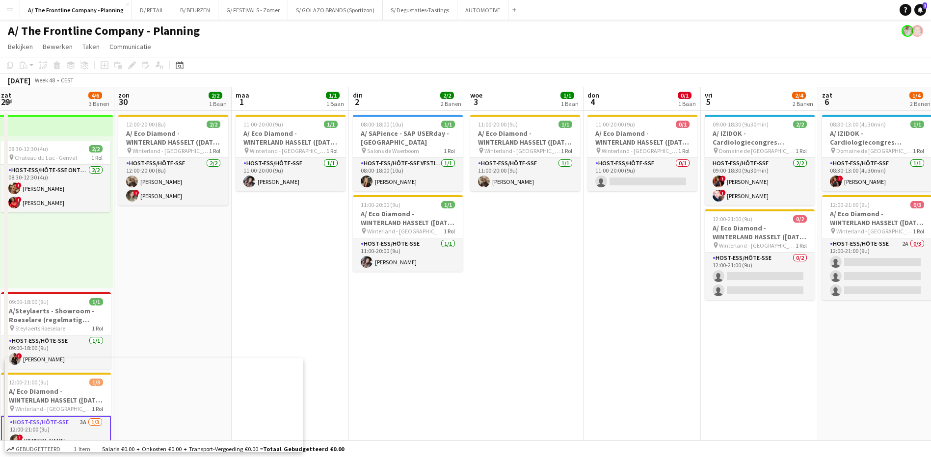
drag, startPoint x: 622, startPoint y: 312, endPoint x: 596, endPoint y: 310, distance: 25.6
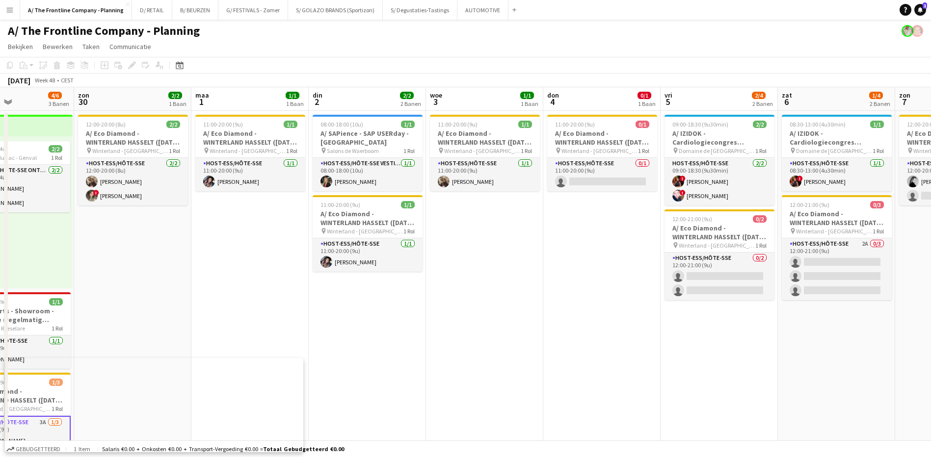
drag, startPoint x: 700, startPoint y: 313, endPoint x: 608, endPoint y: 316, distance: 92.3
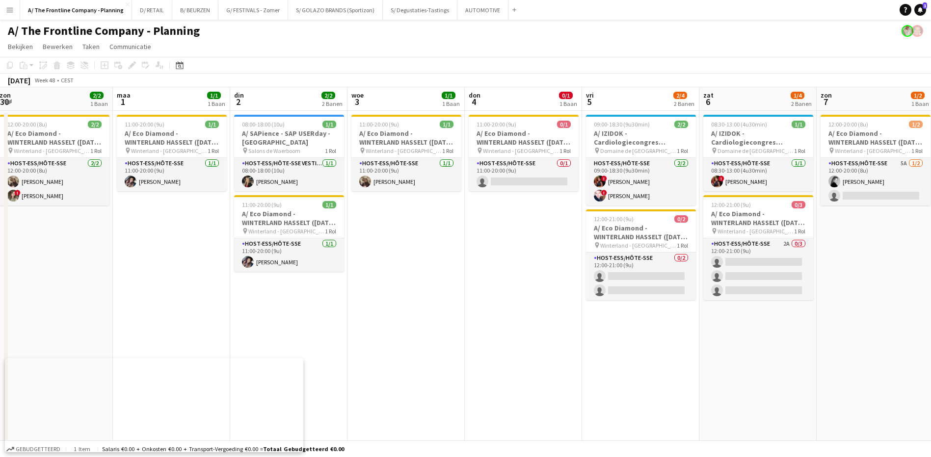
scroll to position [0, 390]
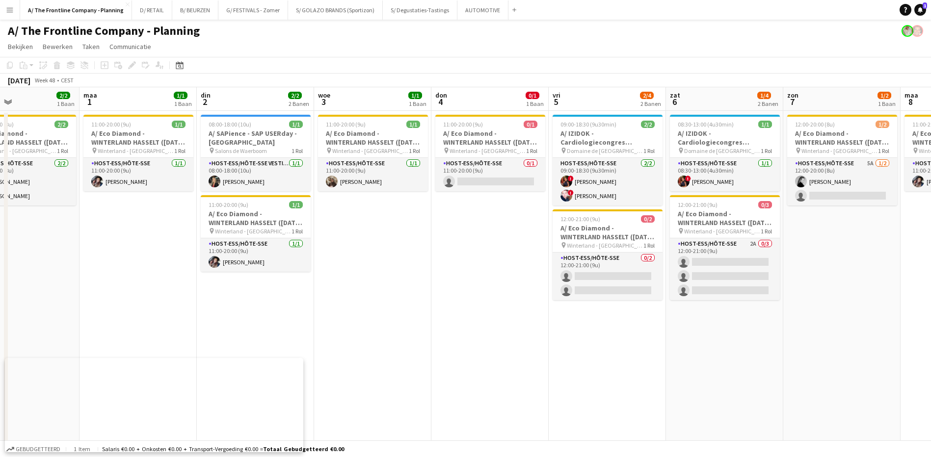
drag, startPoint x: 741, startPoint y: 333, endPoint x: 512, endPoint y: 335, distance: 229.2
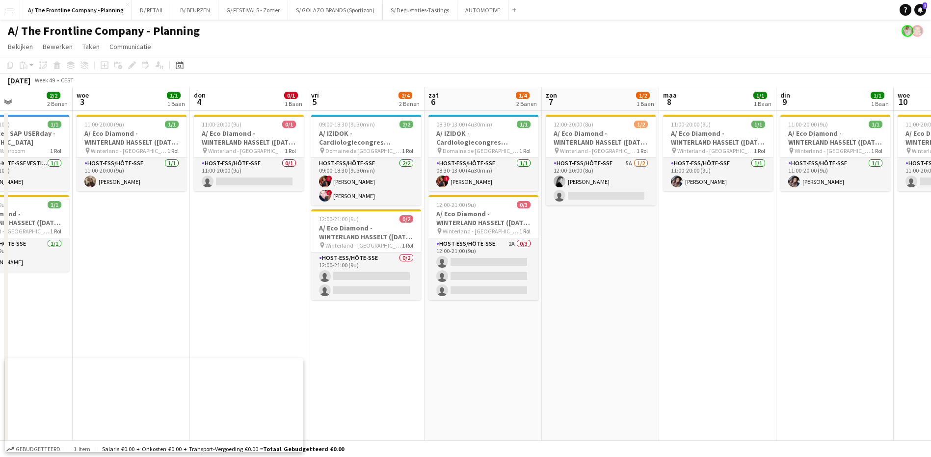
scroll to position [0, 282]
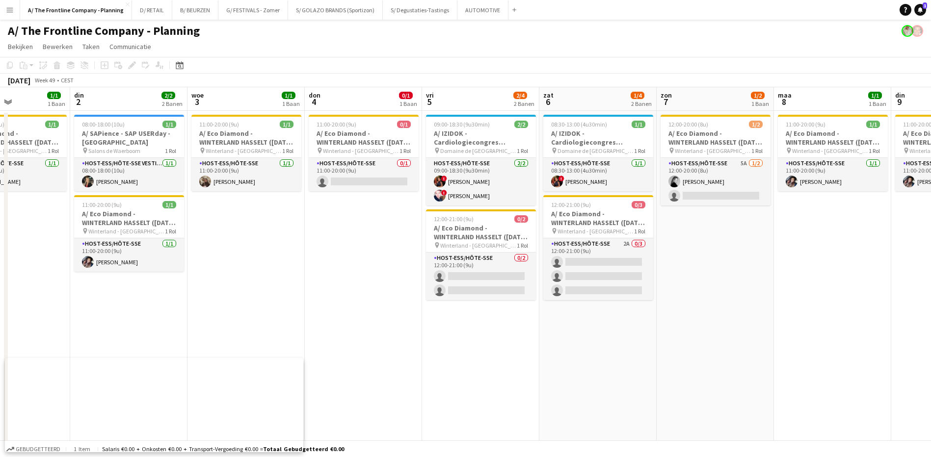
drag, startPoint x: 719, startPoint y: 302, endPoint x: 592, endPoint y: 299, distance: 126.7
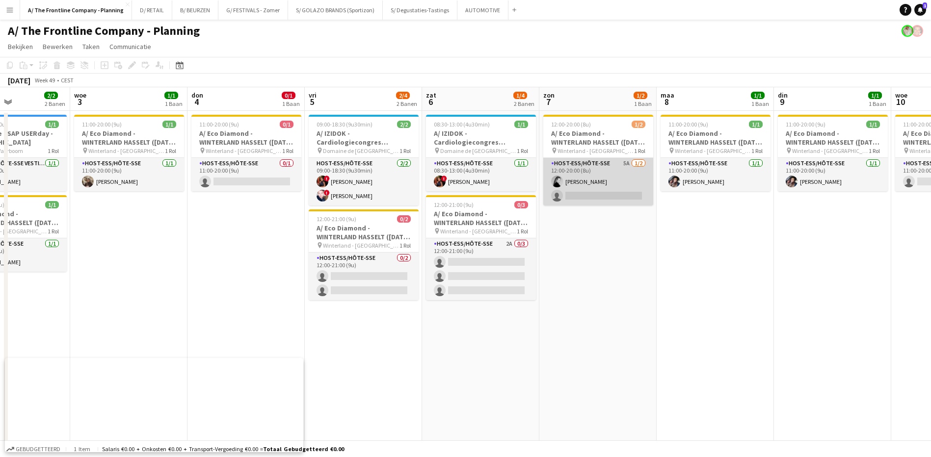
click at [624, 162] on app-card-role "Host-ess/Hôte-sse 5A [DATE] 12:00-20:00 (8u) [PERSON_NAME] single-neutral-actio…" at bounding box center [598, 182] width 110 height 48
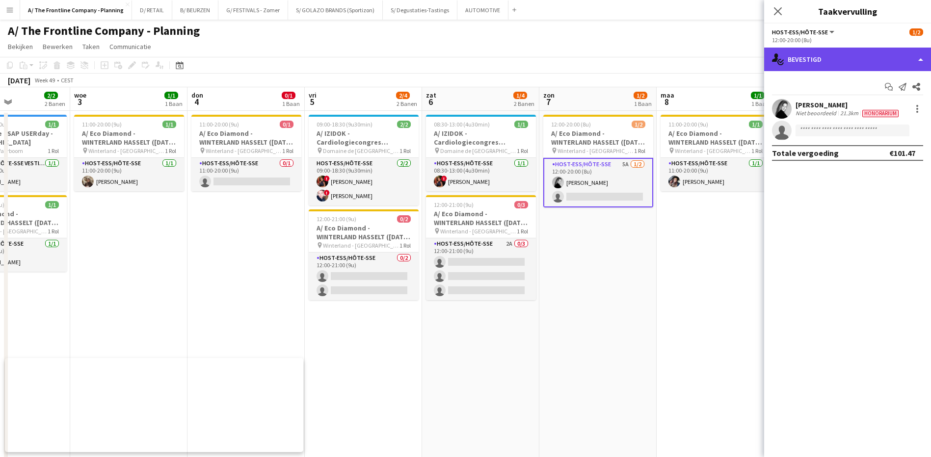
click at [812, 62] on div "single-neutral-actions-check-2 Bevestigd" at bounding box center [847, 60] width 167 height 24
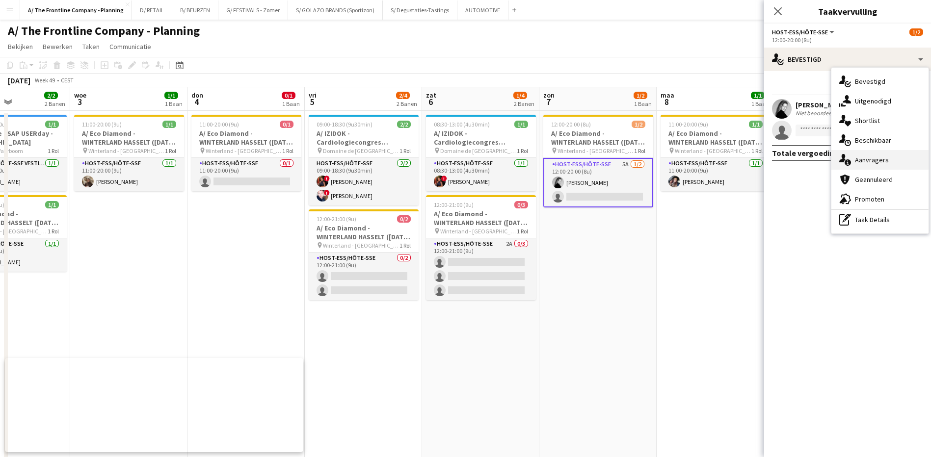
click at [875, 161] on span "Aanvragers" at bounding box center [872, 160] width 34 height 9
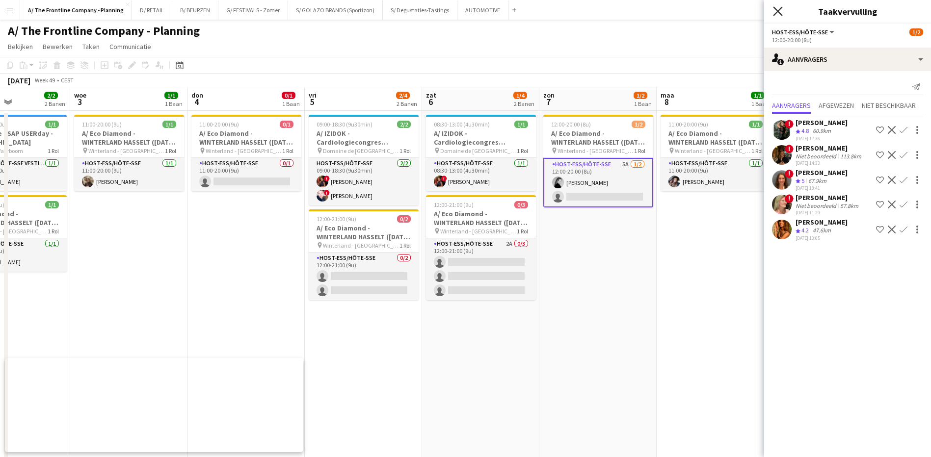
click at [778, 8] on icon "Sluit pop-in" at bounding box center [777, 10] width 9 height 9
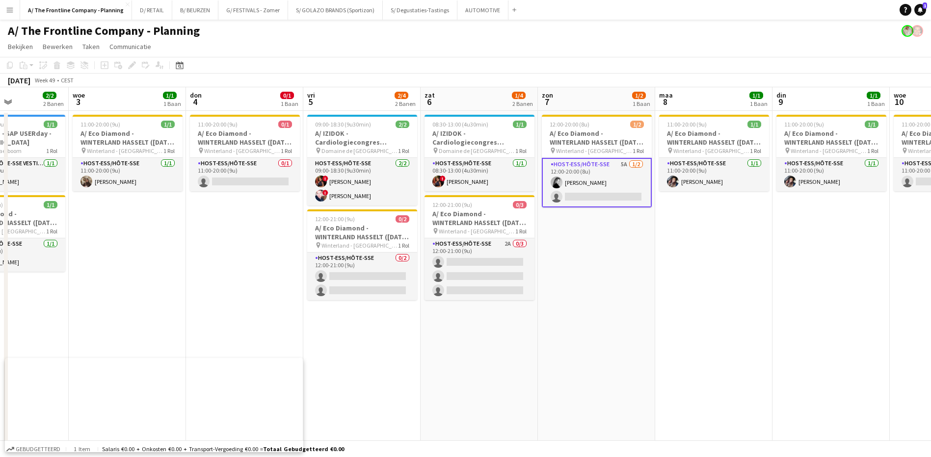
scroll to position [0, 287]
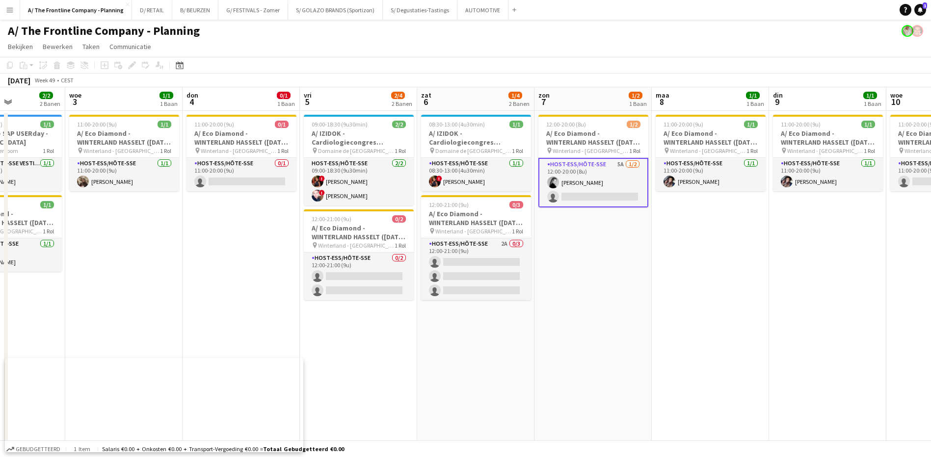
drag, startPoint x: 757, startPoint y: 228, endPoint x: 752, endPoint y: 230, distance: 5.3
click at [619, 161] on app-card-role "Host-ess/Hôte-sse 5A [DATE] 12:00-20:00 (8u) [PERSON_NAME] single-neutral-actio…" at bounding box center [593, 183] width 110 height 50
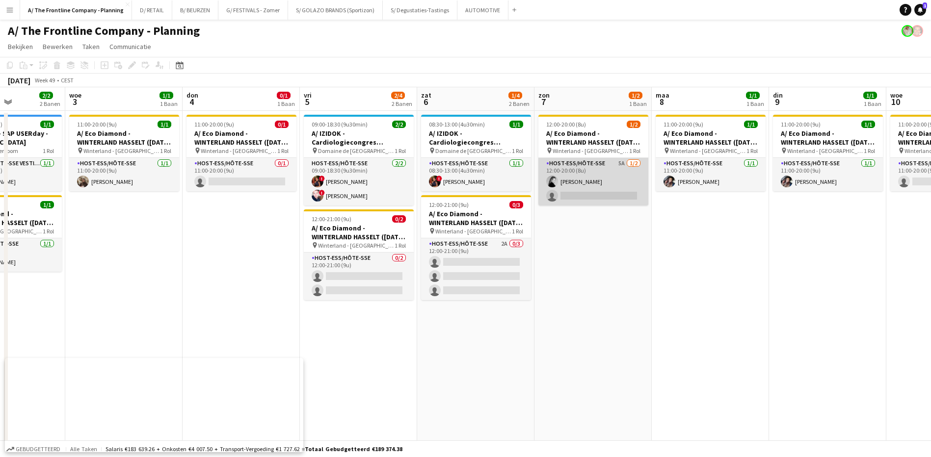
click at [621, 161] on app-card-role "Host-ess/Hôte-sse 5A [DATE] 12:00-20:00 (8u) [PERSON_NAME] single-neutral-actio…" at bounding box center [593, 182] width 110 height 48
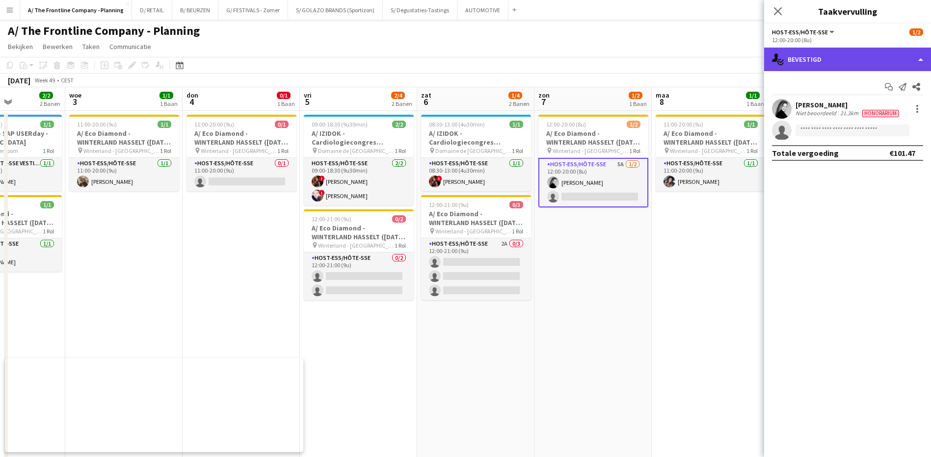
click at [819, 56] on div "single-neutral-actions-check-2 Bevestigd" at bounding box center [847, 60] width 167 height 24
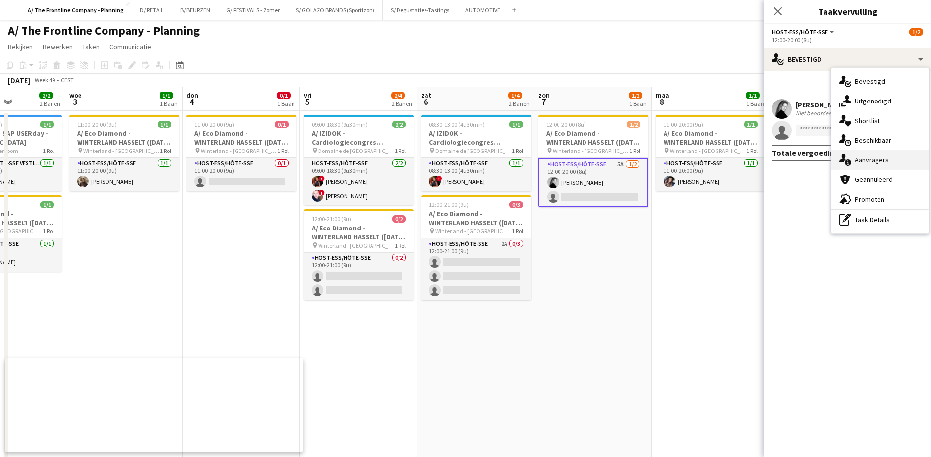
click at [878, 159] on span "Aanvragers" at bounding box center [872, 160] width 34 height 9
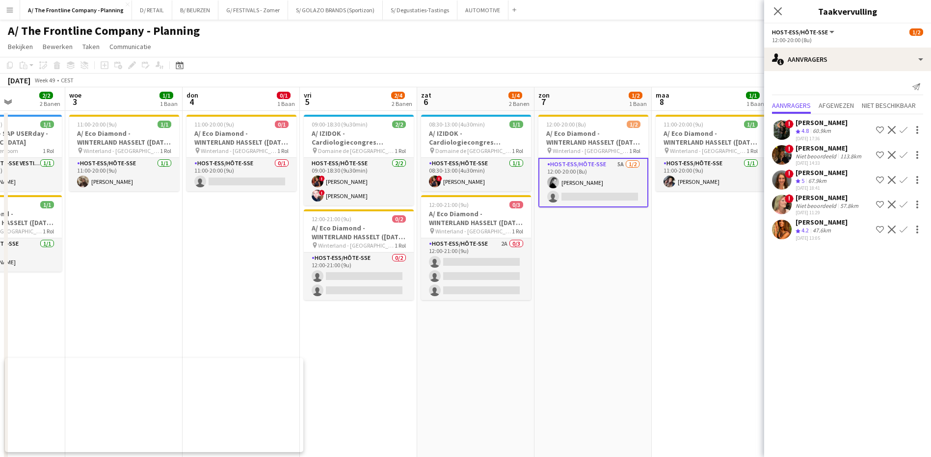
click at [830, 122] on div "[PERSON_NAME]" at bounding box center [822, 122] width 52 height 9
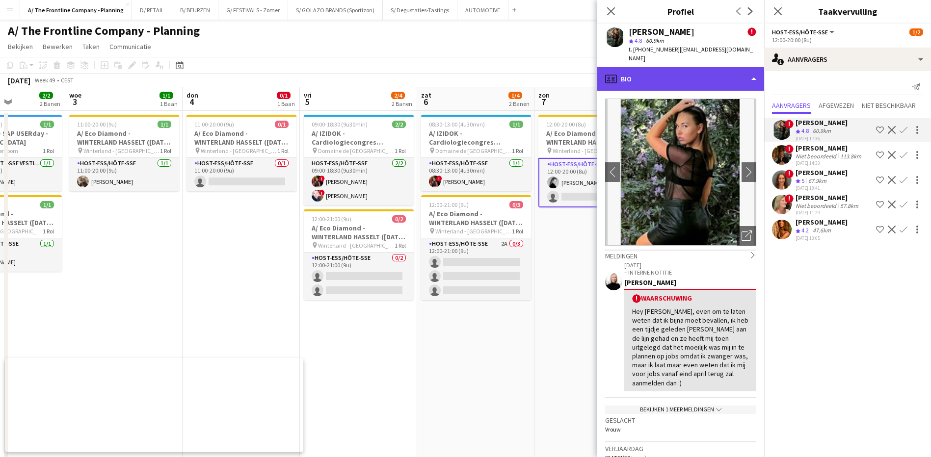
click at [719, 77] on div "profile Bio" at bounding box center [680, 79] width 167 height 24
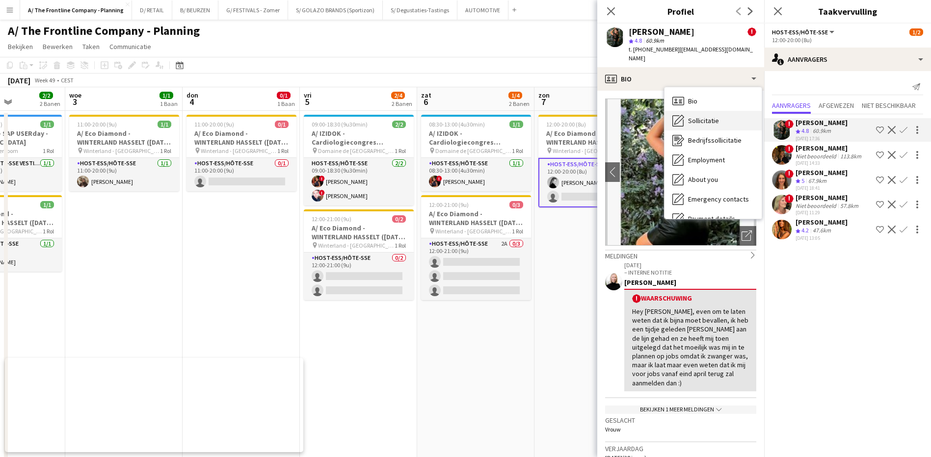
click at [706, 116] on span "Sollicitatie" at bounding box center [703, 120] width 31 height 9
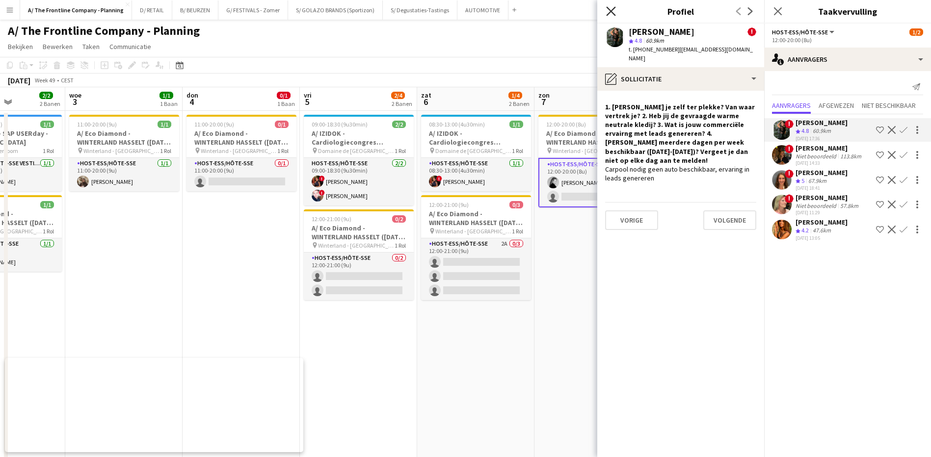
click at [606, 7] on icon "Sluit pop-in" at bounding box center [610, 10] width 9 height 9
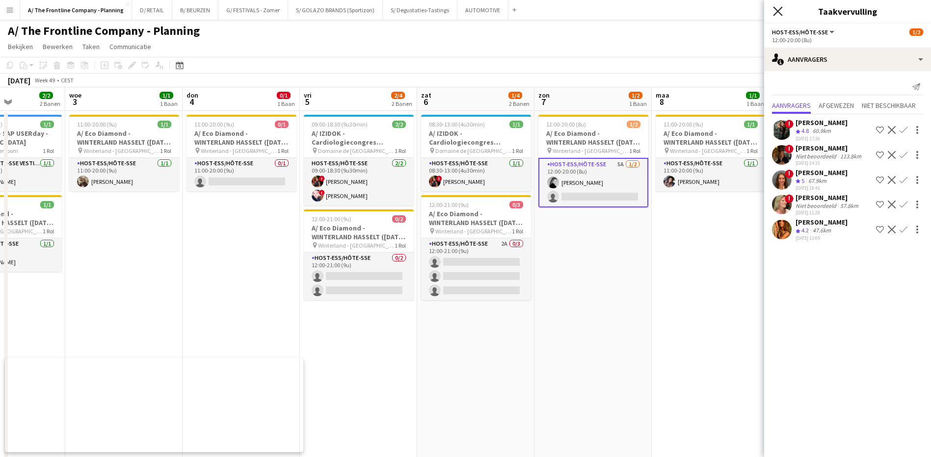
click at [776, 9] on icon at bounding box center [777, 10] width 9 height 9
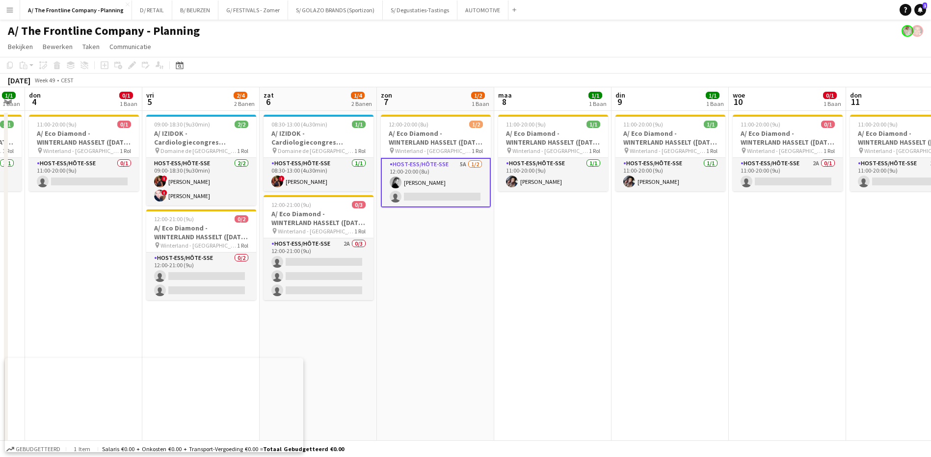
drag, startPoint x: 748, startPoint y: 227, endPoint x: 390, endPoint y: 221, distance: 358.4
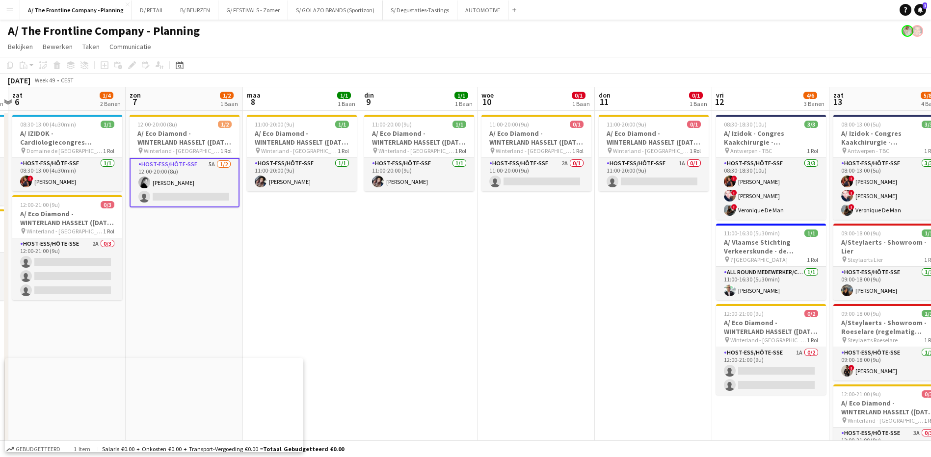
scroll to position [0, 332]
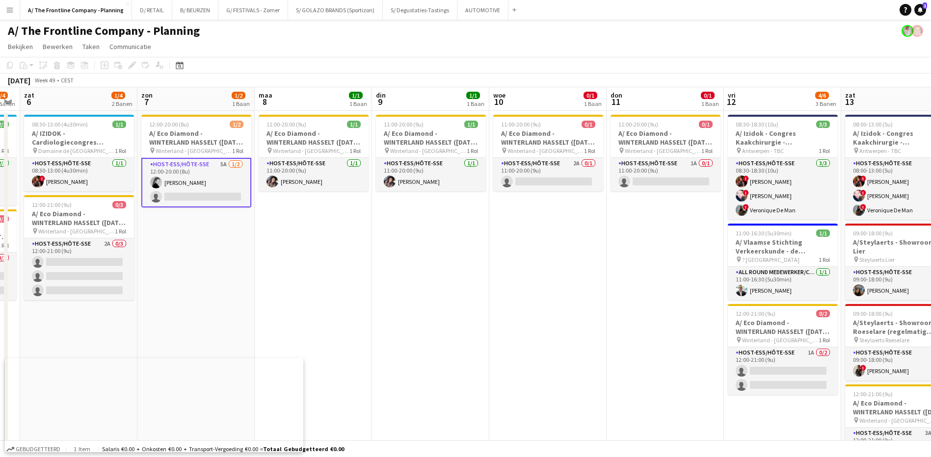
drag, startPoint x: 657, startPoint y: 241, endPoint x: 501, endPoint y: 244, distance: 156.1
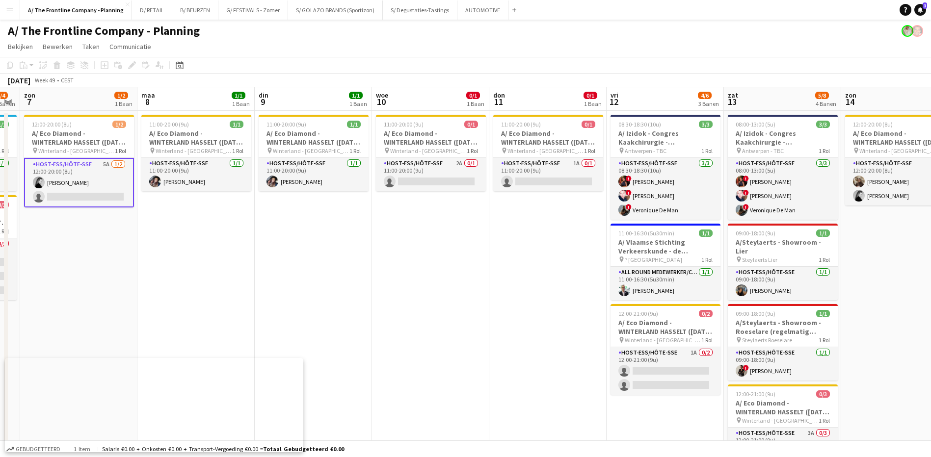
scroll to position [0, 339]
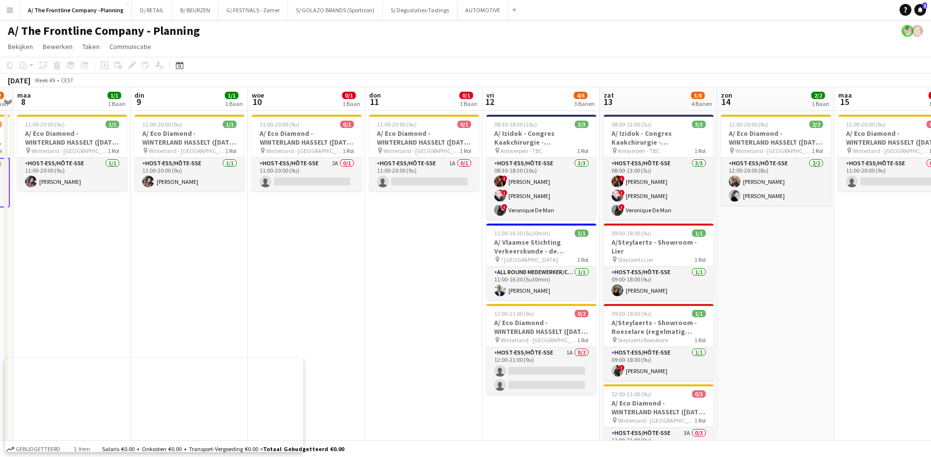
drag, startPoint x: 581, startPoint y: 264, endPoint x: 457, endPoint y: 259, distance: 124.3
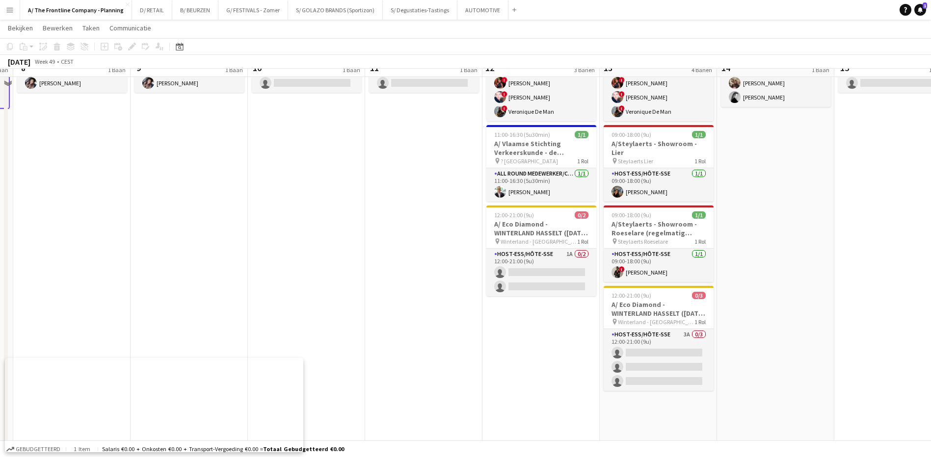
scroll to position [98, 0]
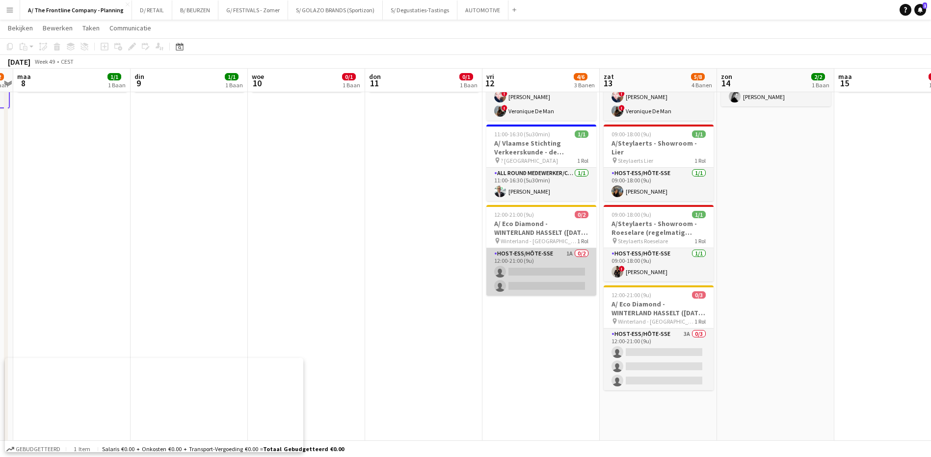
click at [569, 252] on app-card-role "Host-ess/Hôte-sse 1A 0/2 12:00-21:00 (9u) single-neutral-actions single-neutral…" at bounding box center [541, 272] width 110 height 48
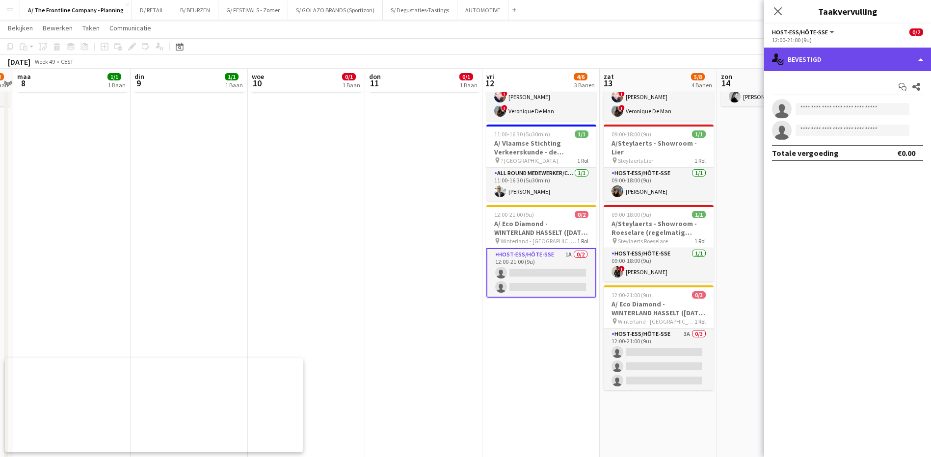
click at [862, 55] on div "single-neutral-actions-check-2 Bevestigd" at bounding box center [847, 60] width 167 height 24
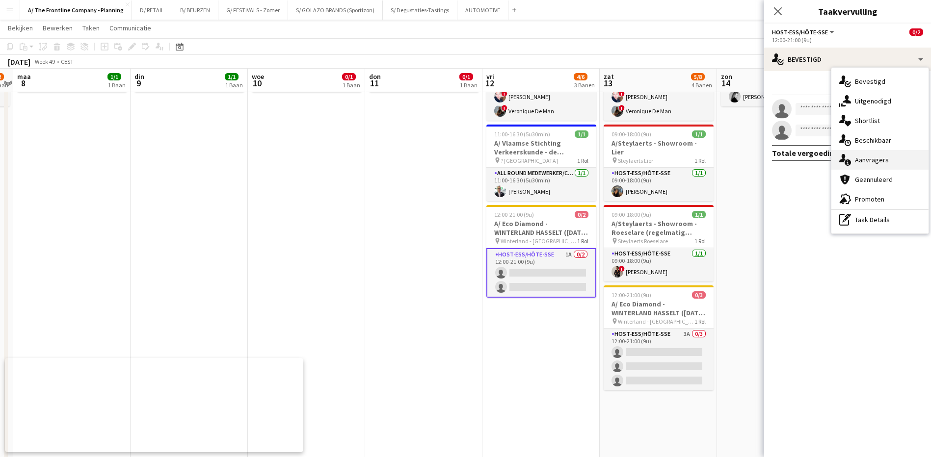
click at [874, 164] on span "Aanvragers" at bounding box center [872, 160] width 34 height 9
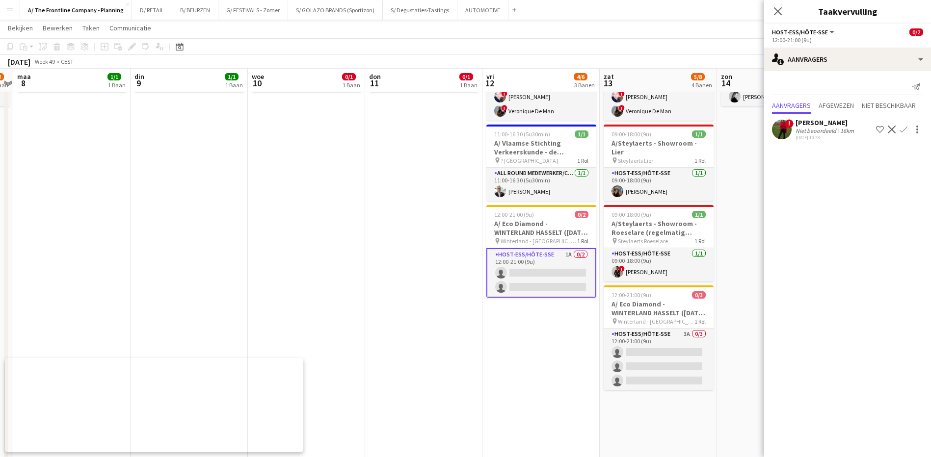
click at [805, 124] on div "[PERSON_NAME]" at bounding box center [826, 122] width 60 height 9
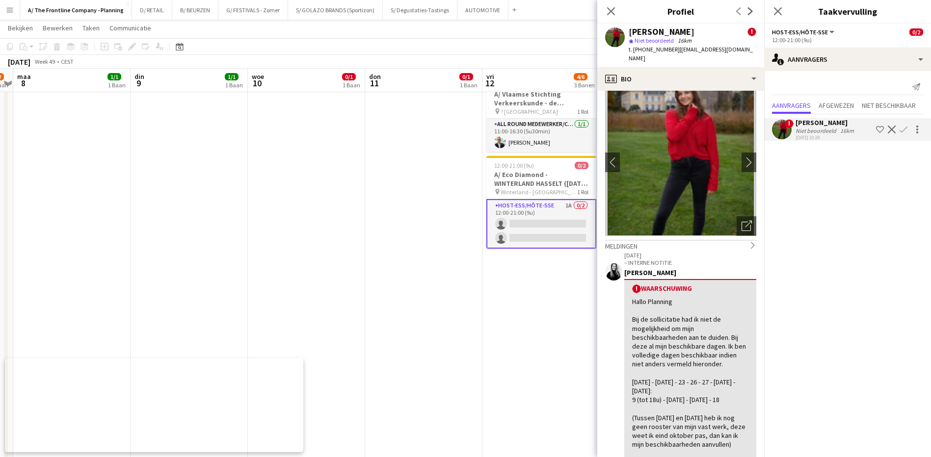
scroll to position [0, 0]
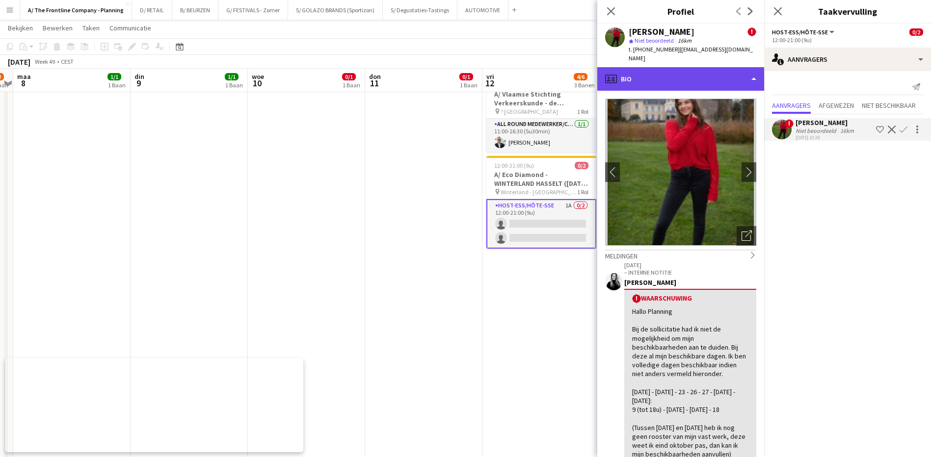
click at [709, 74] on div "profile Bio" at bounding box center [680, 79] width 167 height 24
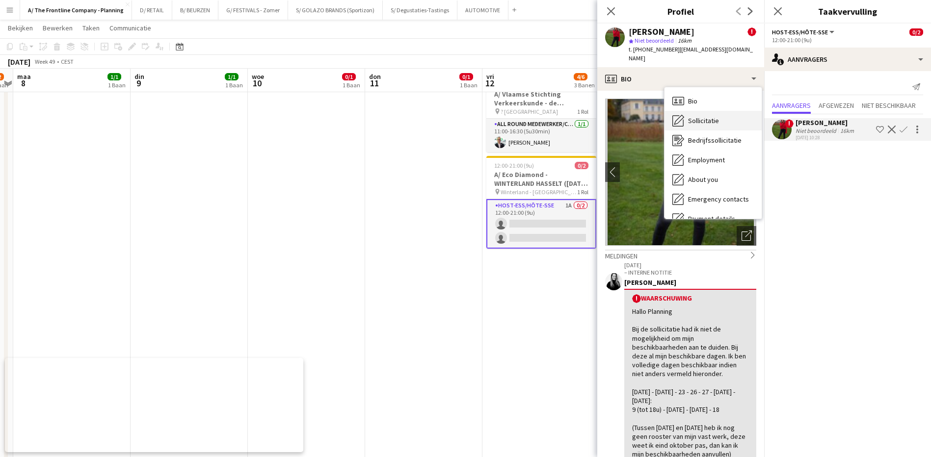
click at [713, 120] on div "Sollicitatie Sollicitatie" at bounding box center [713, 121] width 97 height 20
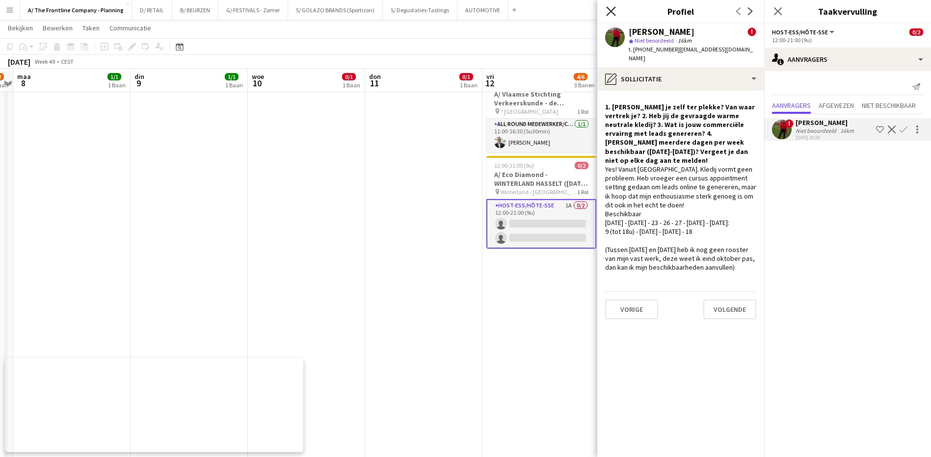
click at [611, 8] on icon "Sluit pop-in" at bounding box center [610, 10] width 9 height 9
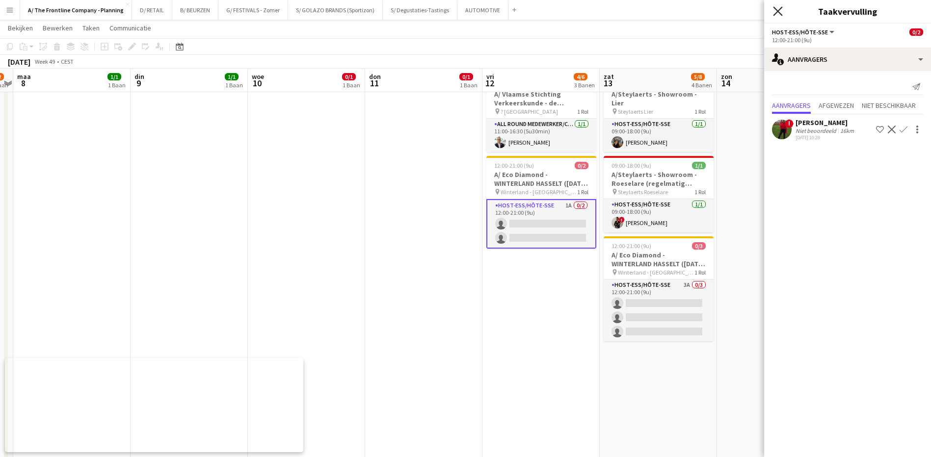
click at [782, 10] on icon "Sluit pop-in" at bounding box center [777, 10] width 9 height 9
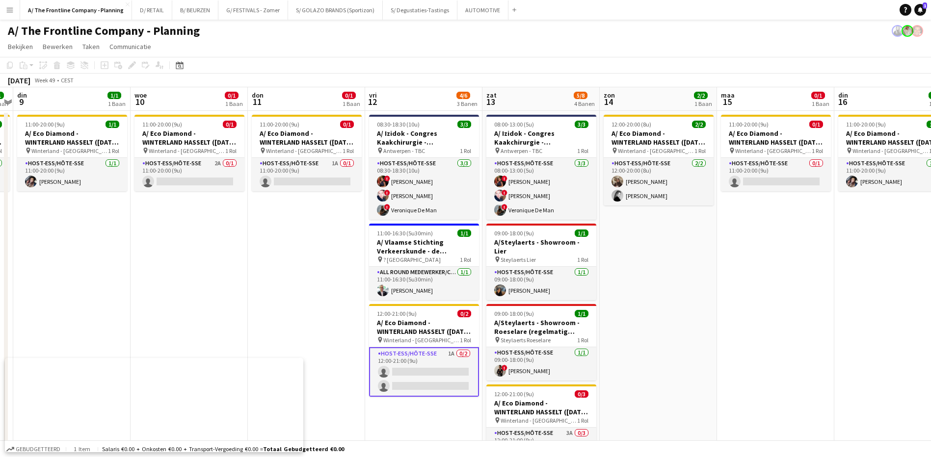
scroll to position [0, 248]
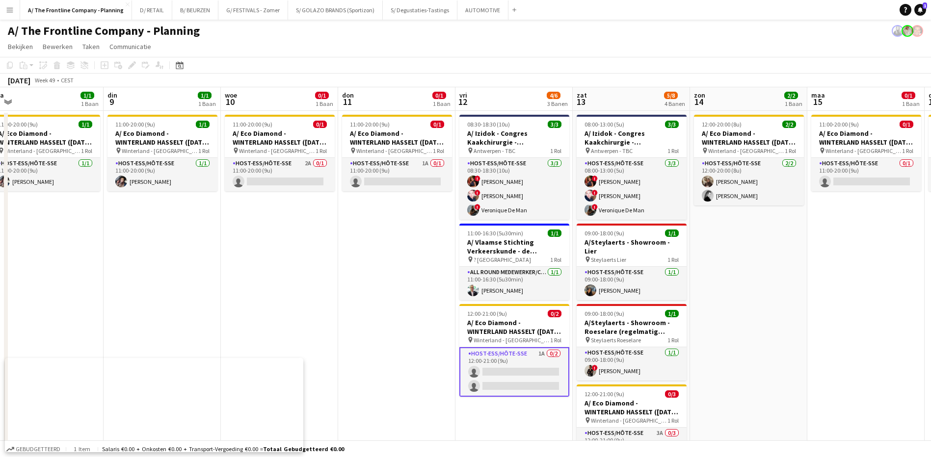
drag, startPoint x: 779, startPoint y: 280, endPoint x: 519, endPoint y: 271, distance: 259.8
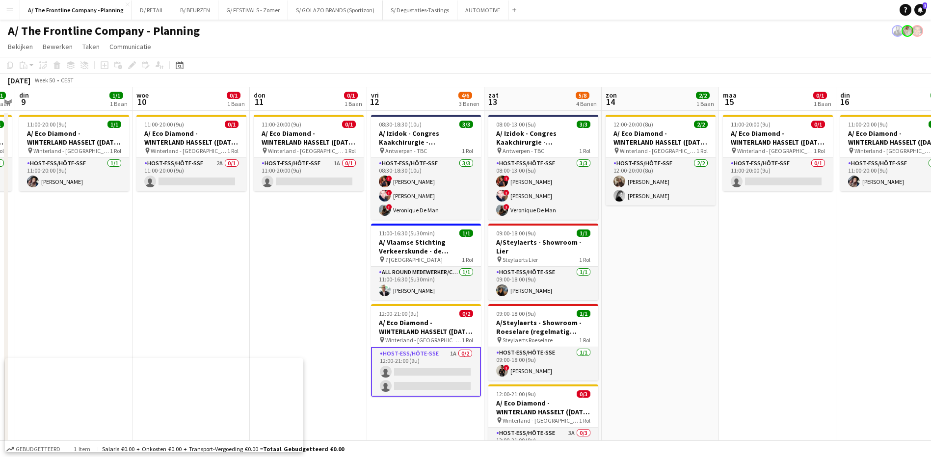
drag, startPoint x: 643, startPoint y: 280, endPoint x: 933, endPoint y: 218, distance: 295.5
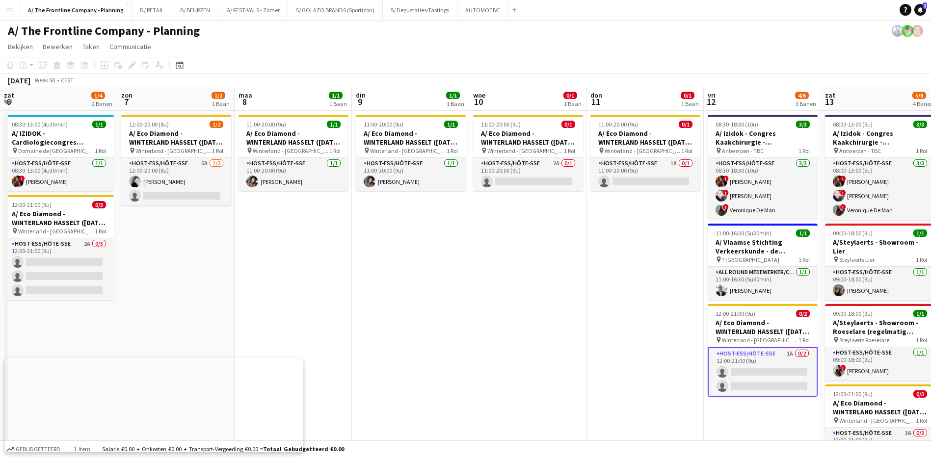
drag, startPoint x: 84, startPoint y: 231, endPoint x: 711, endPoint y: 153, distance: 631.7
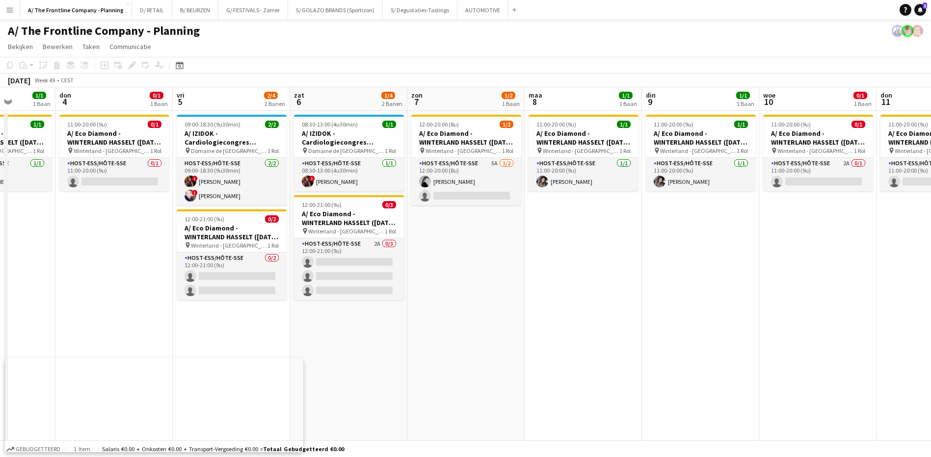
scroll to position [0, 281]
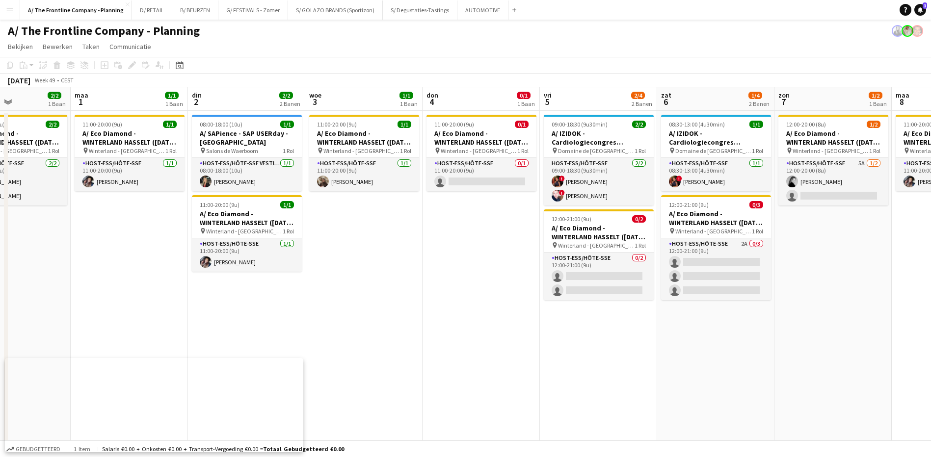
drag, startPoint x: 493, startPoint y: 266, endPoint x: 860, endPoint y: 203, distance: 372.5
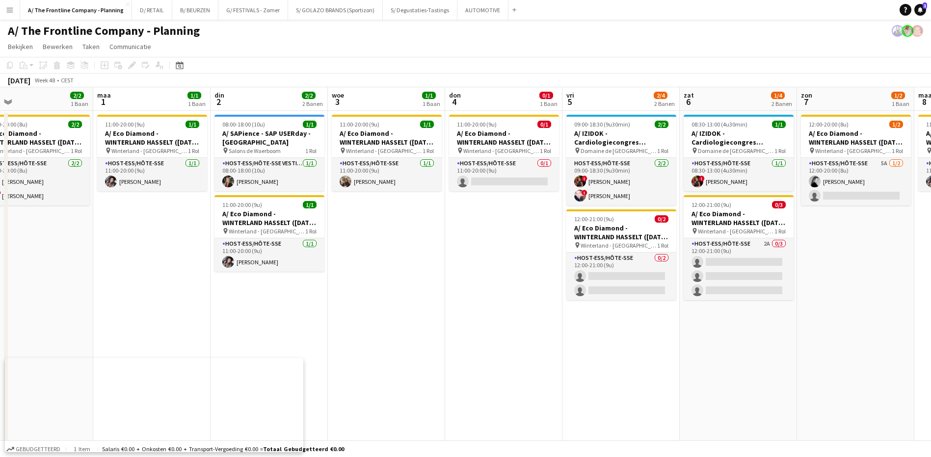
drag, startPoint x: 345, startPoint y: 288, endPoint x: 717, endPoint y: 235, distance: 375.8
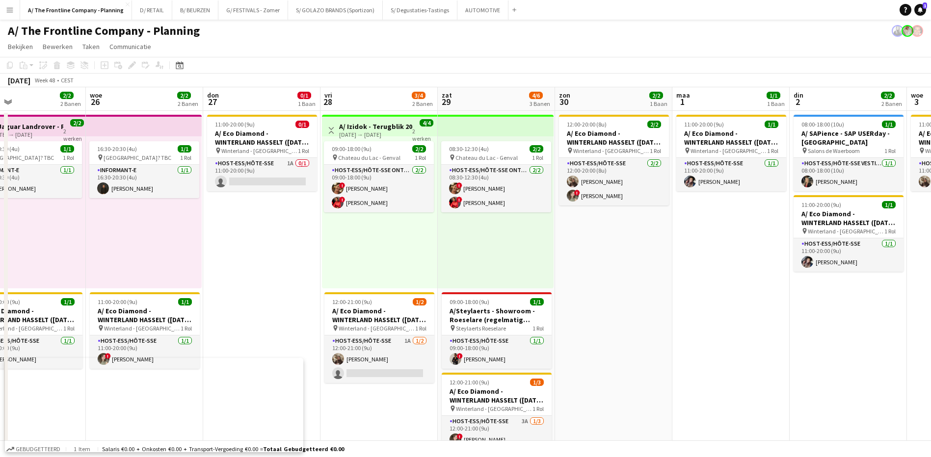
scroll to position [0, 210]
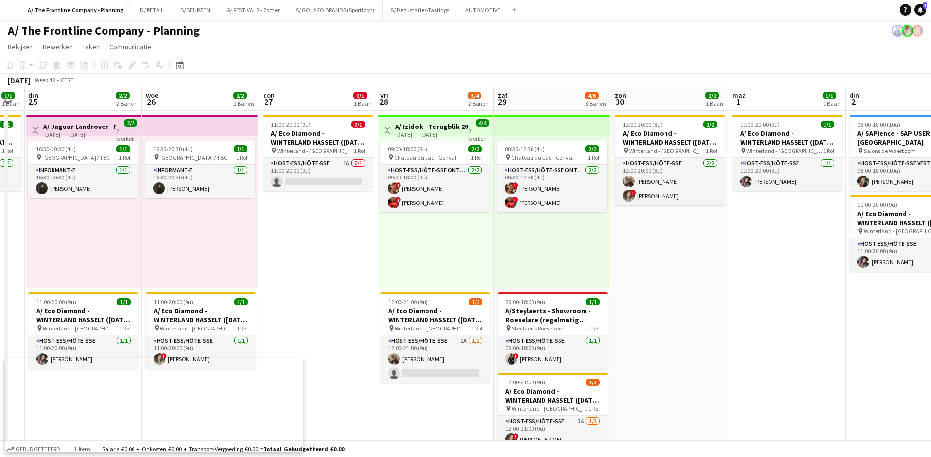
drag, startPoint x: 420, startPoint y: 269, endPoint x: 703, endPoint y: 223, distance: 286.9
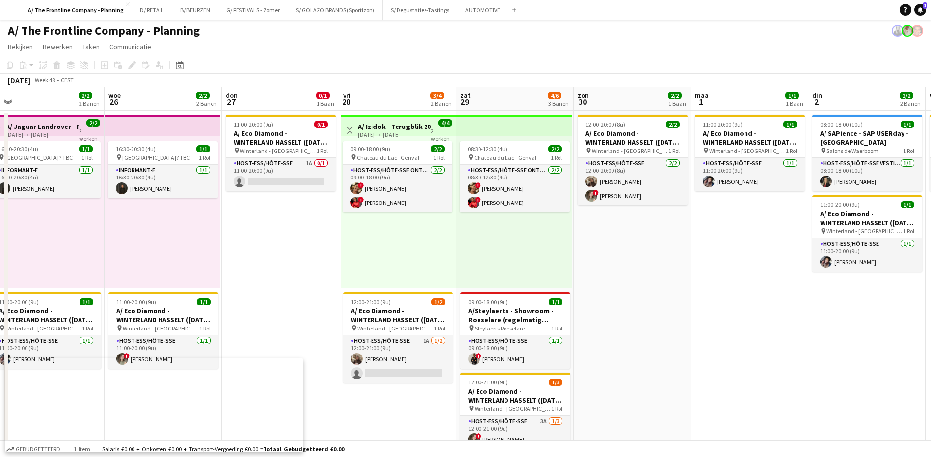
drag, startPoint x: 703, startPoint y: 223, endPoint x: 938, endPoint y: 186, distance: 238.0
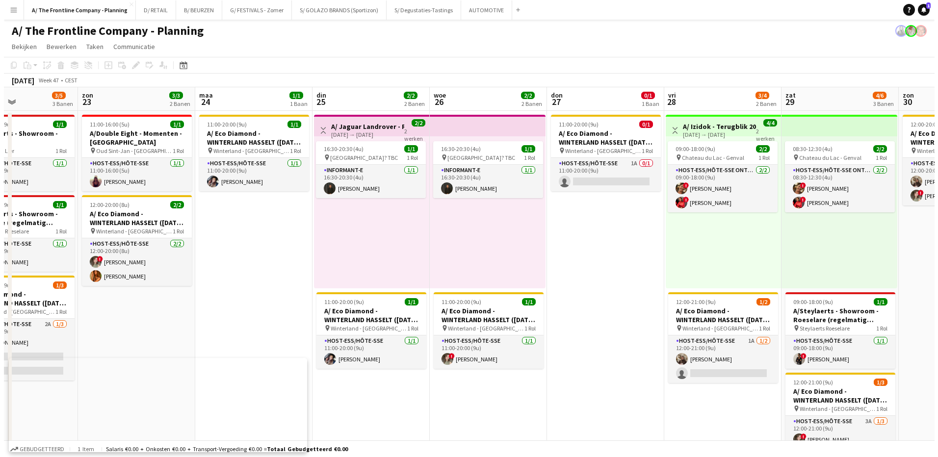
scroll to position [0, 258]
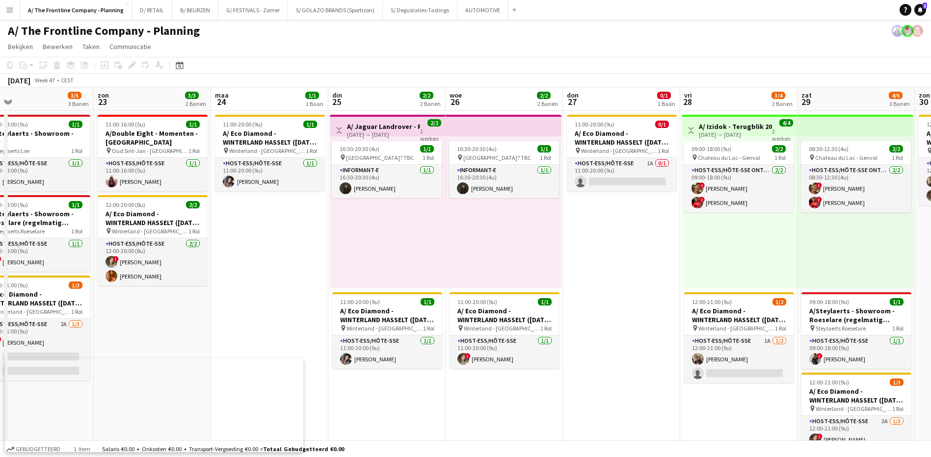
drag, startPoint x: 161, startPoint y: 267, endPoint x: 385, endPoint y: 255, distance: 224.1
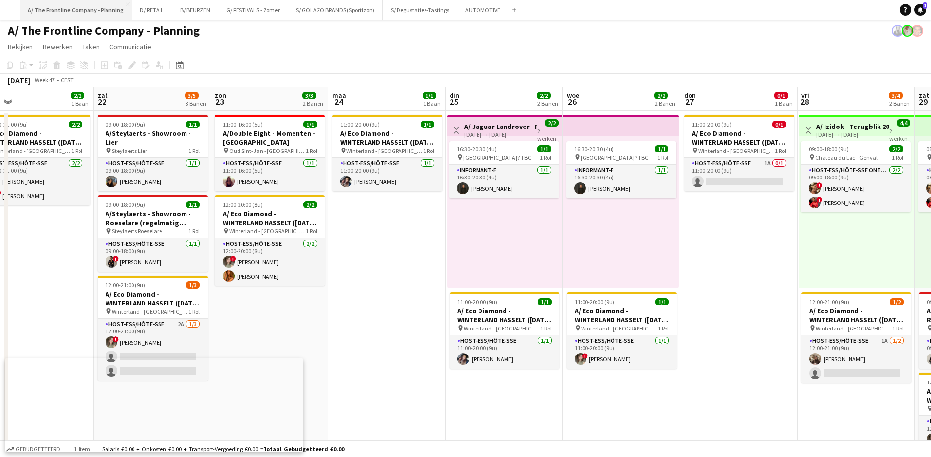
click at [107, 14] on button "A/ The Frontline Company - Planning Sluiten" at bounding box center [76, 9] width 112 height 19
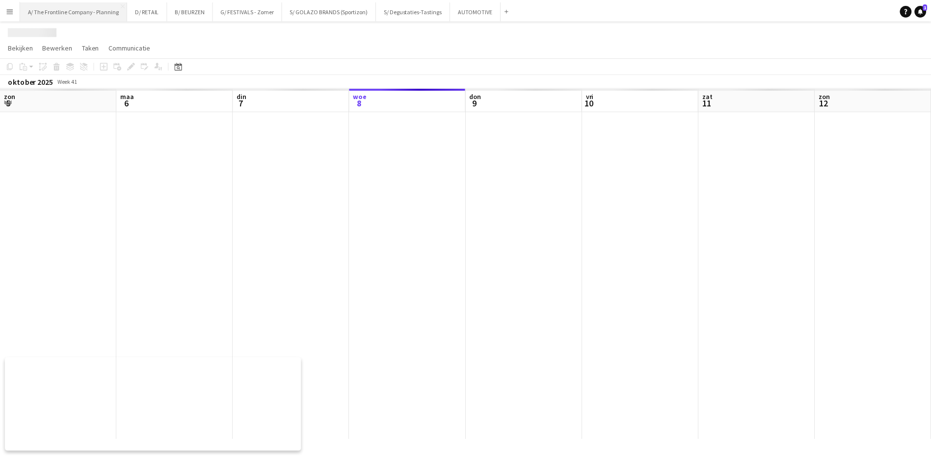
scroll to position [0, 235]
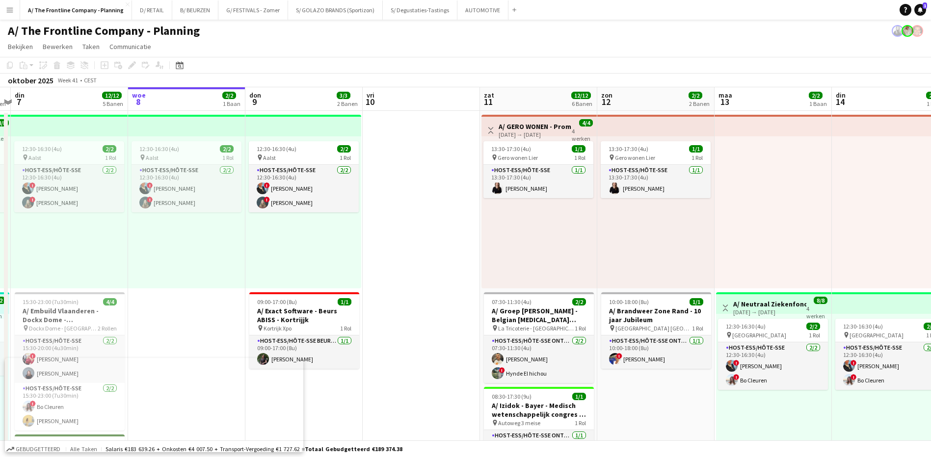
drag, startPoint x: 444, startPoint y: 278, endPoint x: 456, endPoint y: 211, distance: 68.3
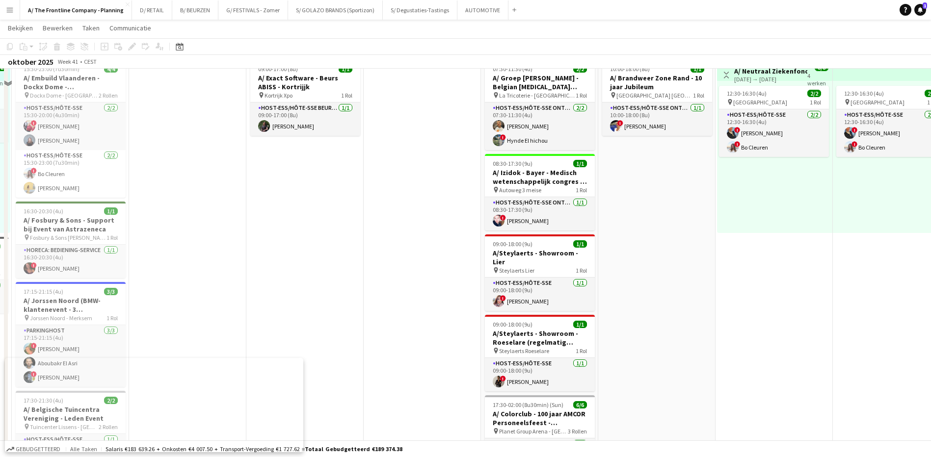
scroll to position [245, 0]
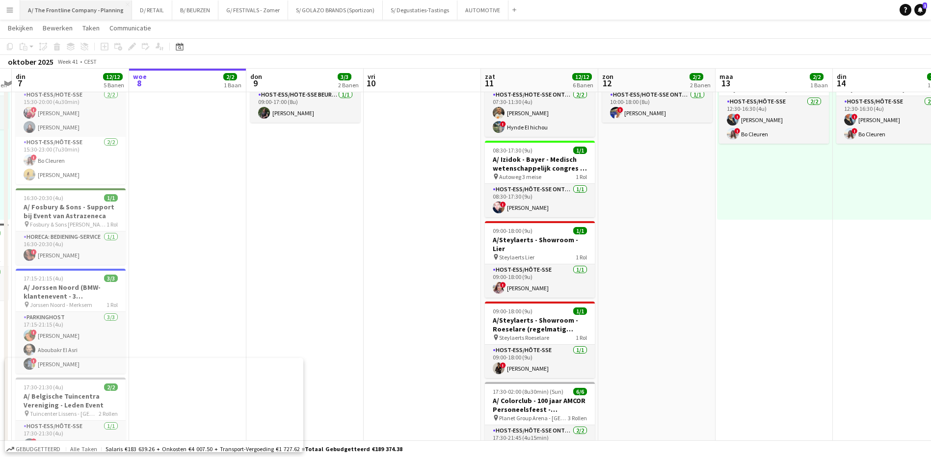
click at [121, 14] on button "A/ The Frontline Company - Planning Sluiten" at bounding box center [76, 9] width 112 height 19
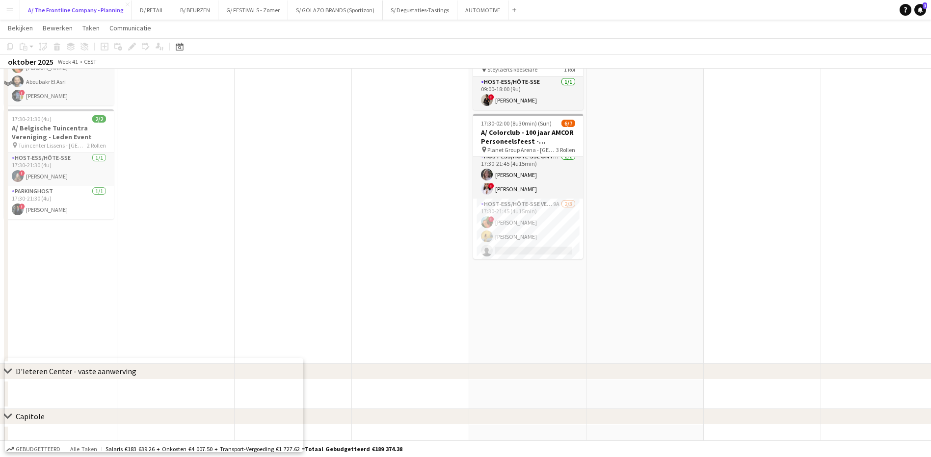
scroll to position [528, 0]
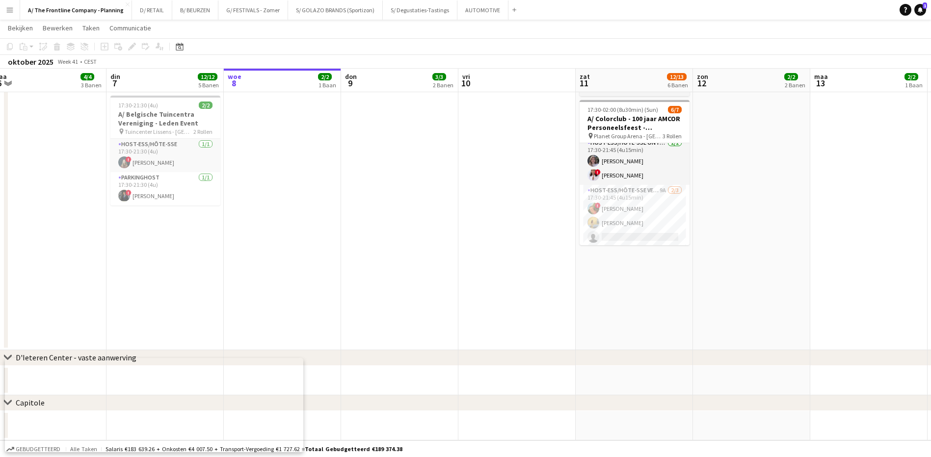
drag, startPoint x: 316, startPoint y: 314, endPoint x: 428, endPoint y: 290, distance: 113.9
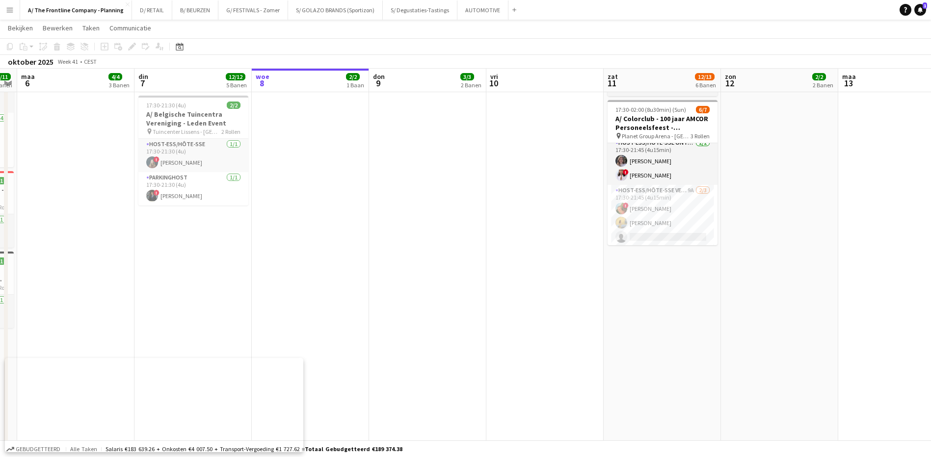
drag, startPoint x: 248, startPoint y: 294, endPoint x: 457, endPoint y: 287, distance: 209.2
click at [457, 287] on app-calendar-viewport "zat 4 12/12 5 Banen zon 5 11/11 5 Banen [DATE] 4/4 3 Banen din 7 12/12 5 Banen …" at bounding box center [465, 91] width 931 height 1161
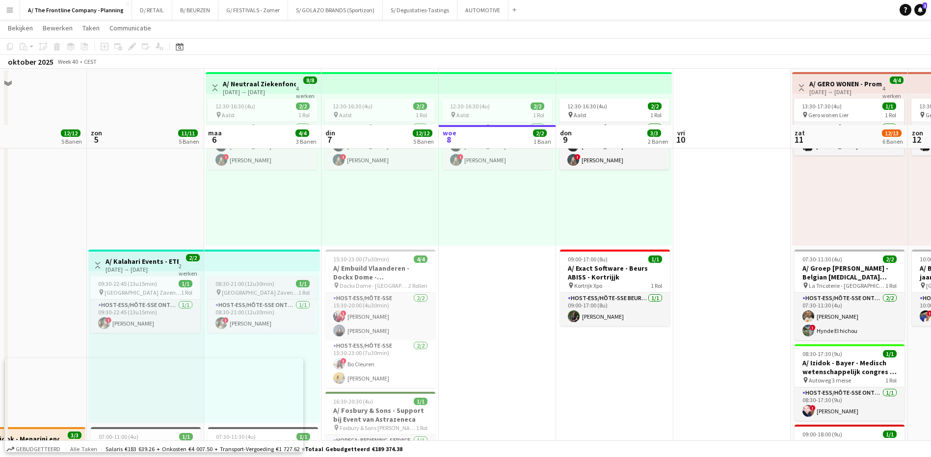
scroll to position [37, 0]
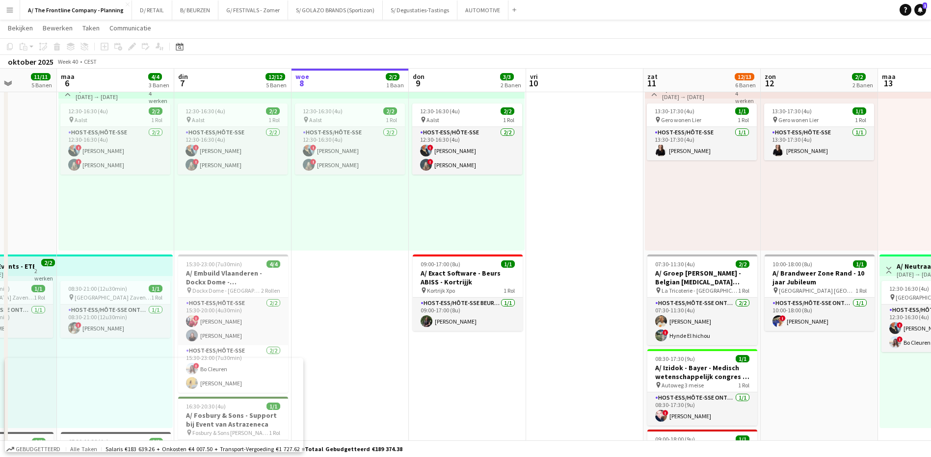
drag, startPoint x: 505, startPoint y: 355, endPoint x: 375, endPoint y: 345, distance: 129.5
